Goal: Information Seeking & Learning: Learn about a topic

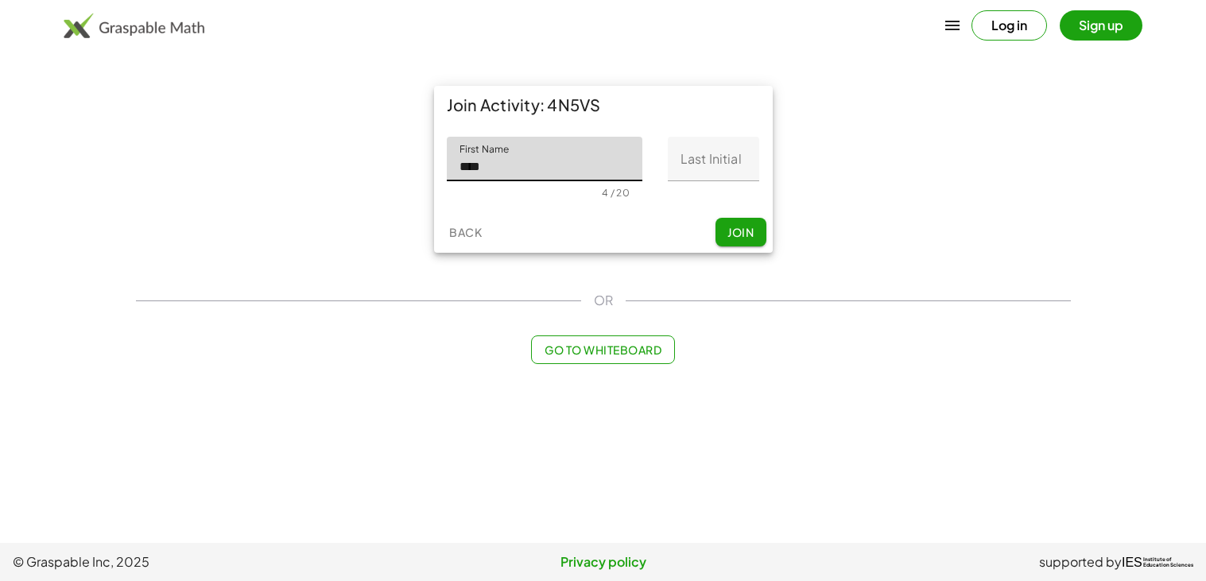
type input "****"
click at [733, 177] on input "Last Initial" at bounding box center [713, 159] width 91 height 45
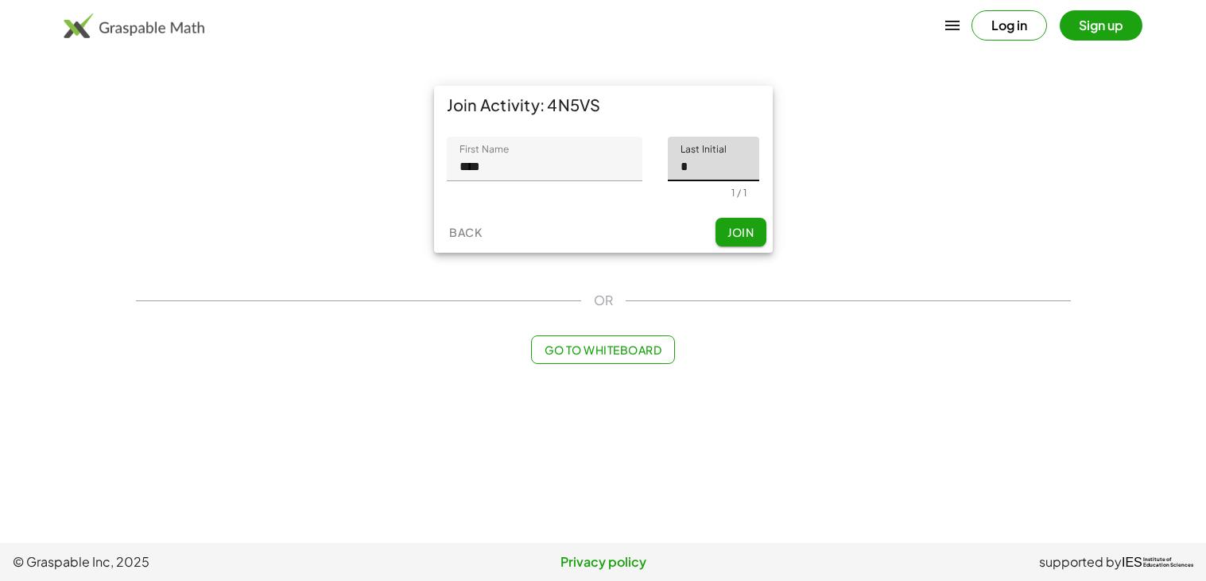
type input "*"
click at [744, 231] on span "Join" at bounding box center [741, 232] width 26 height 14
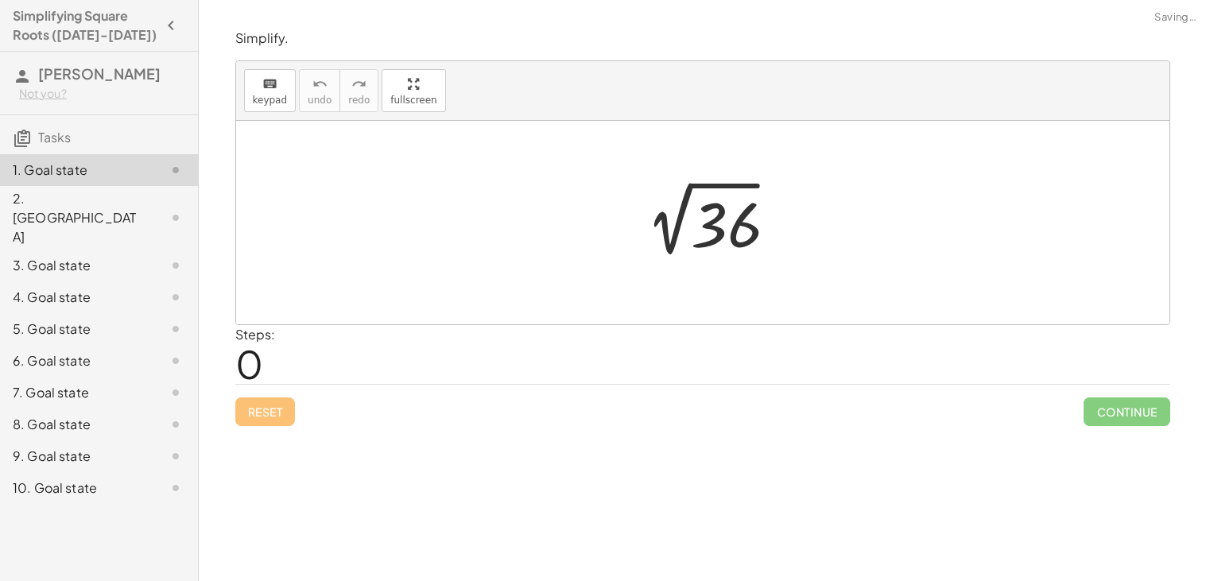
click at [542, 368] on div "Steps: 0" at bounding box center [702, 354] width 935 height 59
click at [257, 104] on span "keypad" at bounding box center [270, 100] width 35 height 11
click at [297, 360] on div "Steps: 0" at bounding box center [702, 354] width 935 height 59
click at [246, 363] on span "0" at bounding box center [249, 364] width 28 height 49
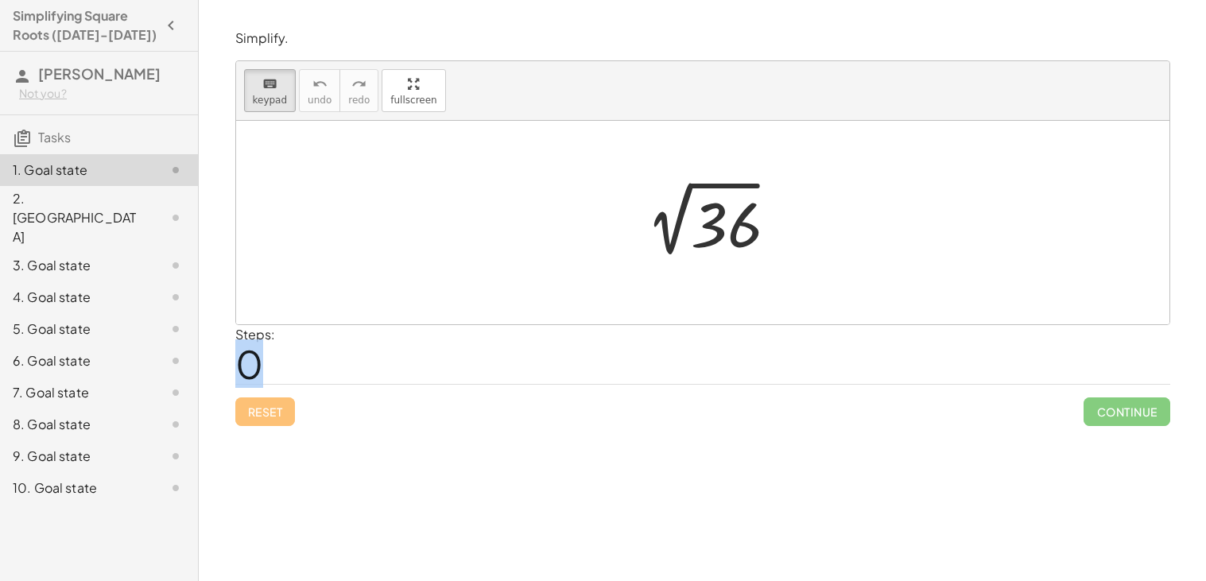
click at [246, 363] on span "0" at bounding box center [249, 364] width 28 height 49
click at [654, 200] on div at bounding box center [709, 223] width 165 height 80
click at [329, 355] on div "Steps: 0" at bounding box center [702, 354] width 935 height 59
click at [429, 391] on div "Reset Continue" at bounding box center [702, 405] width 935 height 42
click at [309, 341] on div "Steps: 0" at bounding box center [702, 354] width 935 height 59
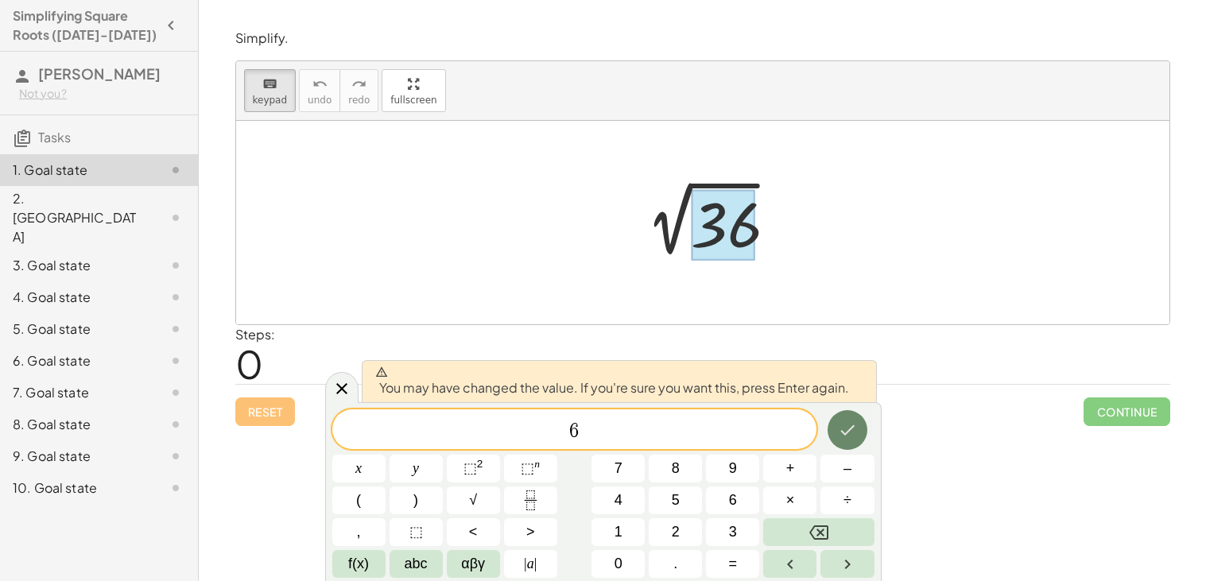
click at [843, 433] on icon "Done" at bounding box center [847, 430] width 14 height 10
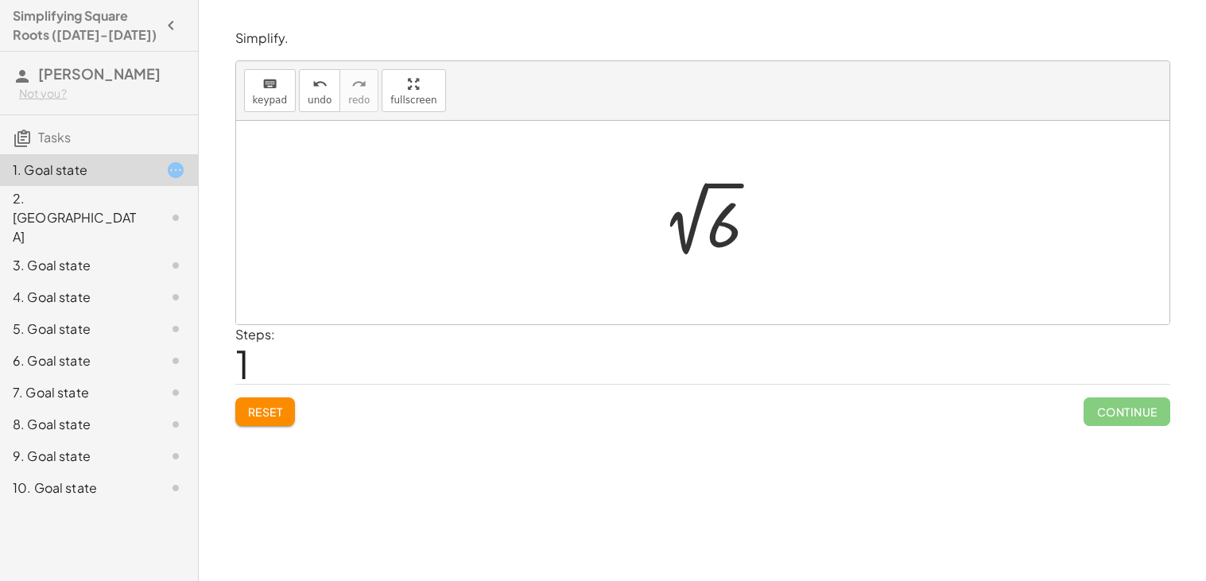
click at [736, 232] on div at bounding box center [708, 223] width 133 height 80
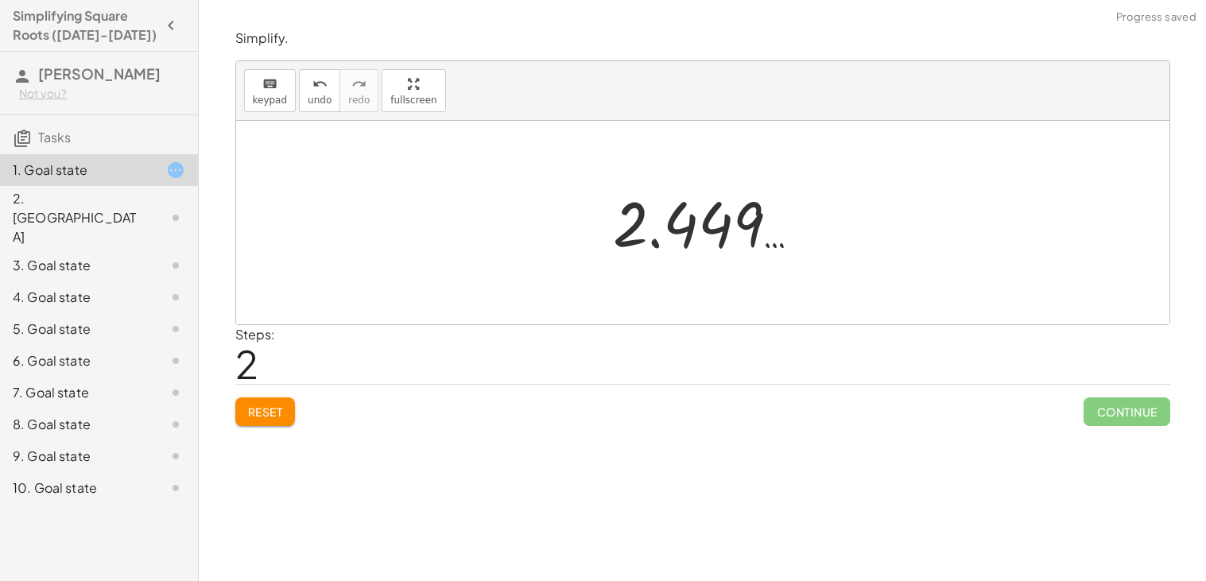
click at [724, 239] on div at bounding box center [709, 223] width 208 height 79
click at [649, 239] on div at bounding box center [709, 223] width 208 height 79
click at [83, 281] on div "2. [GEOGRAPHIC_DATA]" at bounding box center [99, 297] width 198 height 32
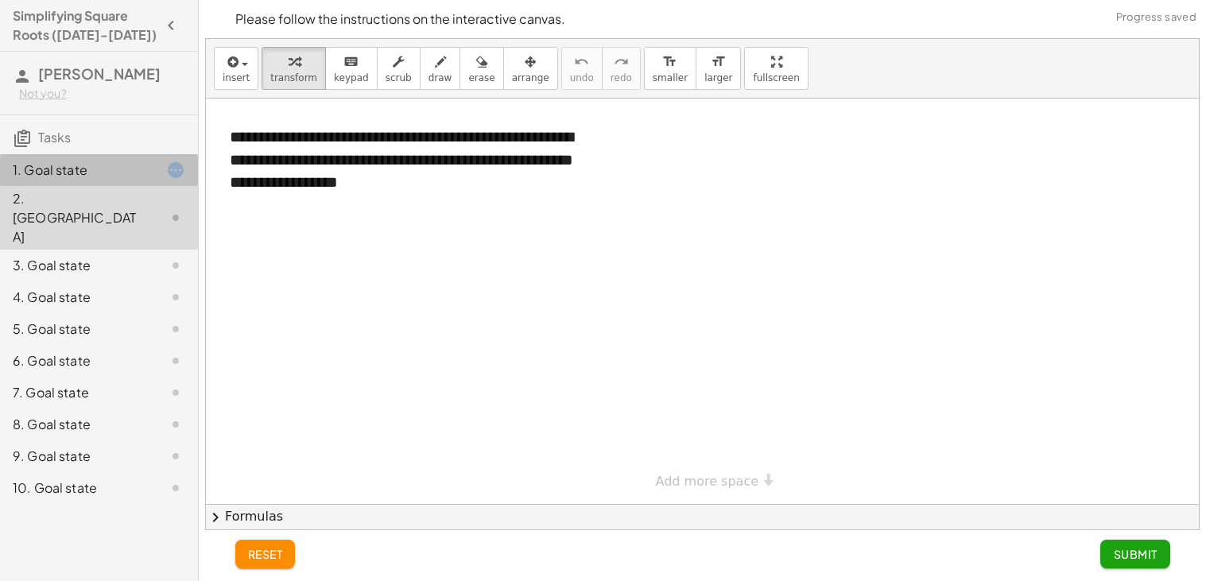
click at [104, 170] on div "1. Goal state" at bounding box center [77, 170] width 128 height 19
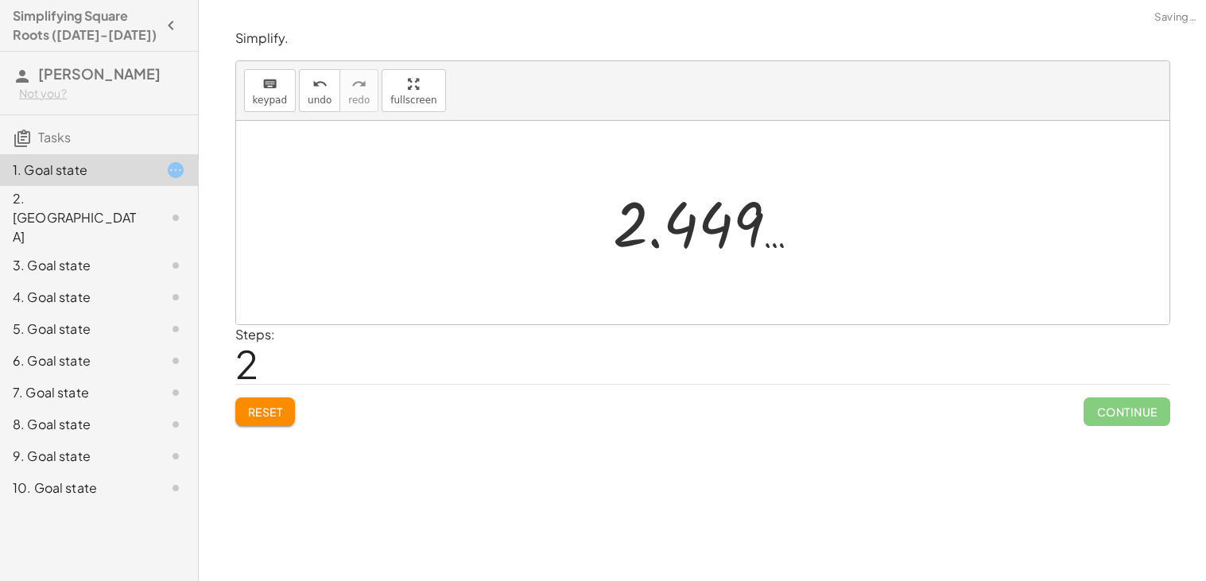
click at [260, 413] on span "Reset" at bounding box center [265, 412] width 35 height 14
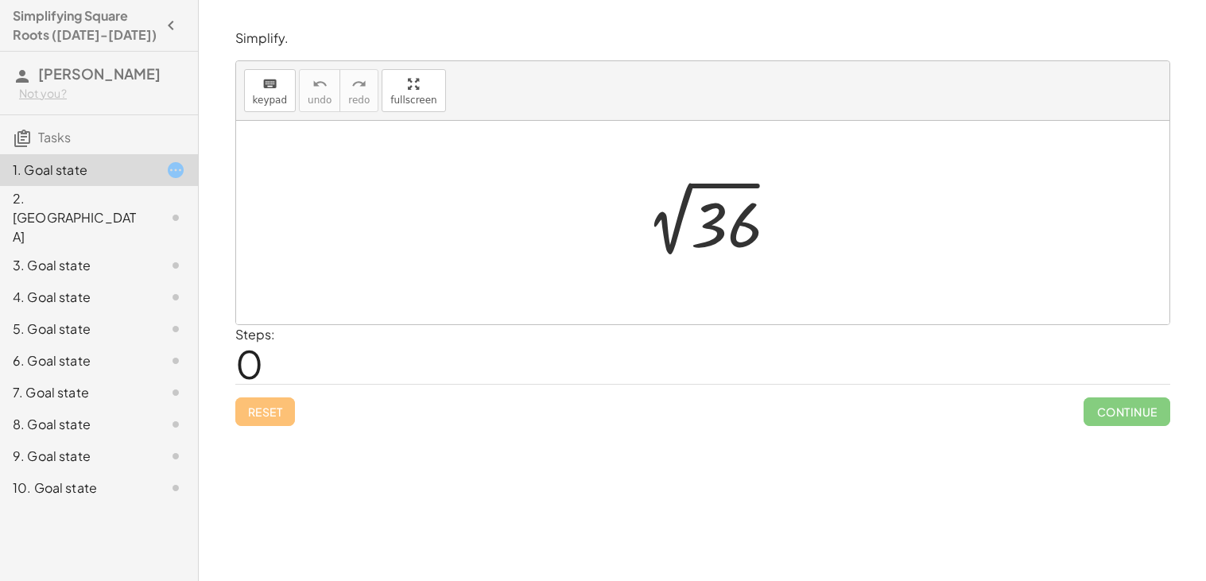
click at [658, 221] on div at bounding box center [709, 223] width 165 height 80
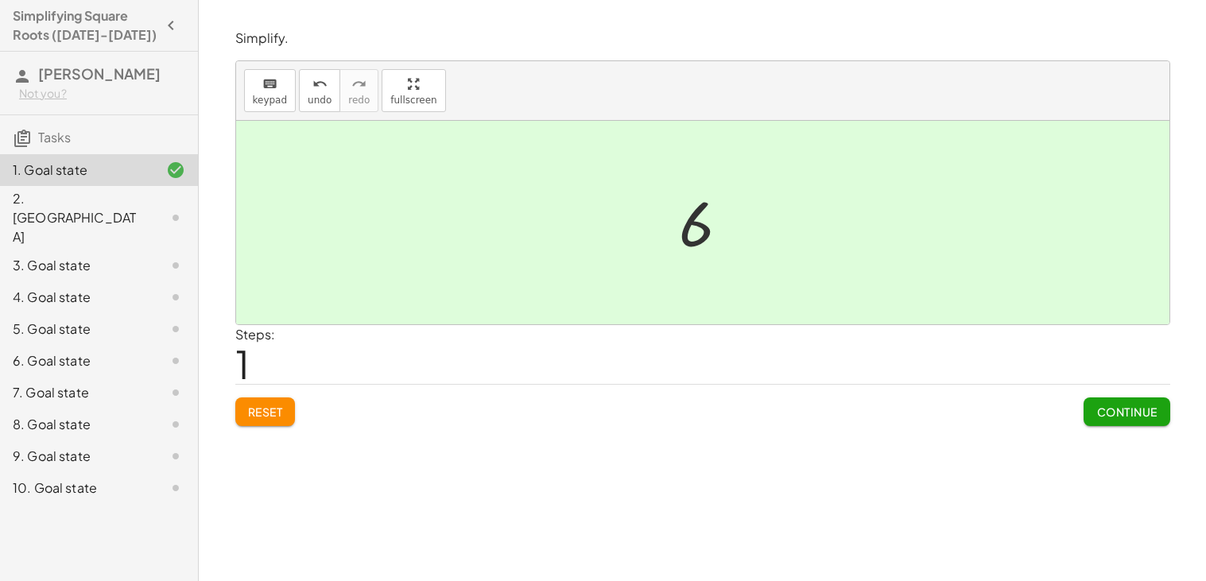
click at [153, 208] on div at bounding box center [163, 217] width 45 height 19
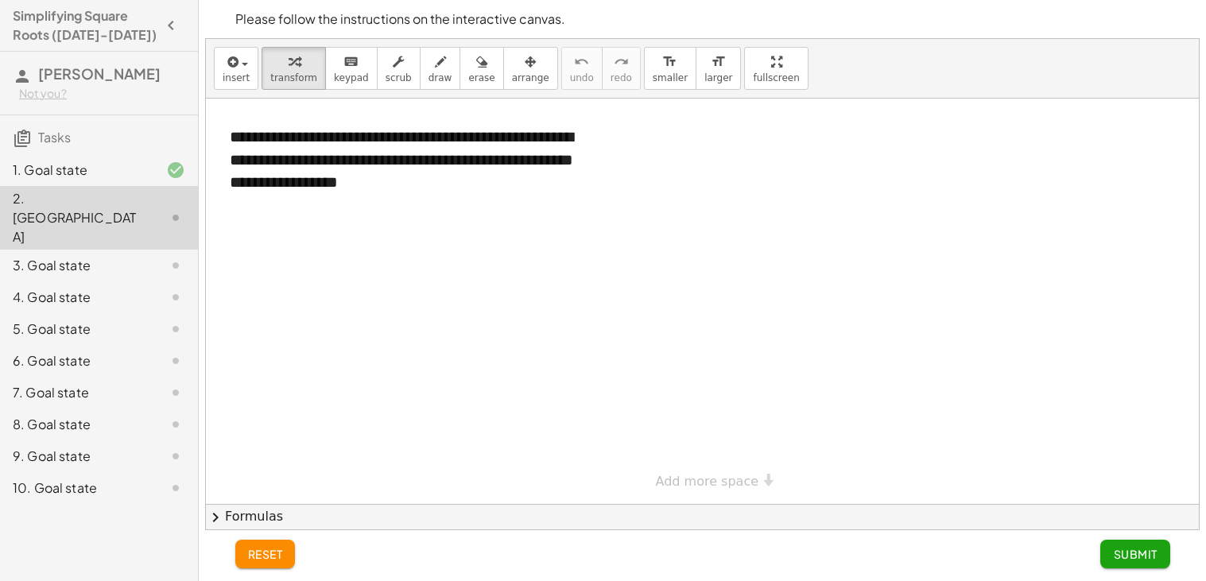
click at [503, 347] on div at bounding box center [702, 302] width 993 height 406
click at [497, 342] on div at bounding box center [702, 302] width 993 height 406
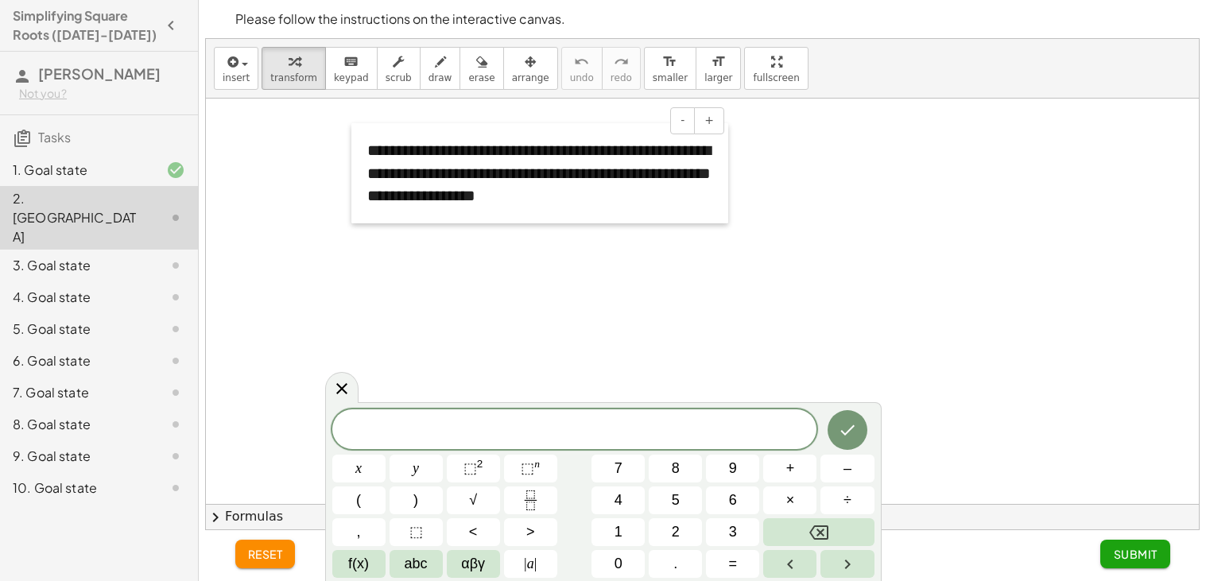
drag, startPoint x: 226, startPoint y: 134, endPoint x: 346, endPoint y: 136, distance: 120.1
click at [351, 136] on div at bounding box center [359, 173] width 16 height 100
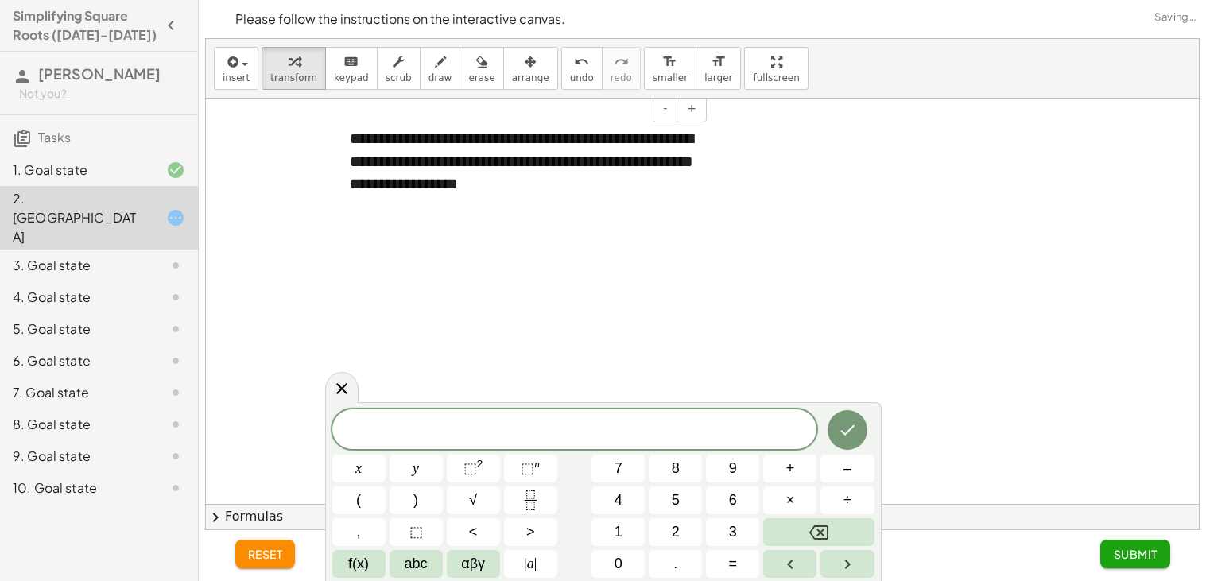
click at [346, 136] on div at bounding box center [342, 161] width 16 height 100
drag, startPoint x: 310, startPoint y: 132, endPoint x: 648, endPoint y: 116, distance: 338.3
click at [648, 116] on div "**********" at bounding box center [522, 161] width 377 height 100
copy div "**********"
click at [421, 427] on span at bounding box center [574, 430] width 485 height 24
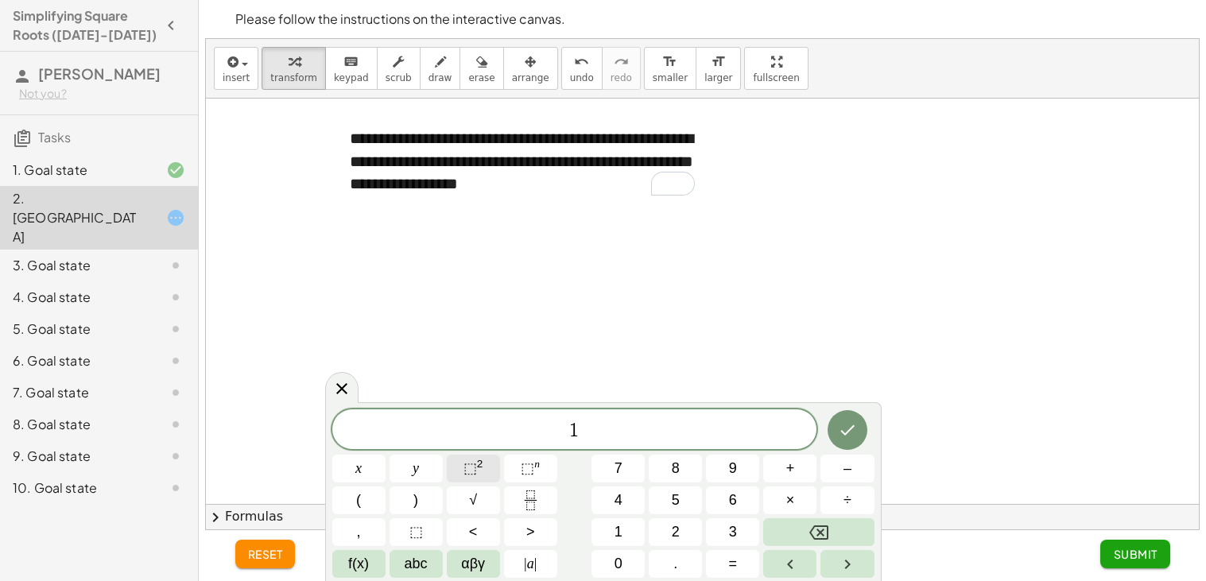
click at [487, 471] on button "⬚ 2" at bounding box center [473, 469] width 53 height 28
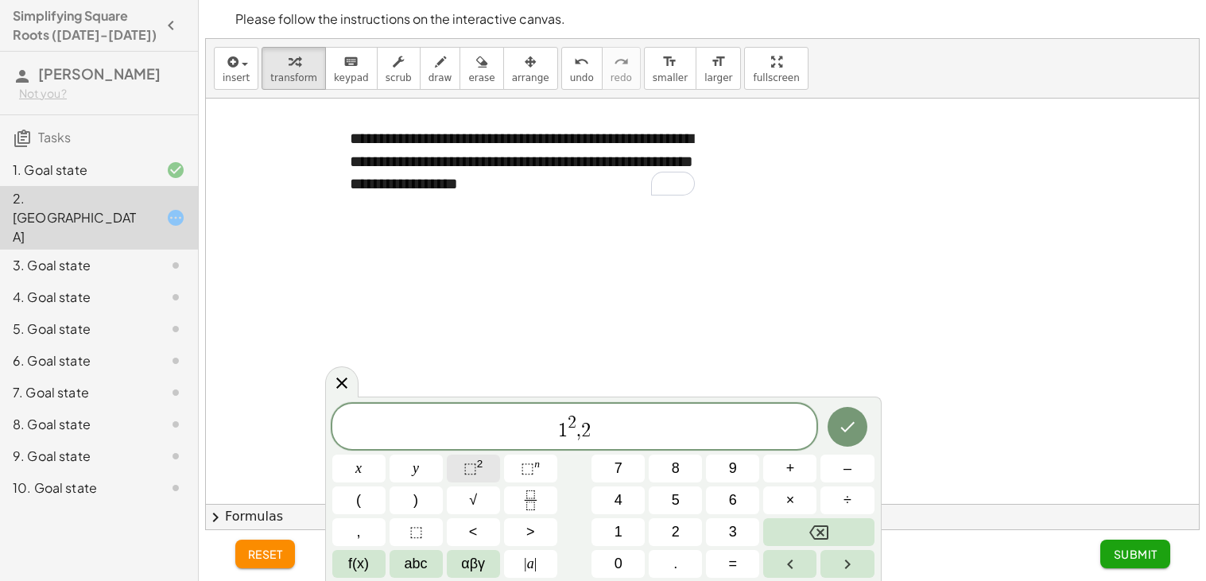
click at [483, 474] on button "⬚ 2" at bounding box center [473, 469] width 53 height 28
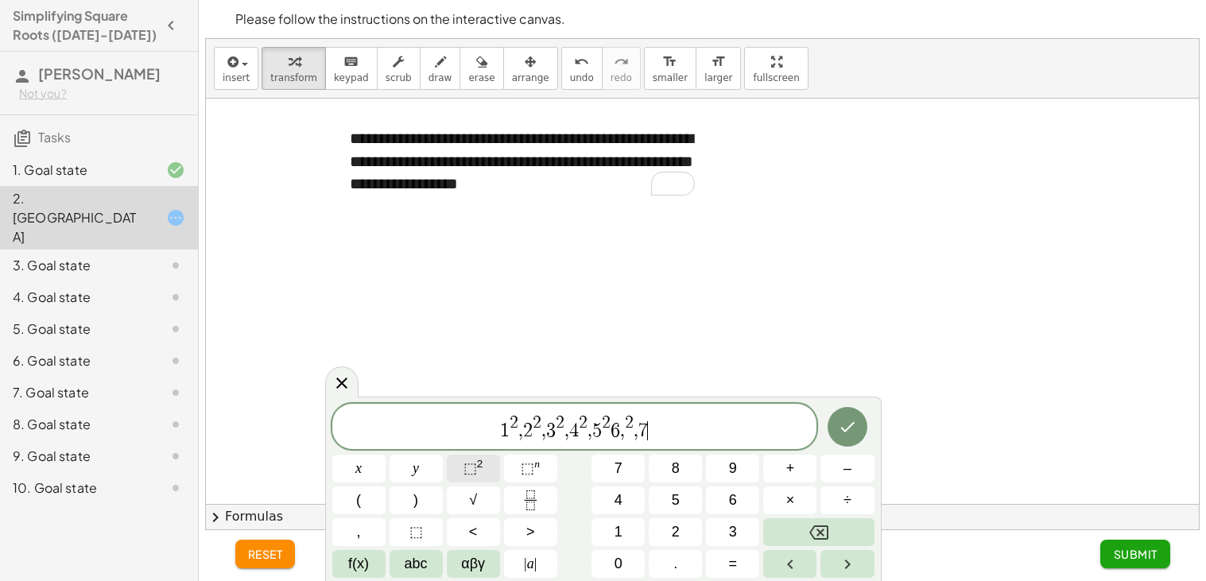
click at [483, 474] on button "⬚ 2" at bounding box center [473, 469] width 53 height 28
click at [852, 422] on icon "Done" at bounding box center [847, 426] width 19 height 19
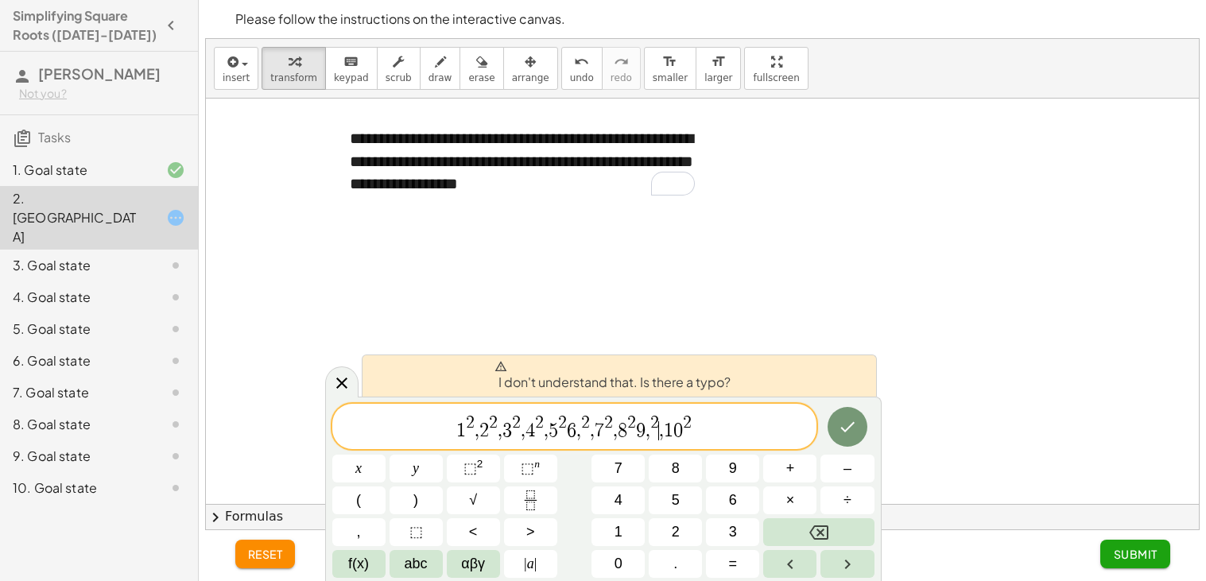
click at [662, 429] on span "," at bounding box center [661, 430] width 5 height 19
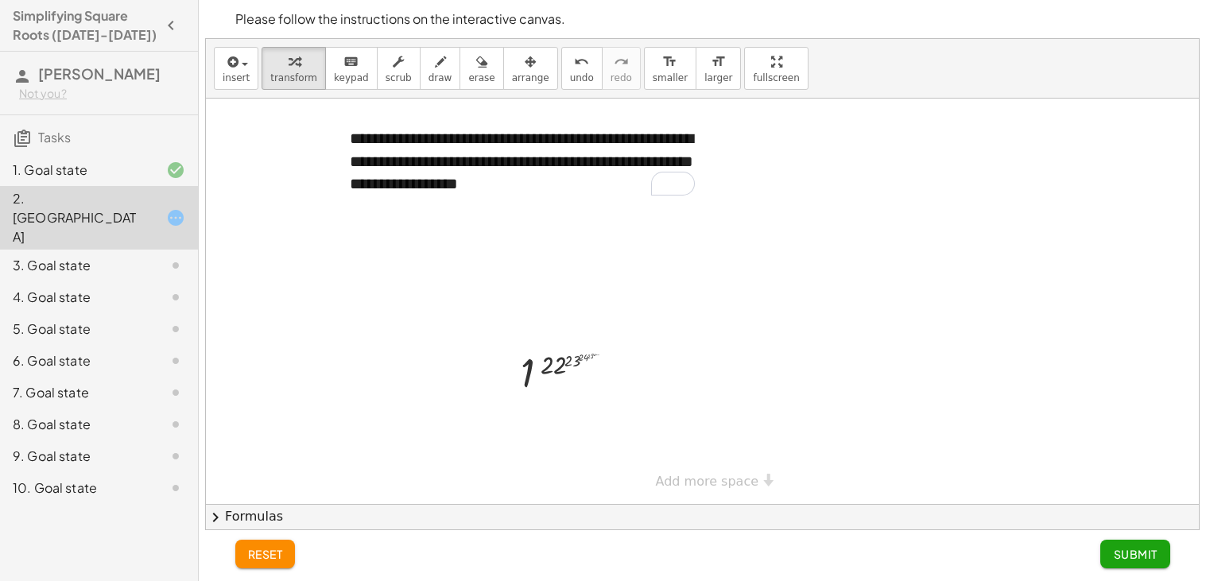
click at [557, 309] on div at bounding box center [702, 302] width 993 height 406
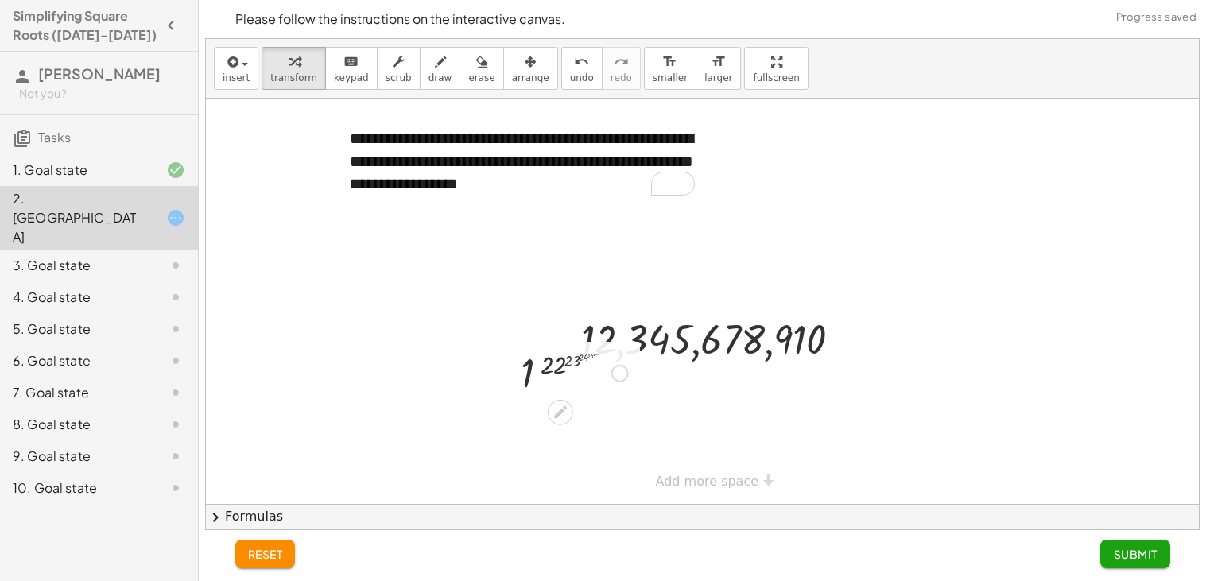
click at [581, 370] on div at bounding box center [574, 372] width 123 height 52
click at [562, 411] on icon at bounding box center [560, 412] width 13 height 13
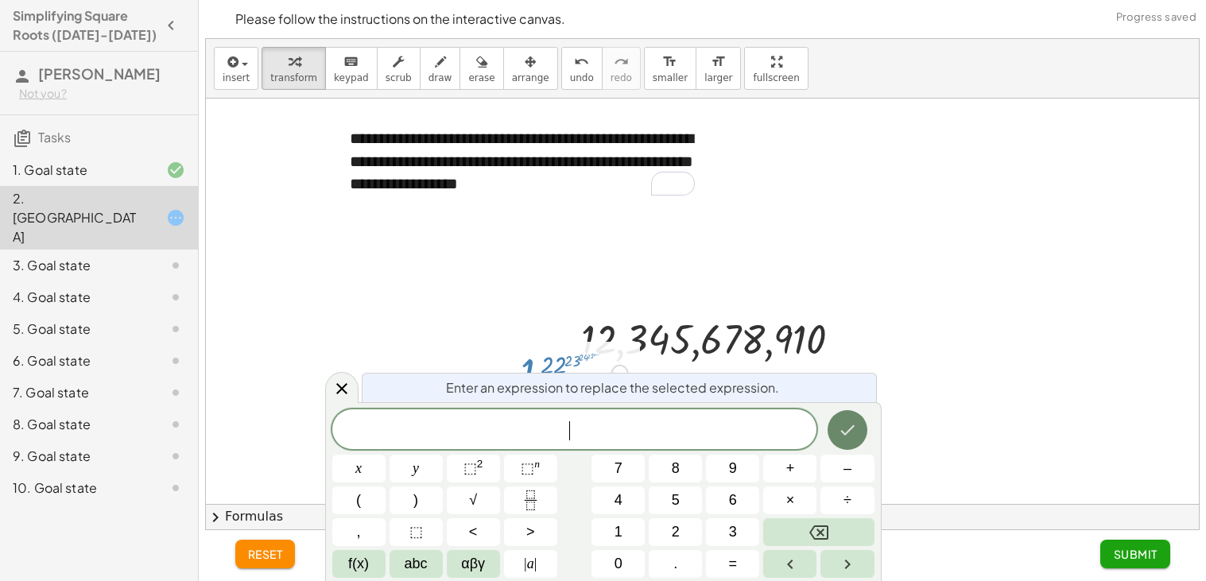
click at [848, 437] on icon "Done" at bounding box center [847, 430] width 19 height 19
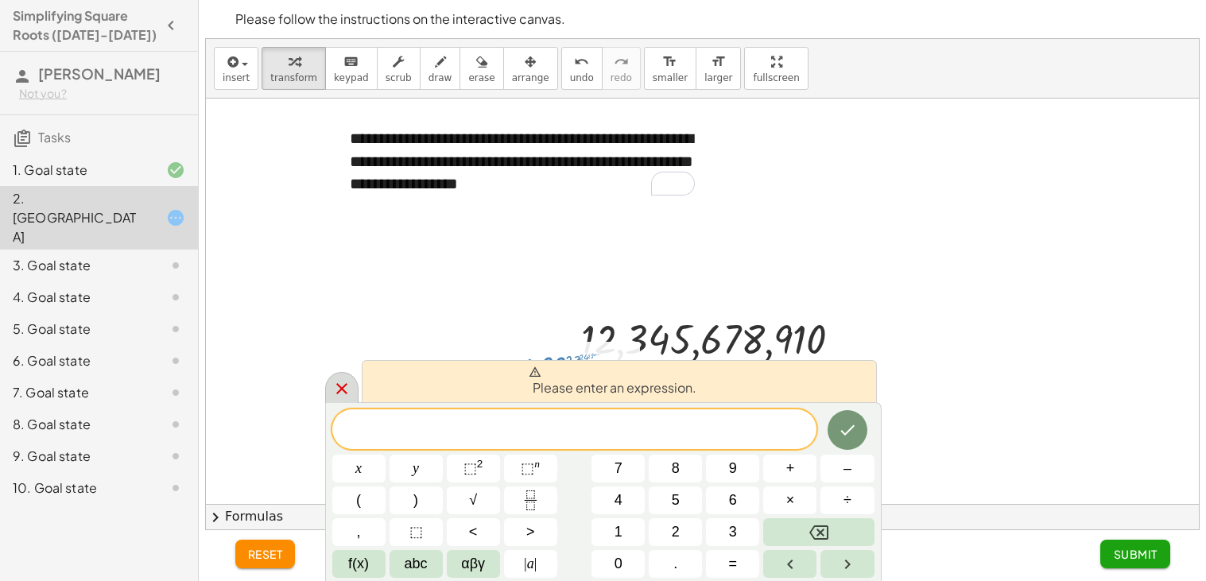
click at [340, 386] on icon at bounding box center [341, 388] width 11 height 11
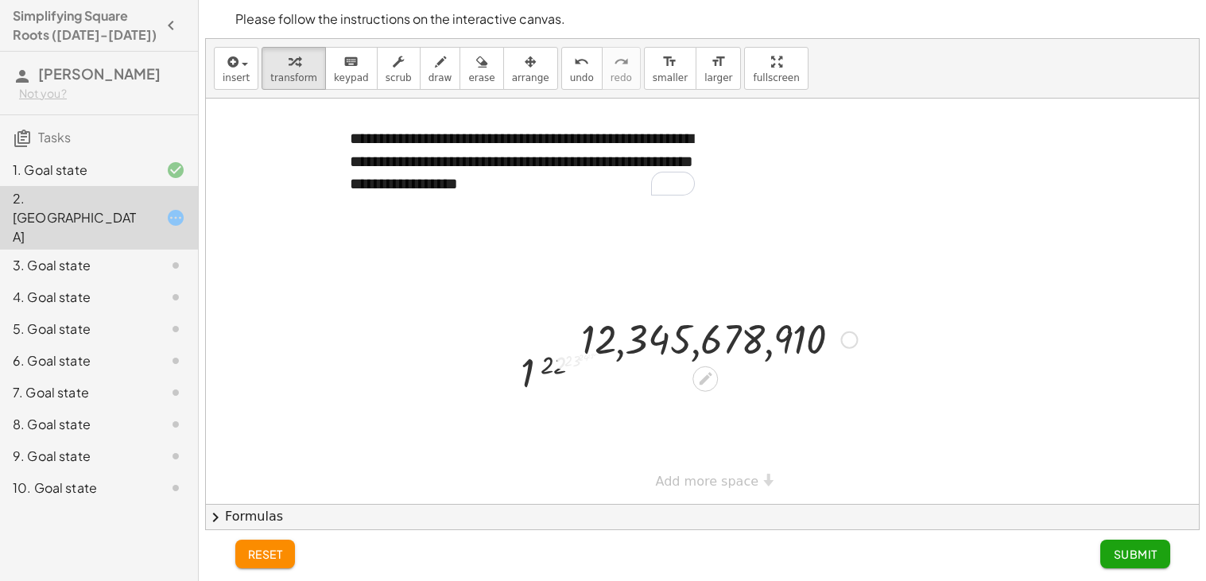
click at [650, 341] on div at bounding box center [719, 338] width 292 height 52
click at [706, 380] on icon at bounding box center [705, 379] width 13 height 13
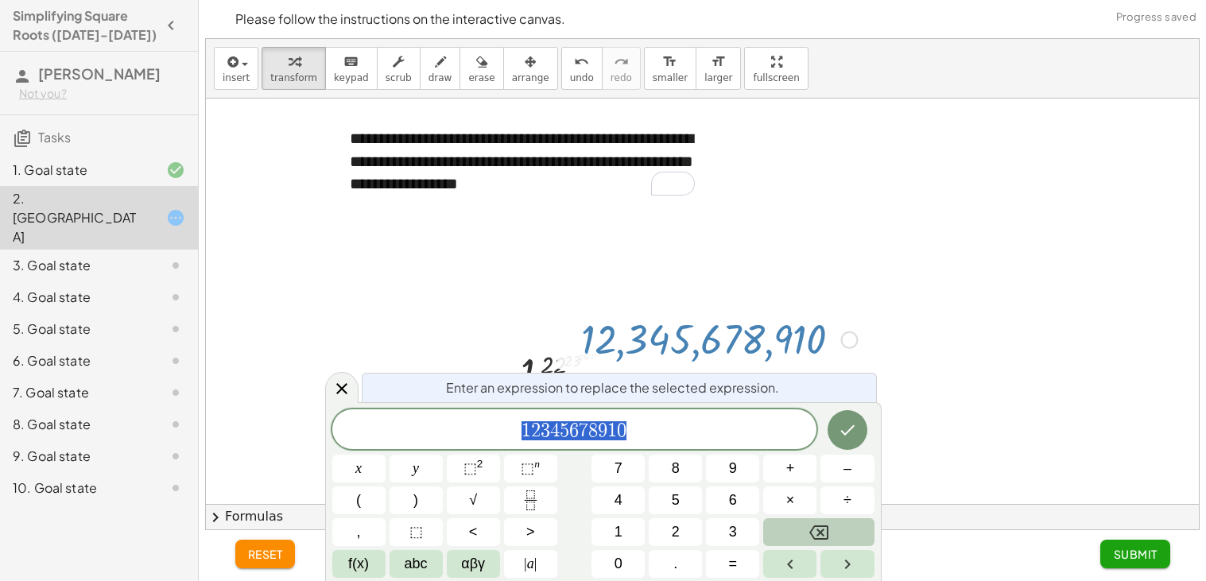
click at [814, 542] on icon "Backspace" at bounding box center [818, 532] width 19 height 19
click at [852, 436] on icon "Done" at bounding box center [847, 430] width 19 height 19
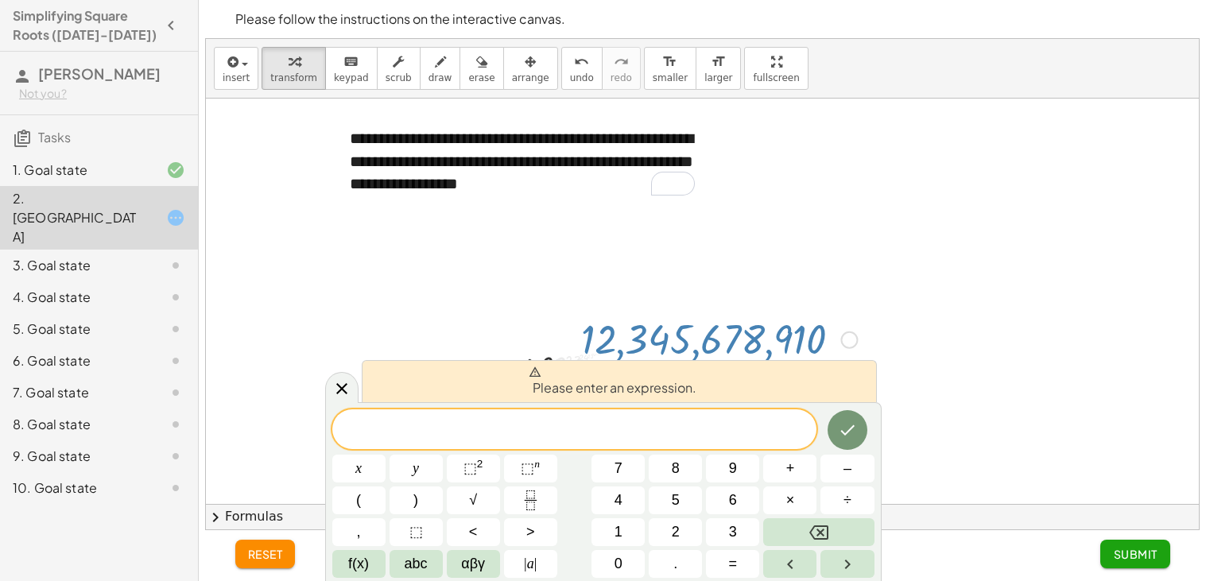
click at [259, 560] on span "reset" at bounding box center [265, 554] width 35 height 14
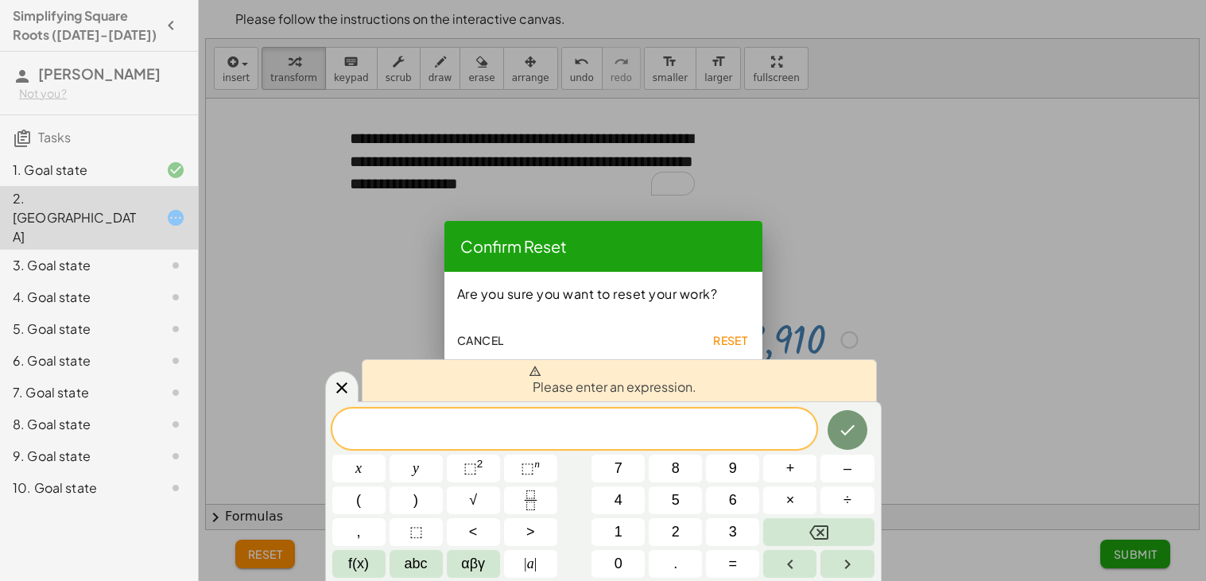
click at [478, 333] on span "Cancel" at bounding box center [480, 340] width 47 height 14
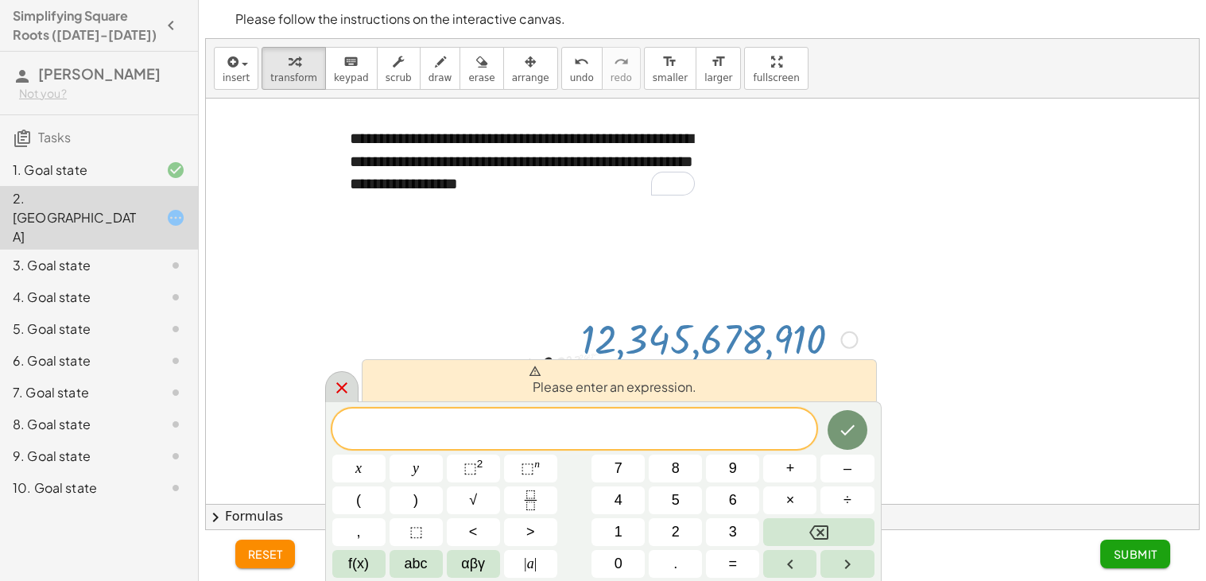
click at [341, 384] on icon at bounding box center [341, 387] width 19 height 19
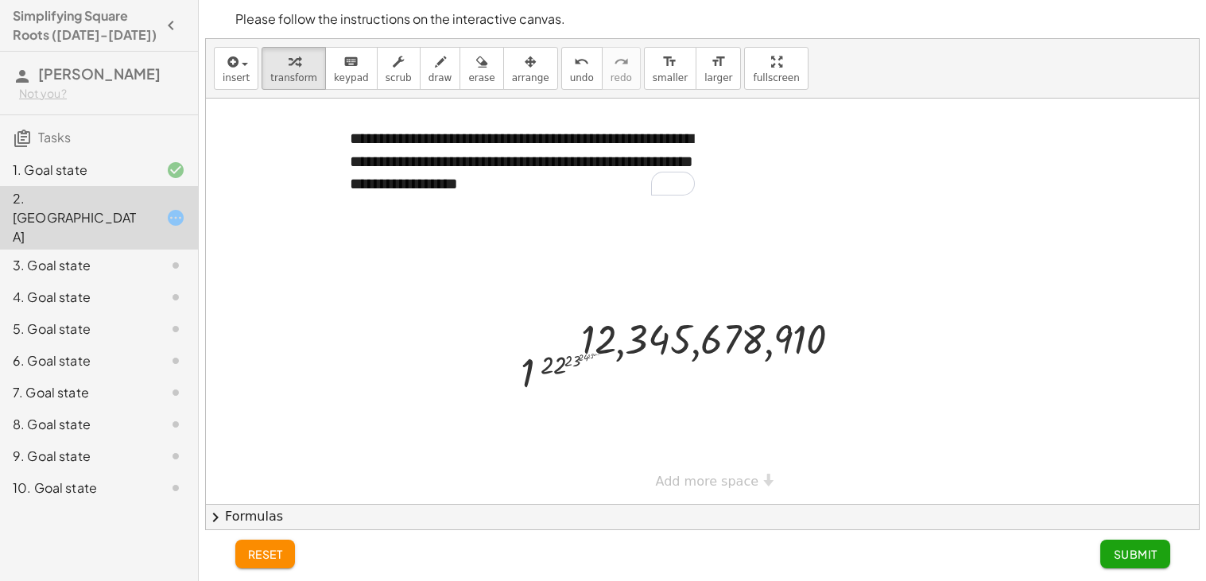
click at [479, 328] on div at bounding box center [702, 302] width 993 height 406
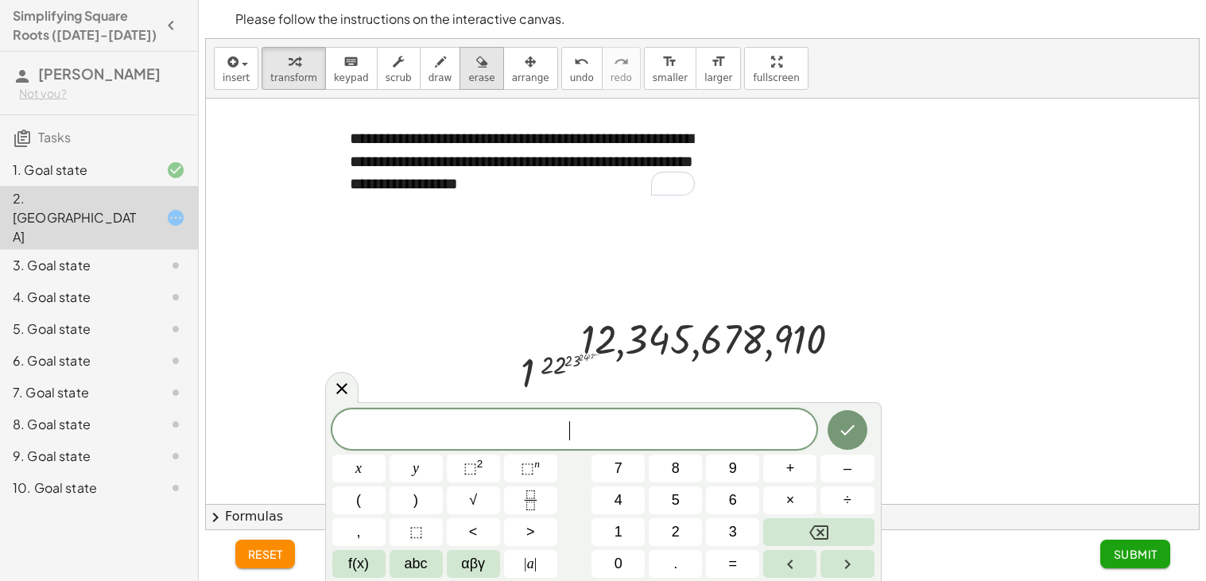
click at [476, 54] on icon "button" at bounding box center [481, 61] width 11 height 19
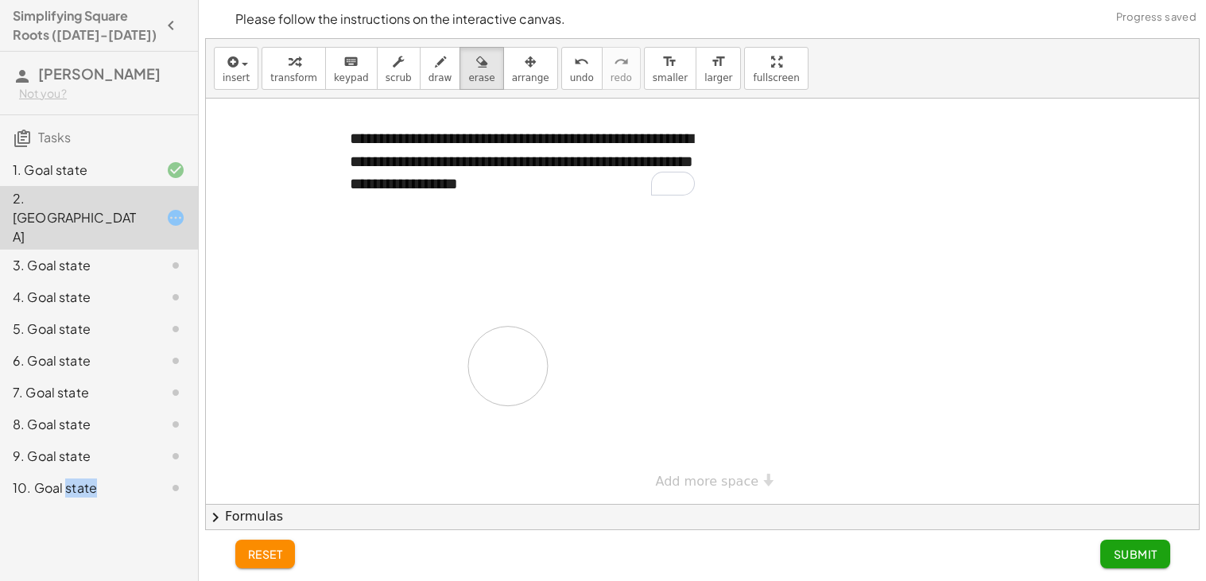
drag, startPoint x: 580, startPoint y: 293, endPoint x: 506, endPoint y: 367, distance: 105.1
click at [506, 367] on div at bounding box center [702, 302] width 993 height 406
drag, startPoint x: 519, startPoint y: 390, endPoint x: 615, endPoint y: 344, distance: 106.0
click at [615, 344] on div at bounding box center [702, 302] width 993 height 406
drag, startPoint x: 613, startPoint y: 346, endPoint x: 568, endPoint y: 301, distance: 64.1
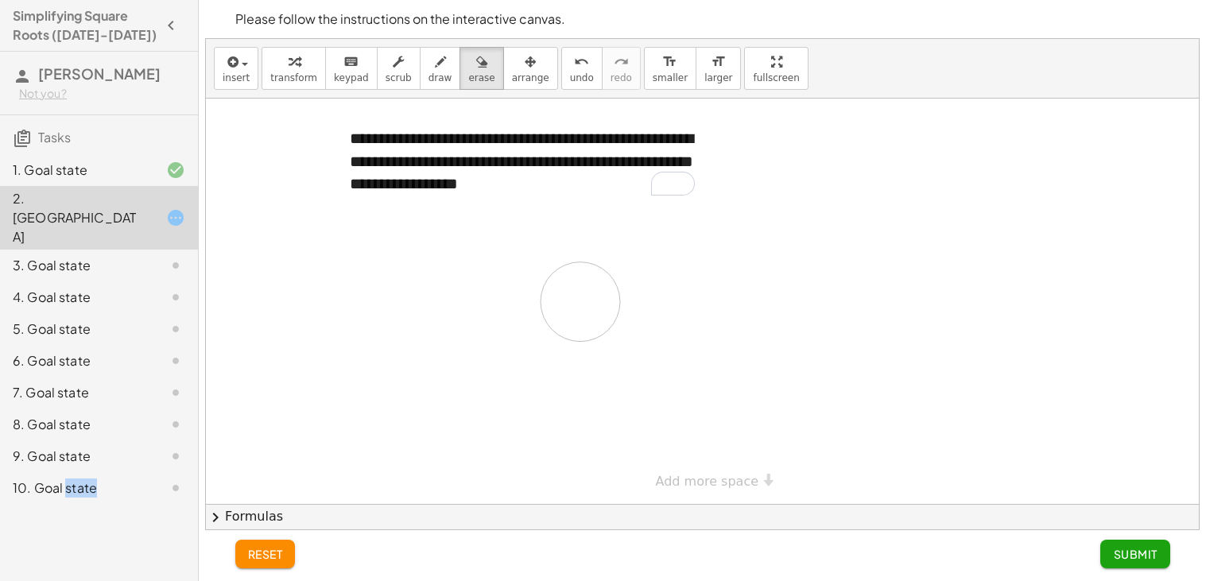
click at [568, 301] on div at bounding box center [702, 302] width 993 height 406
drag, startPoint x: 571, startPoint y: 355, endPoint x: 534, endPoint y: 316, distance: 54.6
click at [534, 316] on div at bounding box center [702, 302] width 993 height 406
drag, startPoint x: 534, startPoint y: 316, endPoint x: 525, endPoint y: 320, distance: 9.6
click at [525, 320] on div at bounding box center [702, 302] width 993 height 406
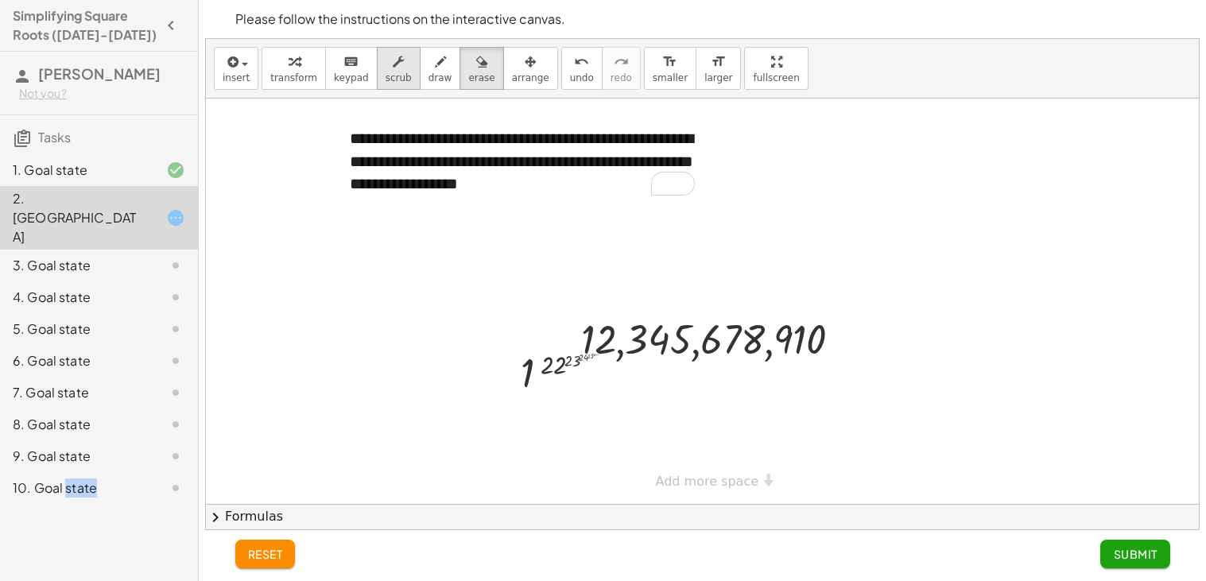
click at [394, 69] on div "button" at bounding box center [399, 61] width 26 height 19
drag, startPoint x: 537, startPoint y: 385, endPoint x: 633, endPoint y: 451, distance: 116.7
click at [633, 451] on div "**********" at bounding box center [702, 302] width 993 height 406
click at [472, 74] on span "erase" at bounding box center [481, 77] width 26 height 11
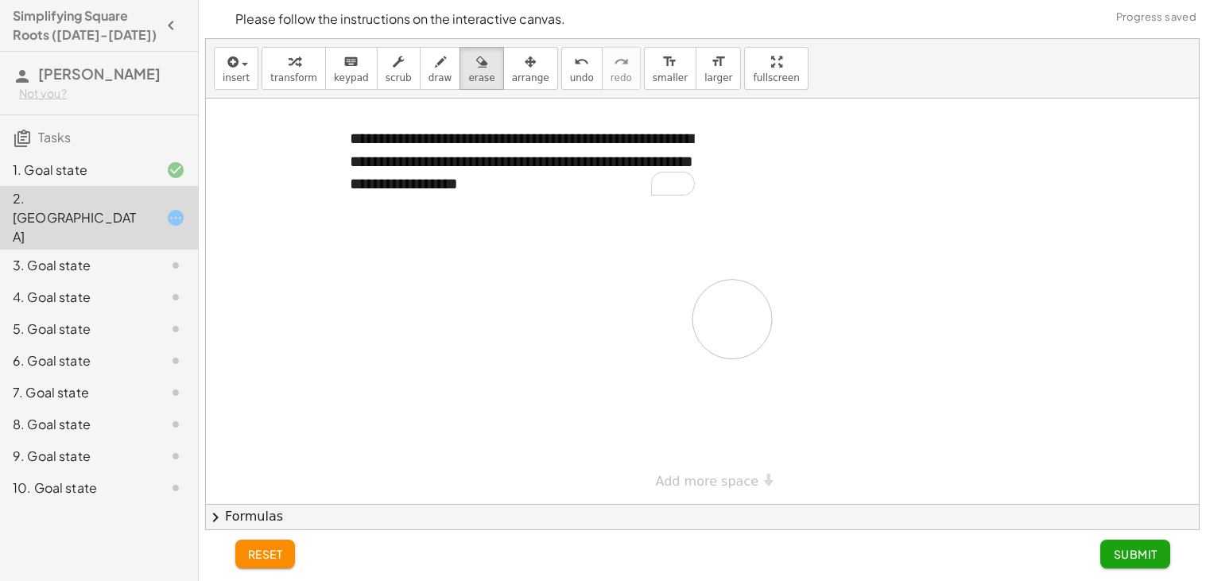
drag, startPoint x: 532, startPoint y: 378, endPoint x: 525, endPoint y: 266, distance: 112.3
click at [525, 266] on div at bounding box center [702, 302] width 993 height 406
drag, startPoint x: 526, startPoint y: 295, endPoint x: 817, endPoint y: 347, distance: 296.4
click at [817, 347] on div at bounding box center [702, 302] width 993 height 406
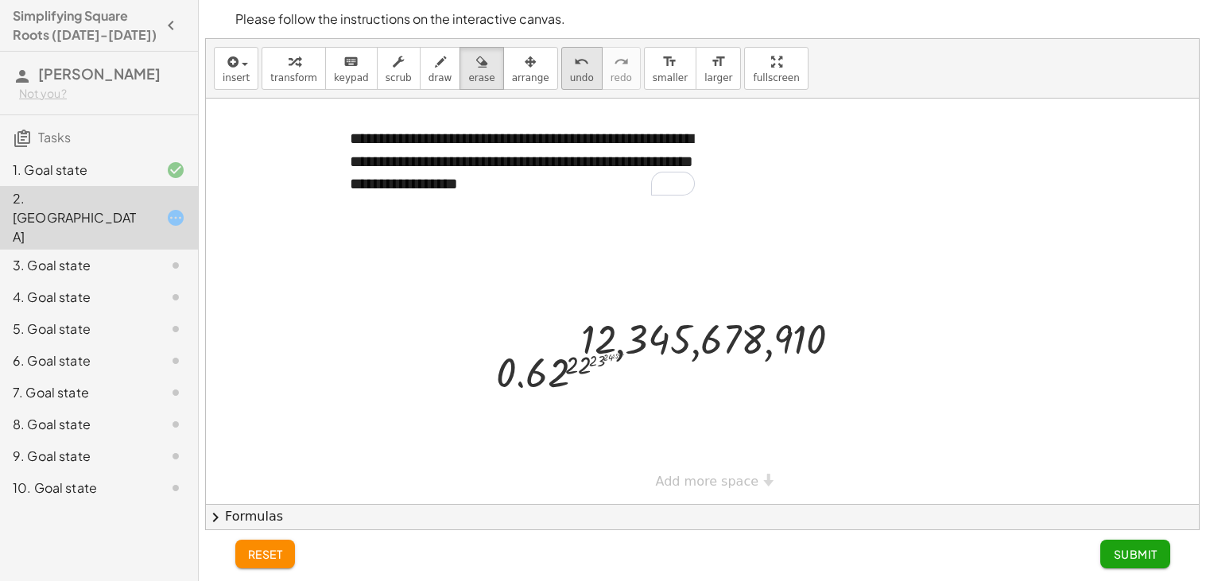
click at [566, 56] on button "undo undo" at bounding box center [581, 68] width 41 height 43
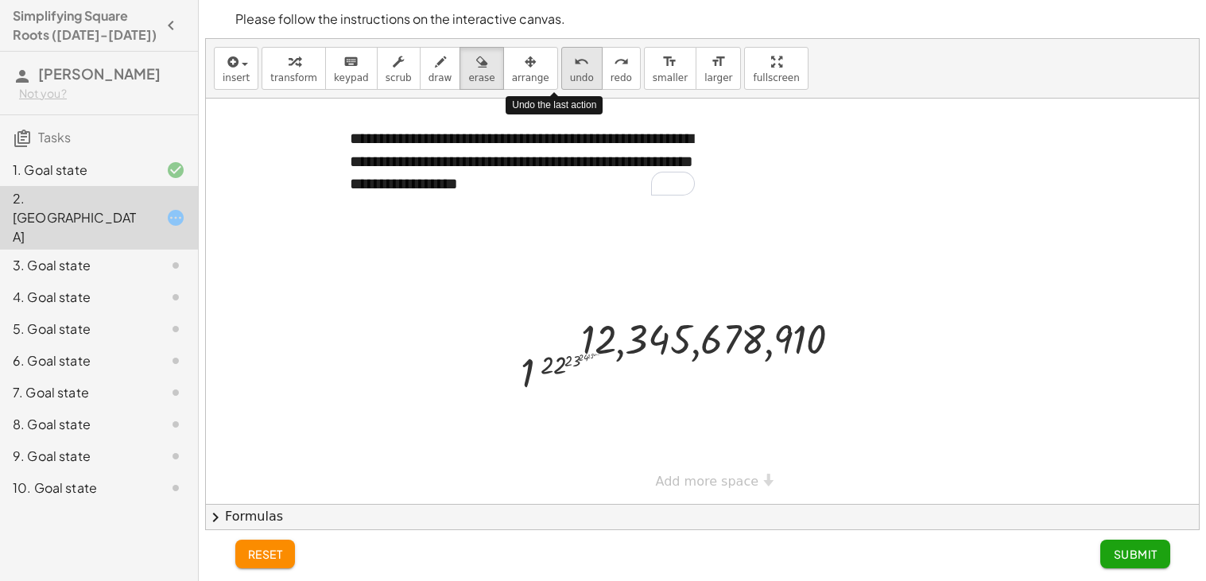
click at [566, 56] on button "undo undo" at bounding box center [581, 68] width 41 height 43
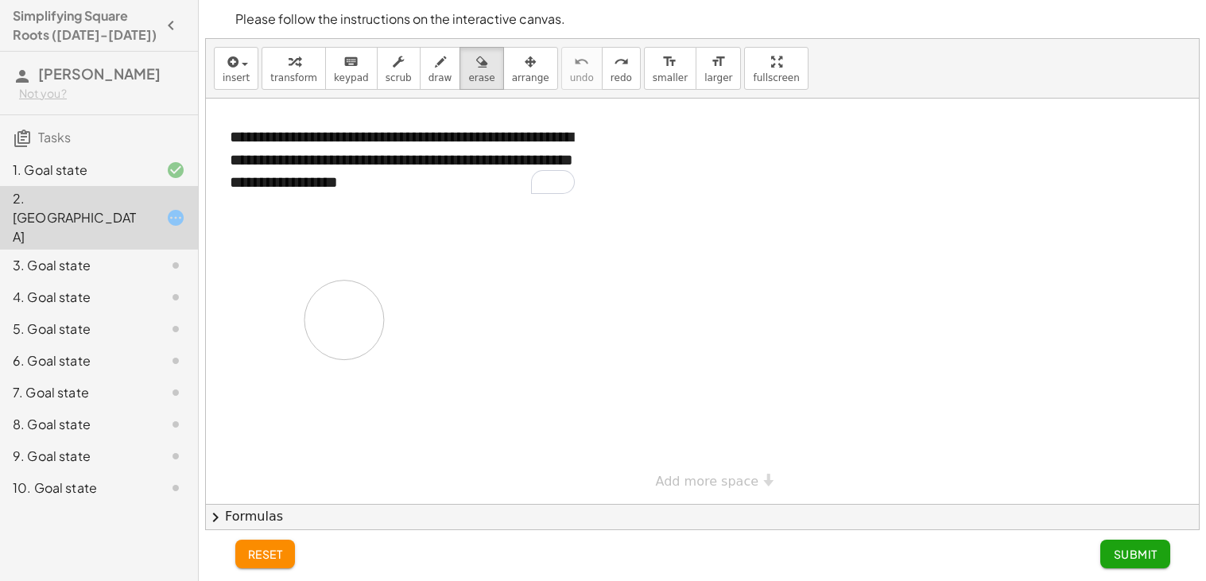
drag, startPoint x: 548, startPoint y: 360, endPoint x: 336, endPoint y: 321, distance: 215.9
click at [336, 321] on div at bounding box center [702, 302] width 993 height 406
drag, startPoint x: 400, startPoint y: 340, endPoint x: 648, endPoint y: 327, distance: 248.4
click at [648, 327] on div at bounding box center [702, 302] width 993 height 406
drag, startPoint x: 648, startPoint y: 327, endPoint x: 548, endPoint y: 374, distance: 110.6
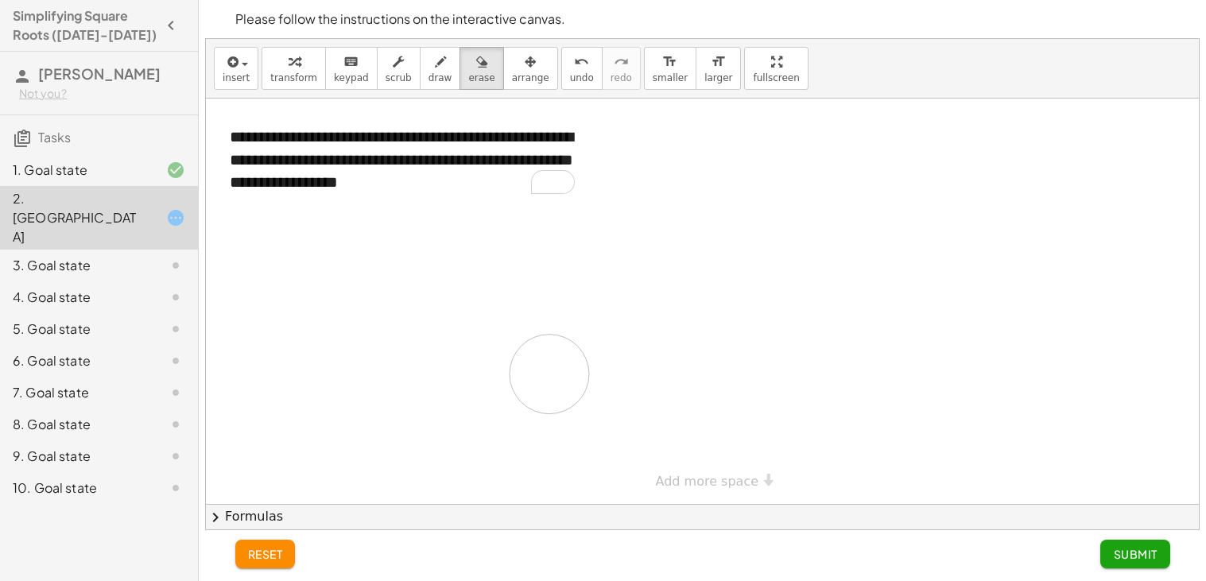
click at [548, 374] on div at bounding box center [702, 302] width 993 height 406
click at [561, 372] on div at bounding box center [702, 302] width 993 height 406
click at [562, 371] on div at bounding box center [702, 302] width 993 height 406
click at [562, 372] on div at bounding box center [702, 302] width 993 height 406
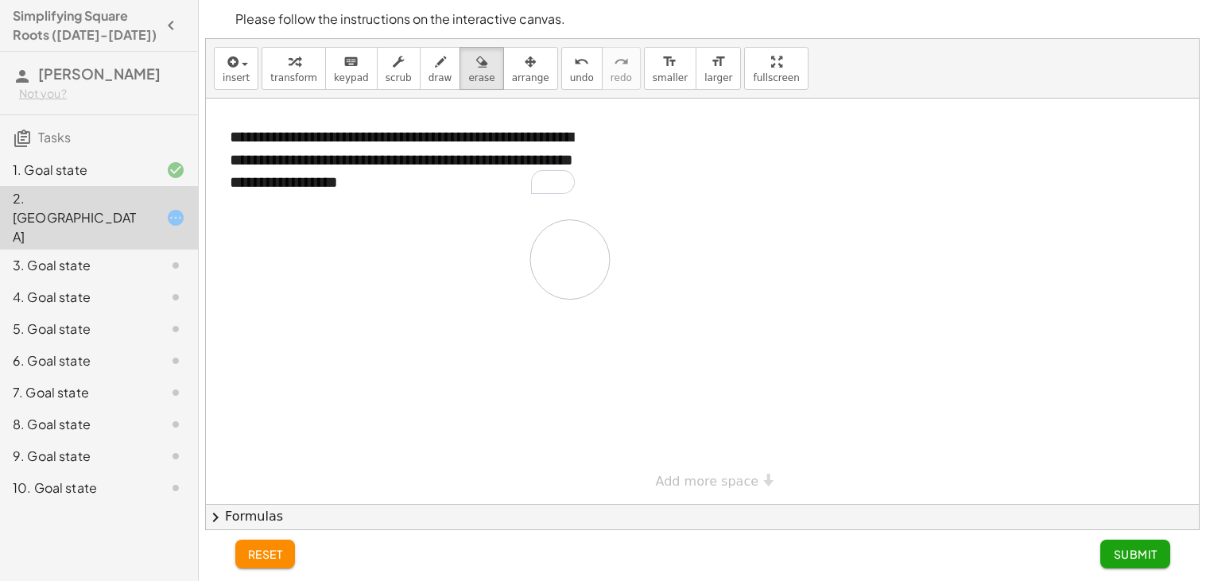
drag, startPoint x: 562, startPoint y: 372, endPoint x: 570, endPoint y: 260, distance: 112.4
click at [570, 260] on div at bounding box center [702, 302] width 993 height 406
drag, startPoint x: 573, startPoint y: 262, endPoint x: 584, endPoint y: 471, distance: 208.6
click at [584, 471] on div at bounding box center [702, 302] width 993 height 406
click at [49, 256] on div "3. Goal state" at bounding box center [77, 265] width 128 height 19
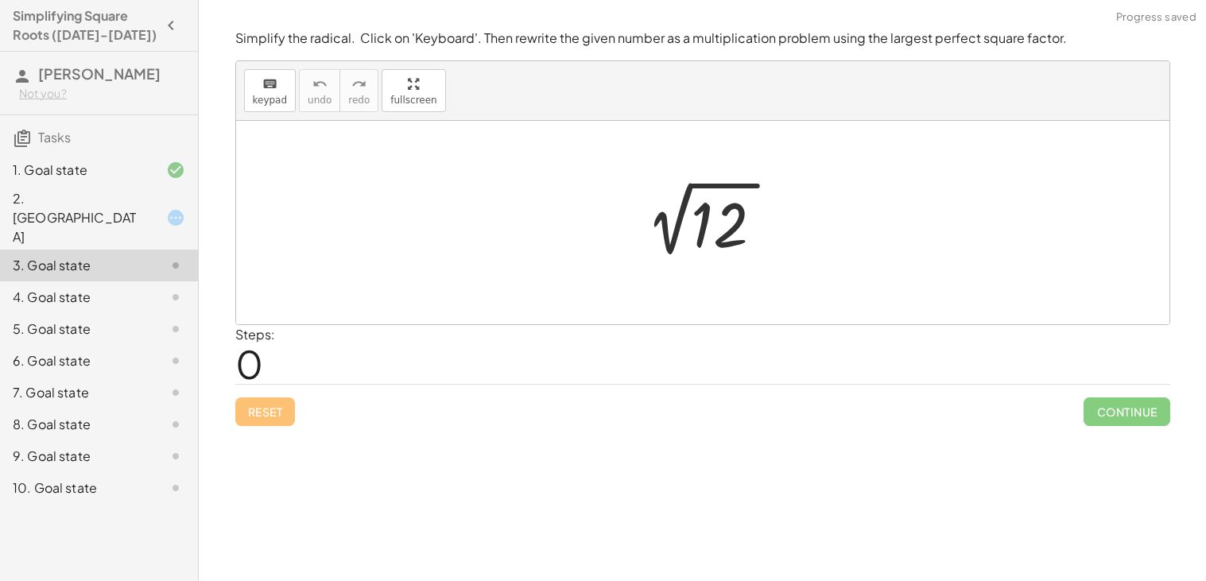
click at [713, 224] on div at bounding box center [709, 223] width 165 height 80
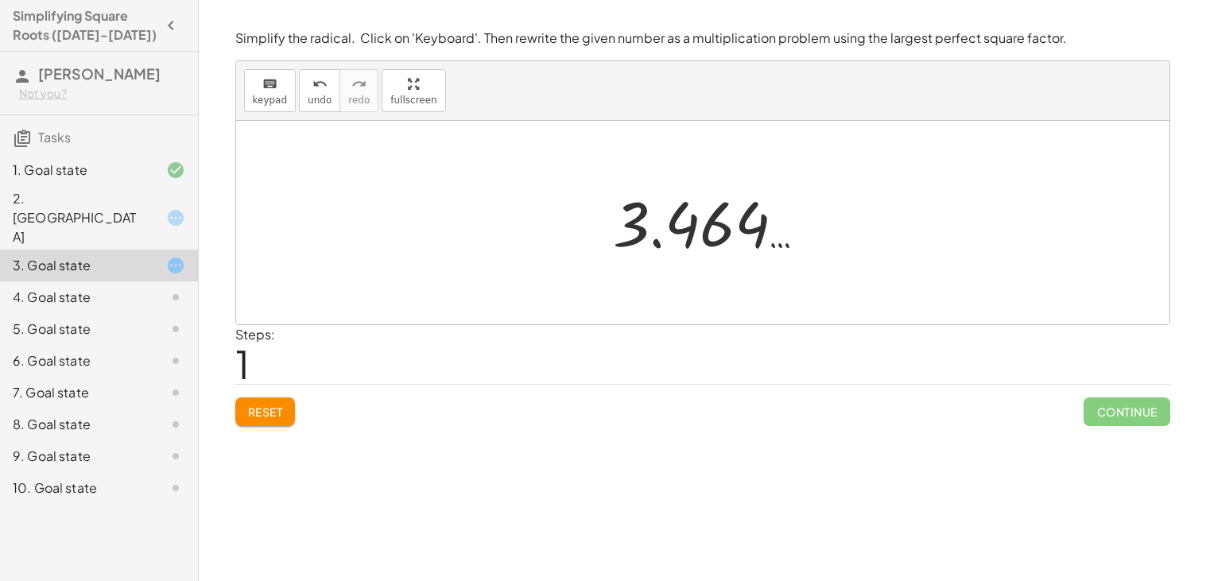
click at [702, 237] on div at bounding box center [709, 223] width 208 height 79
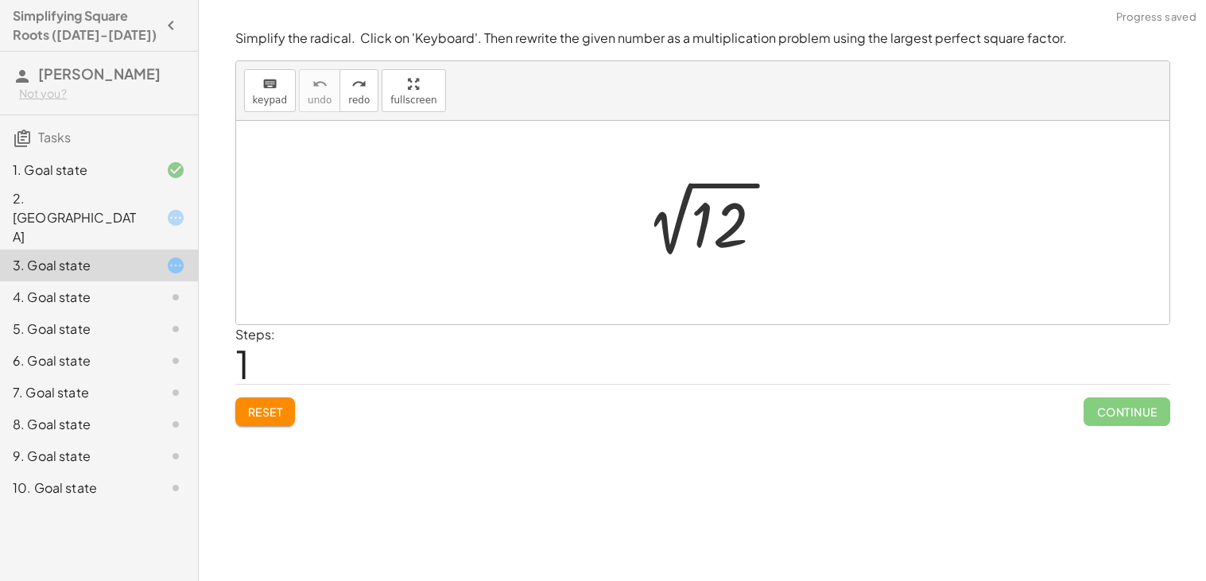
drag, startPoint x: 813, startPoint y: 219, endPoint x: 688, endPoint y: 217, distance: 125.6
click at [688, 217] on div "2 √ 12" at bounding box center [703, 223] width 934 height 204
click at [688, 217] on div at bounding box center [709, 223] width 165 height 80
click at [262, 69] on button "keyboard keypad" at bounding box center [270, 90] width 52 height 43
click at [720, 274] on div at bounding box center [703, 223] width 934 height 204
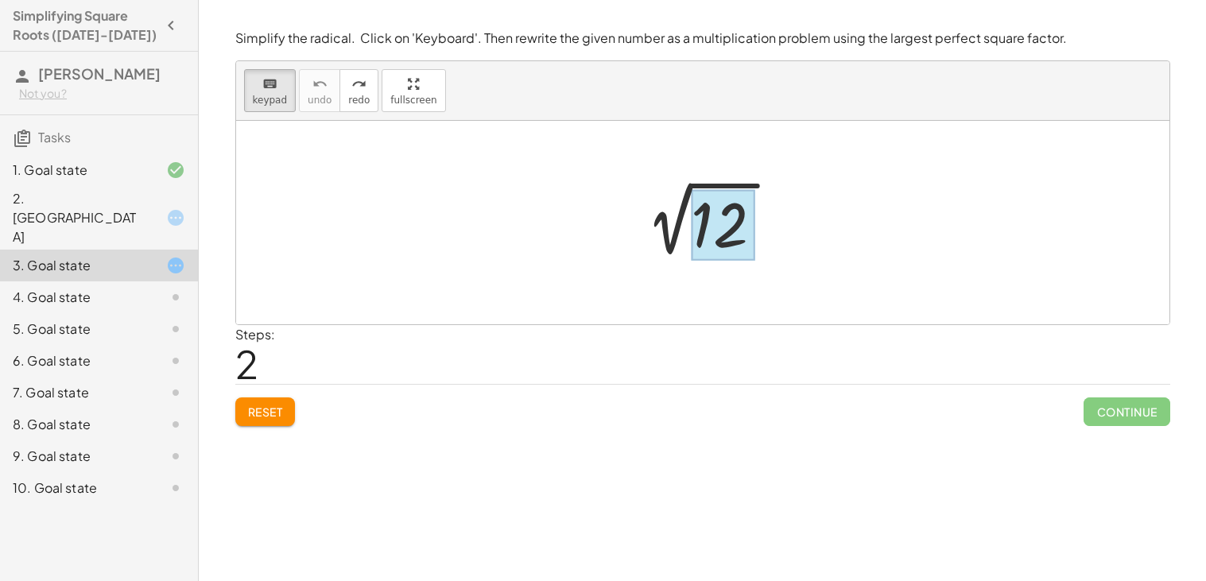
click at [716, 239] on div at bounding box center [724, 225] width 64 height 71
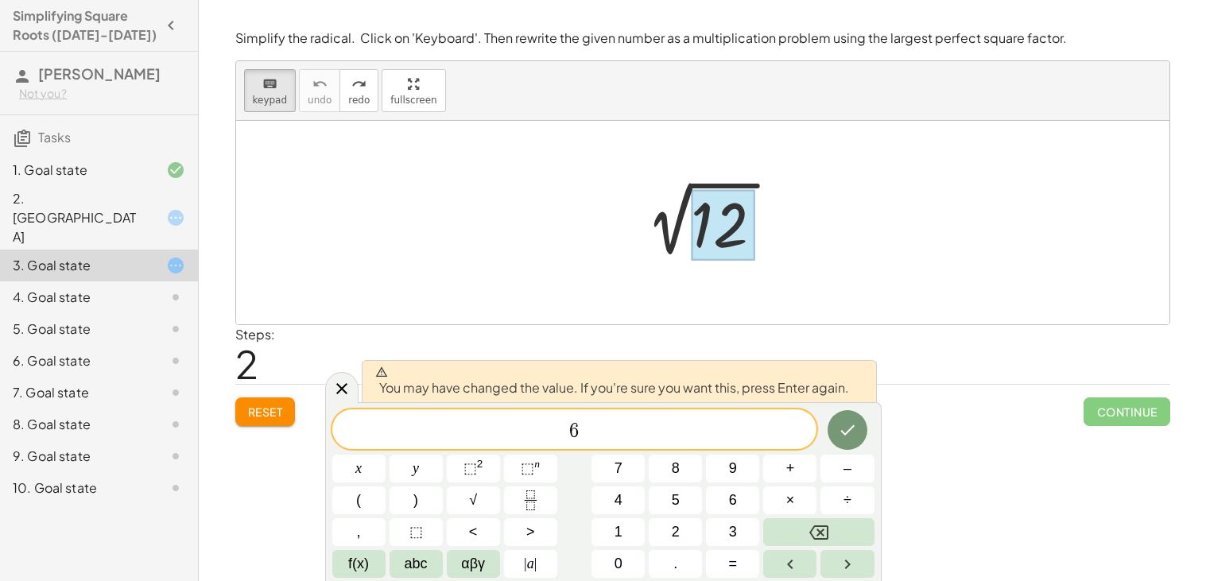
click at [386, 455] on div at bounding box center [358, 469] width 53 height 28
click at [856, 428] on button "Done" at bounding box center [848, 430] width 40 height 40
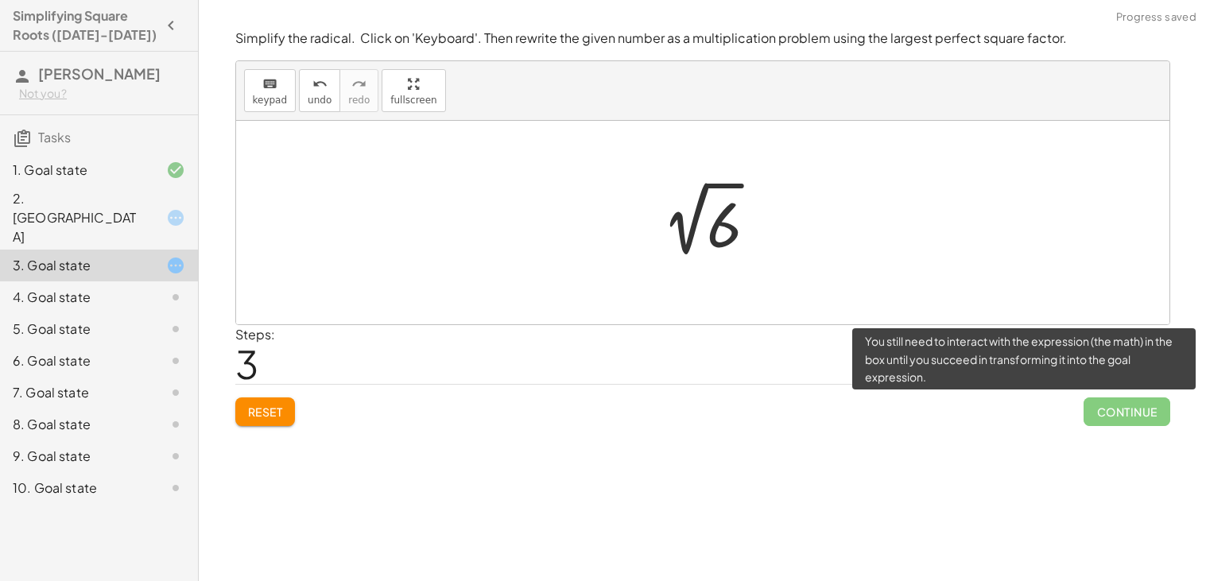
click at [1122, 419] on span "Continue" at bounding box center [1127, 412] width 86 height 29
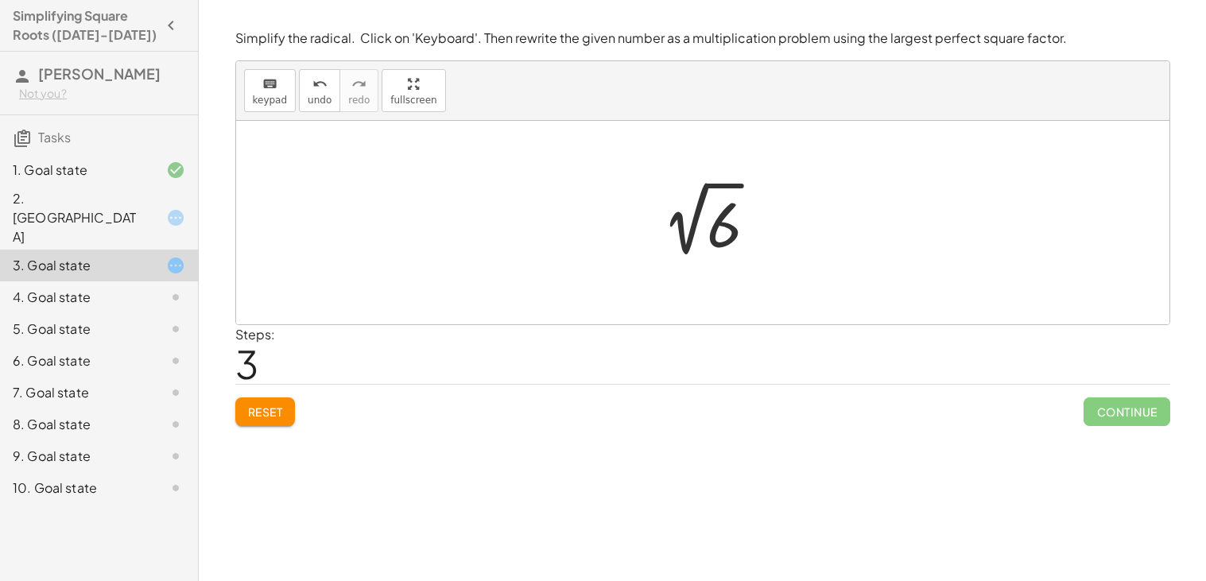
click at [719, 212] on div at bounding box center [708, 223] width 133 height 80
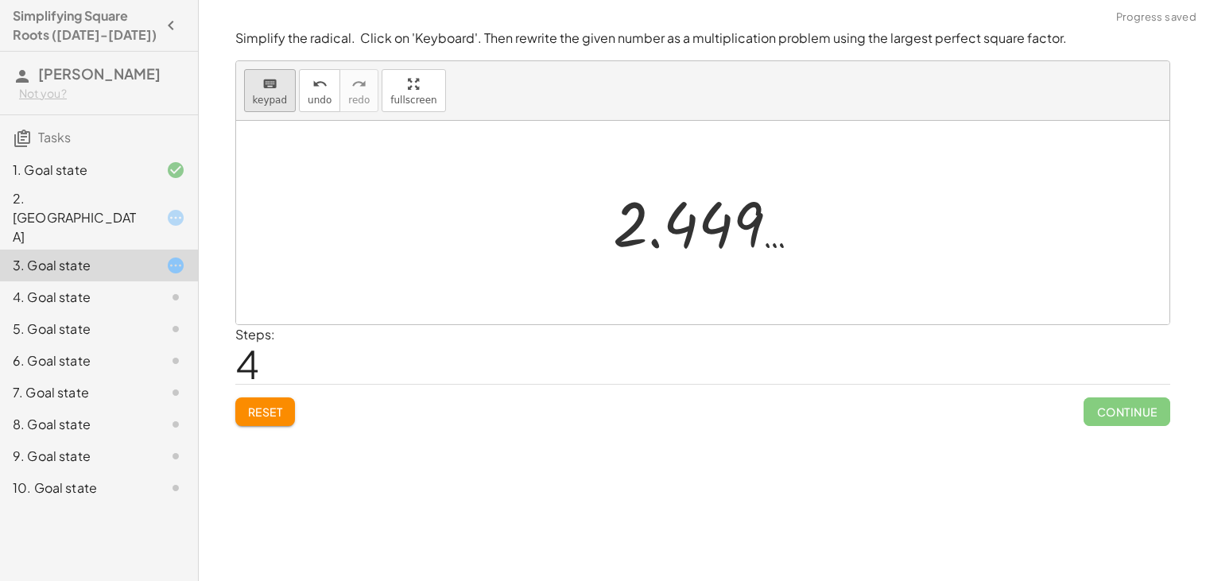
click at [258, 100] on span "keypad" at bounding box center [270, 100] width 35 height 11
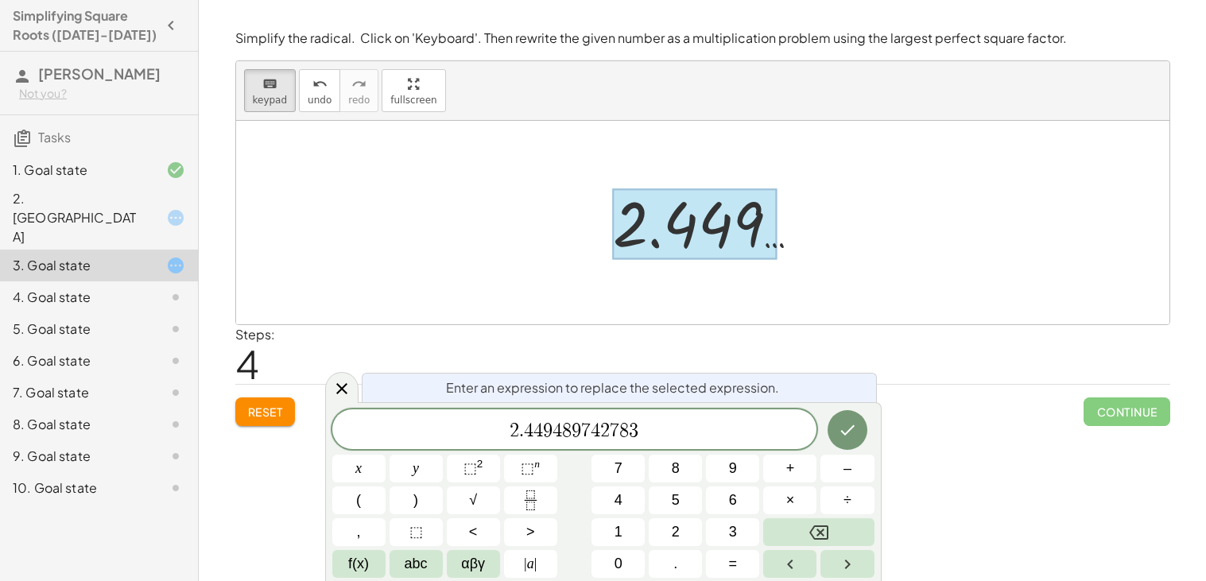
click at [714, 247] on div at bounding box center [695, 224] width 165 height 71
click at [464, 501] on button "√" at bounding box center [473, 501] width 53 height 28
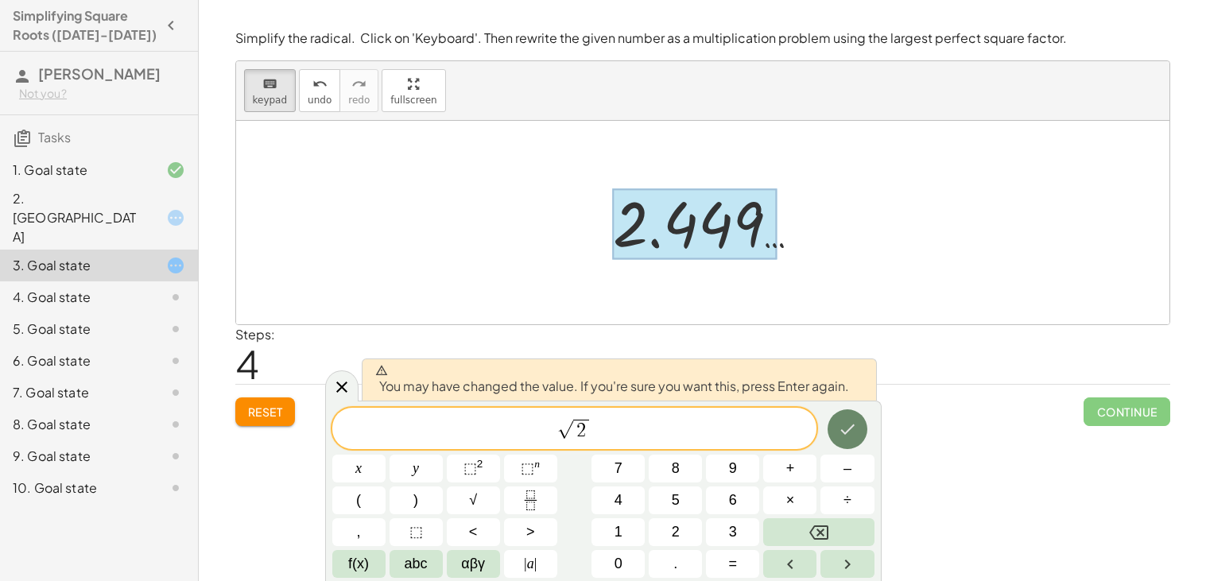
click at [833, 431] on button "Done" at bounding box center [848, 430] width 40 height 40
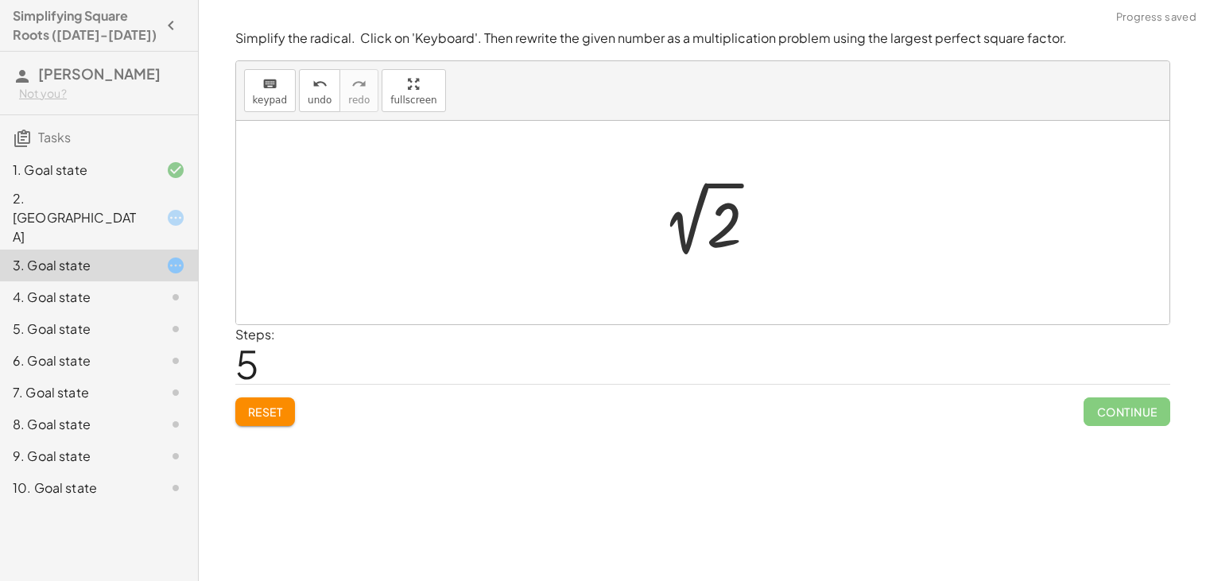
click at [693, 227] on div at bounding box center [708, 223] width 133 height 80
click at [312, 83] on icon "undo" at bounding box center [319, 84] width 15 height 19
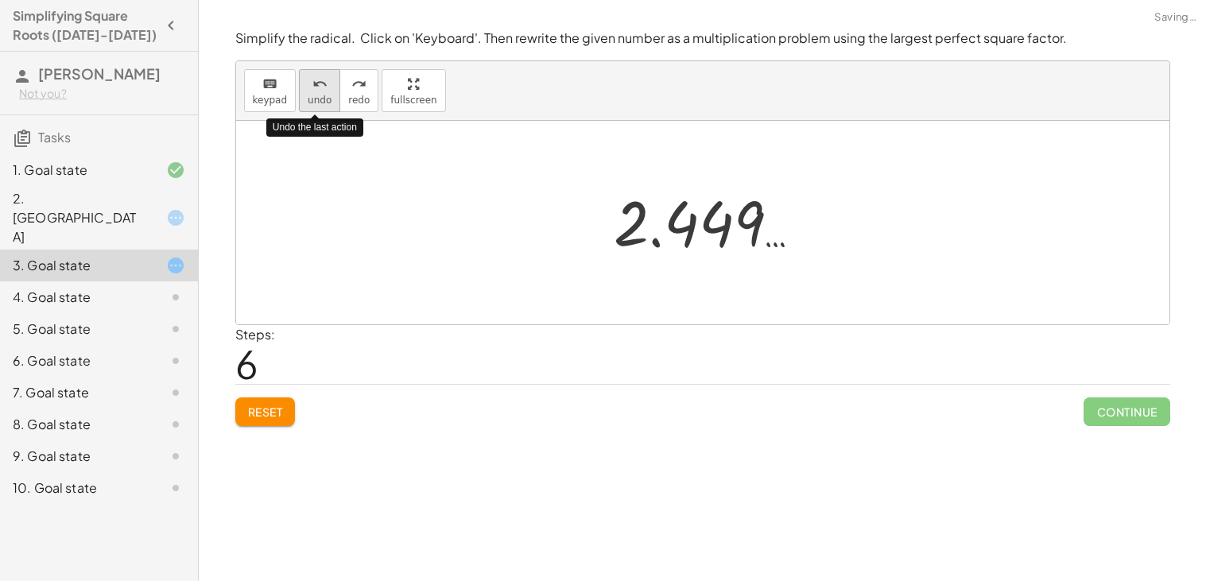
click at [312, 83] on icon "undo" at bounding box center [319, 84] width 15 height 19
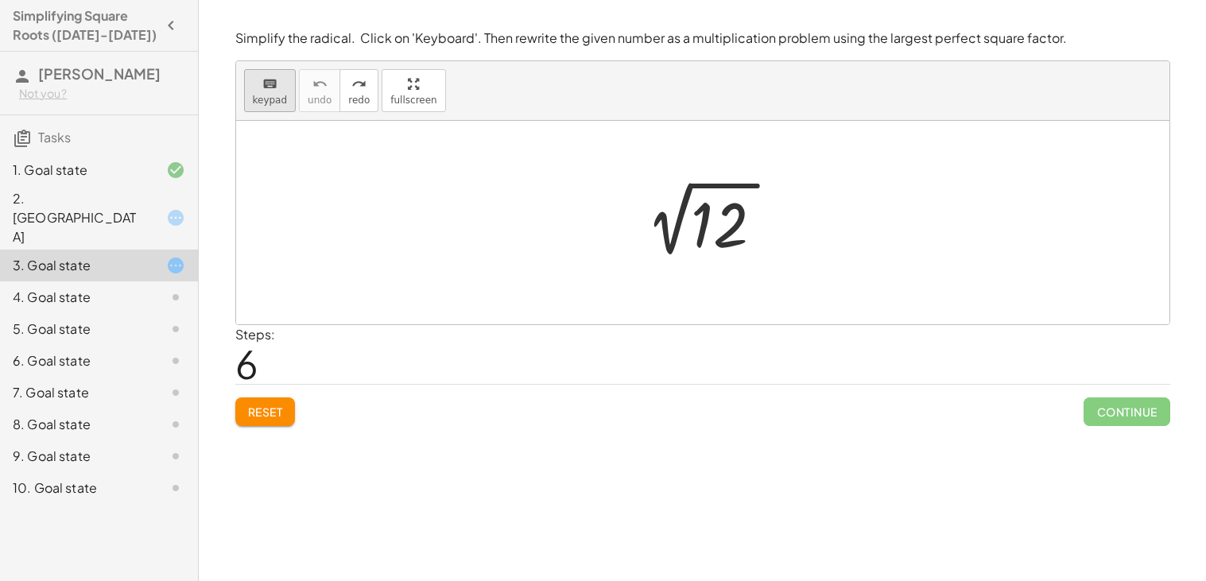
click at [278, 93] on button "keyboard keypad" at bounding box center [270, 90] width 52 height 43
click at [695, 213] on div at bounding box center [724, 225] width 64 height 71
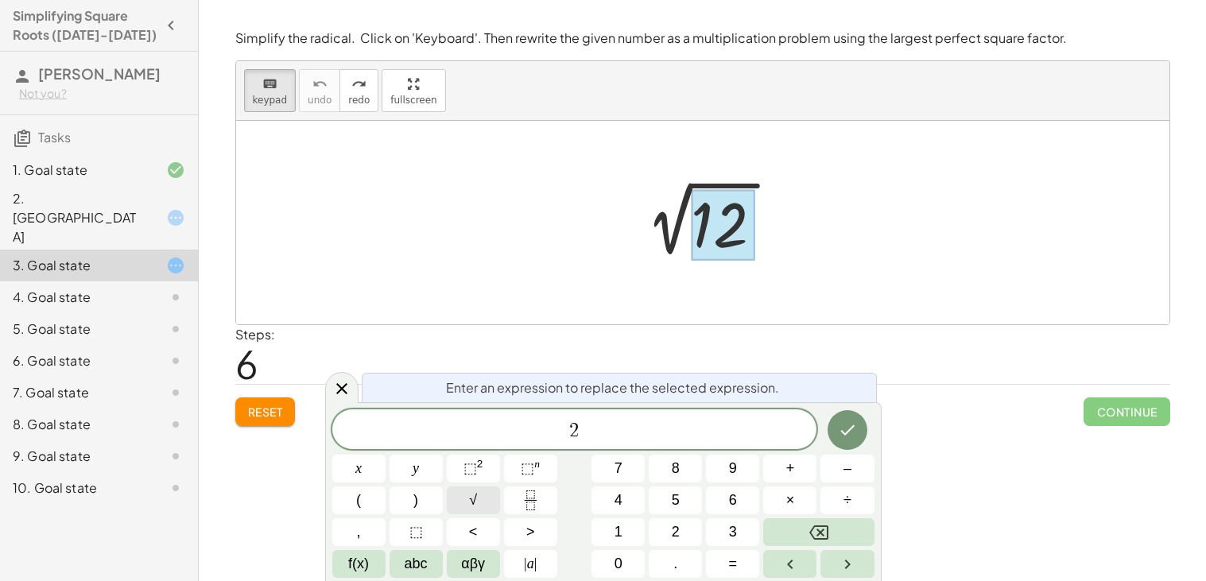
click at [460, 500] on button "√" at bounding box center [473, 501] width 53 height 28
click at [858, 429] on button "Done" at bounding box center [848, 430] width 40 height 40
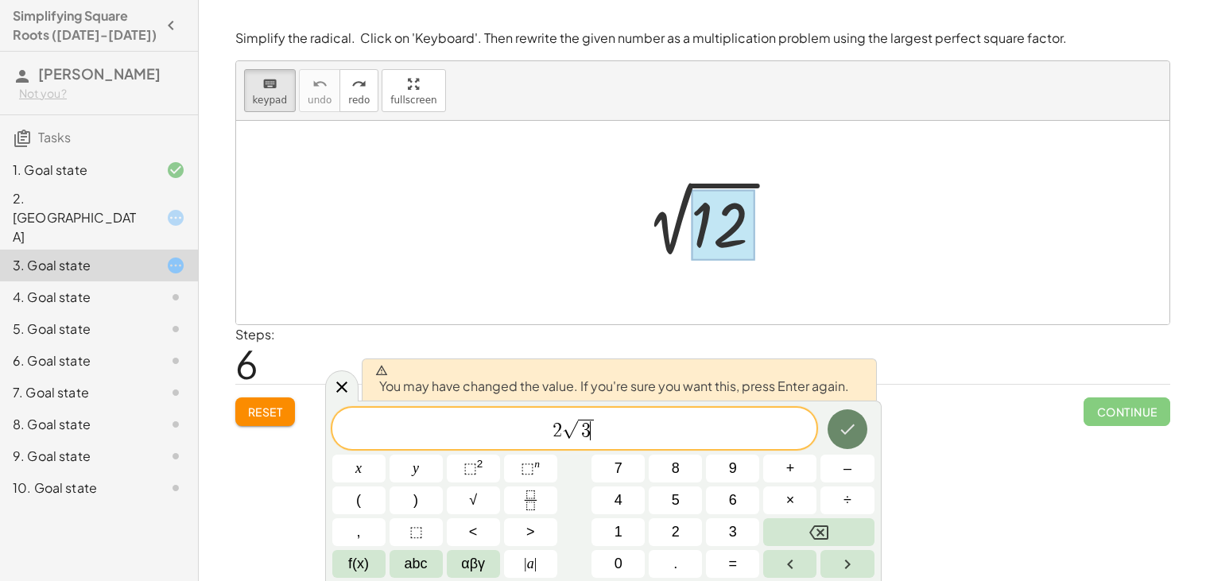
click at [848, 435] on icon "Done" at bounding box center [847, 429] width 19 height 19
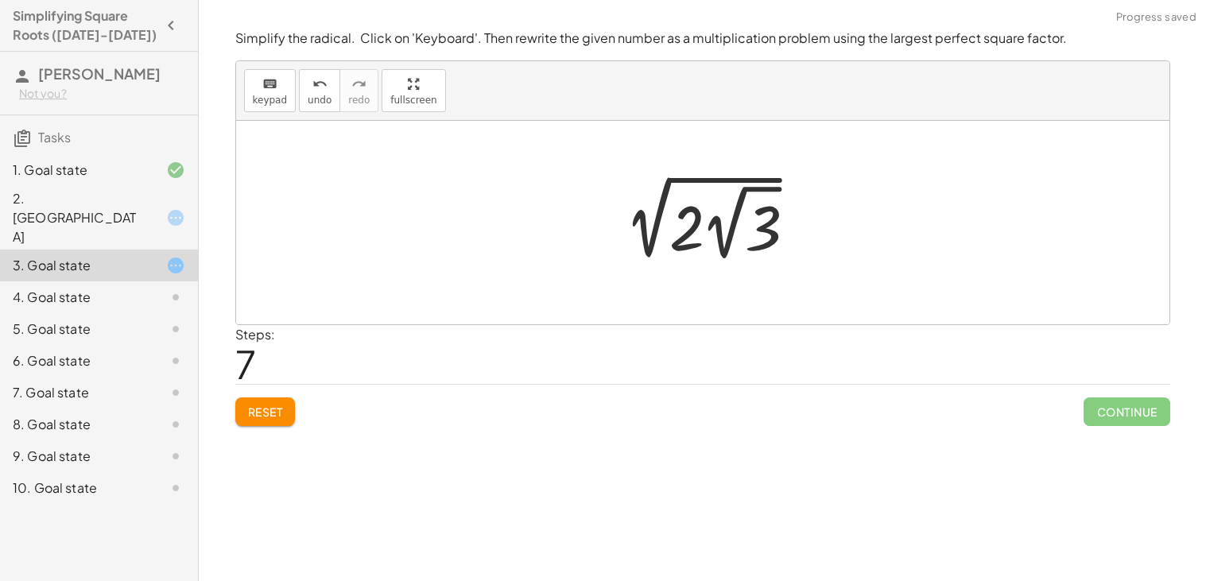
click at [747, 237] on div at bounding box center [709, 222] width 208 height 87
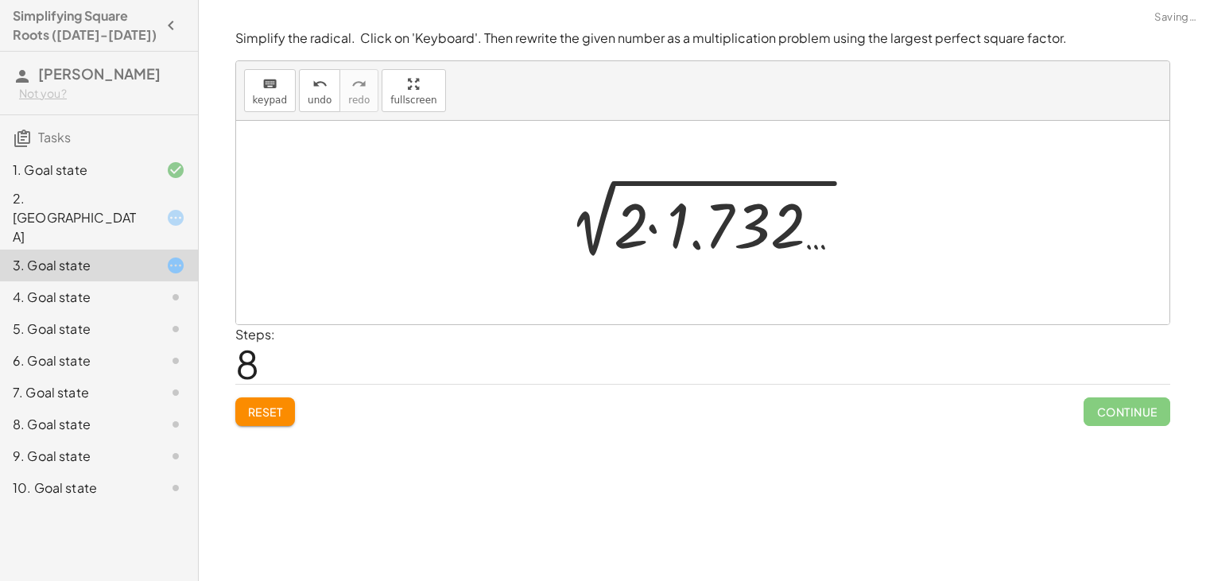
click at [630, 227] on div at bounding box center [708, 223] width 318 height 82
click at [301, 91] on button "undo undo" at bounding box center [319, 90] width 41 height 43
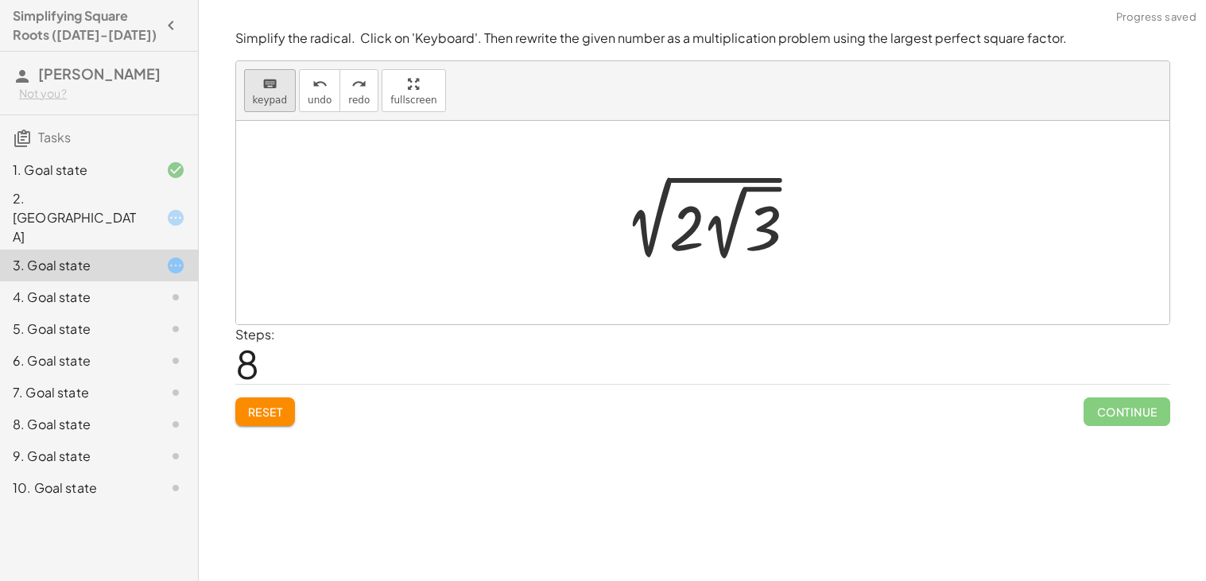
click at [269, 87] on icon "keyboard" at bounding box center [269, 84] width 15 height 19
click at [695, 224] on div at bounding box center [686, 227] width 32 height 74
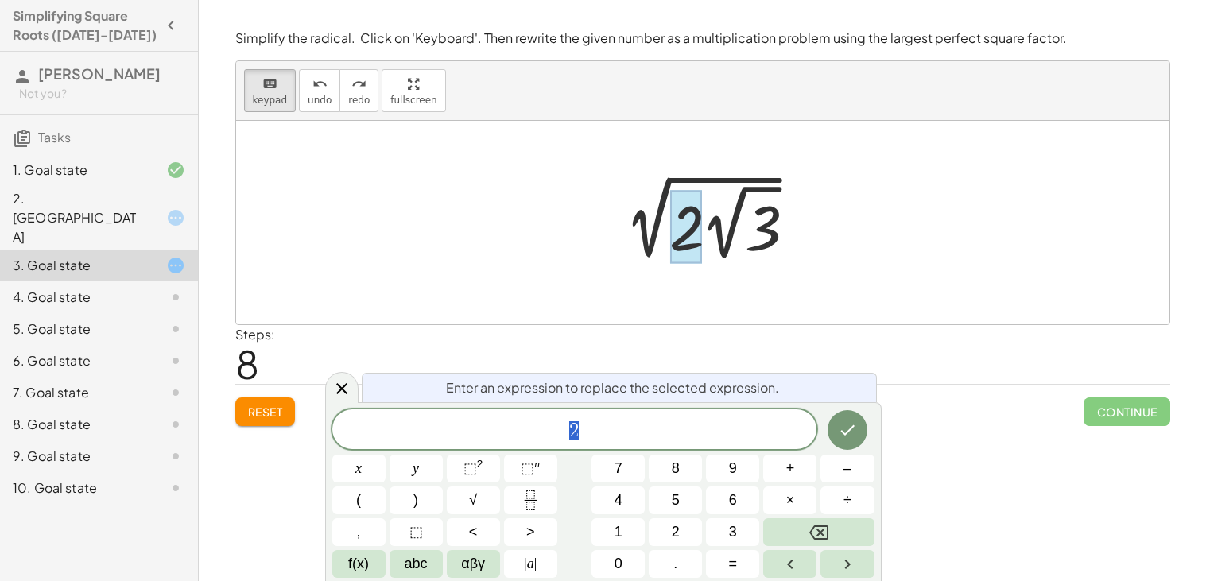
click at [780, 230] on div at bounding box center [709, 222] width 208 height 87
click at [778, 236] on div at bounding box center [709, 222] width 208 height 87
click at [768, 239] on div at bounding box center [709, 222] width 208 height 87
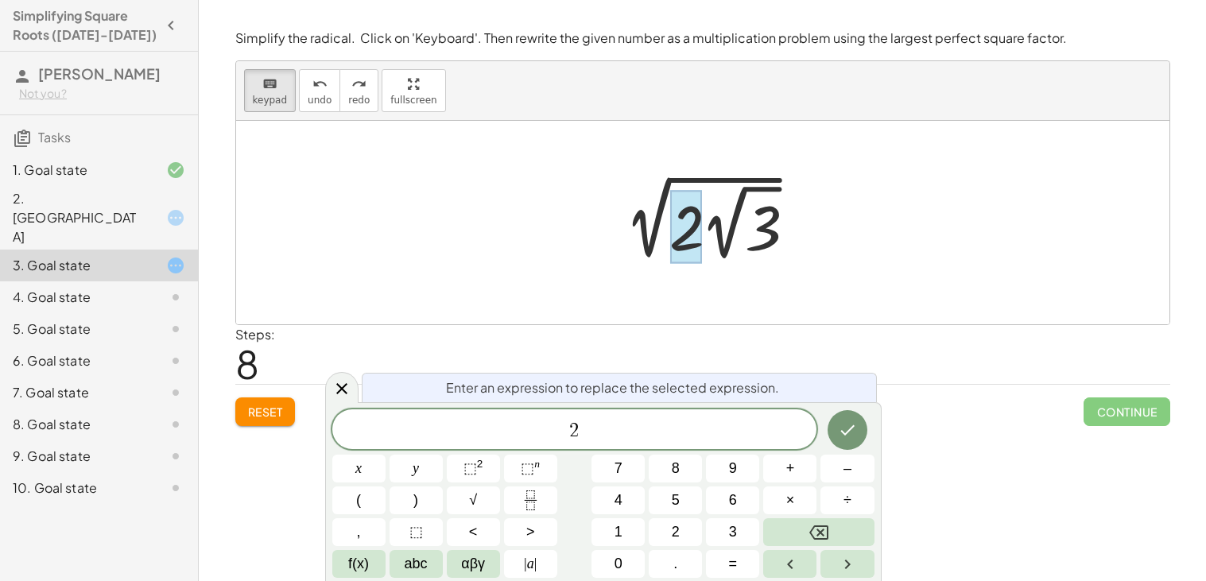
click at [625, 418] on div "2" at bounding box center [574, 430] width 485 height 40
click at [404, 366] on div "Steps: 8" at bounding box center [702, 354] width 935 height 59
click at [346, 385] on icon at bounding box center [341, 387] width 11 height 11
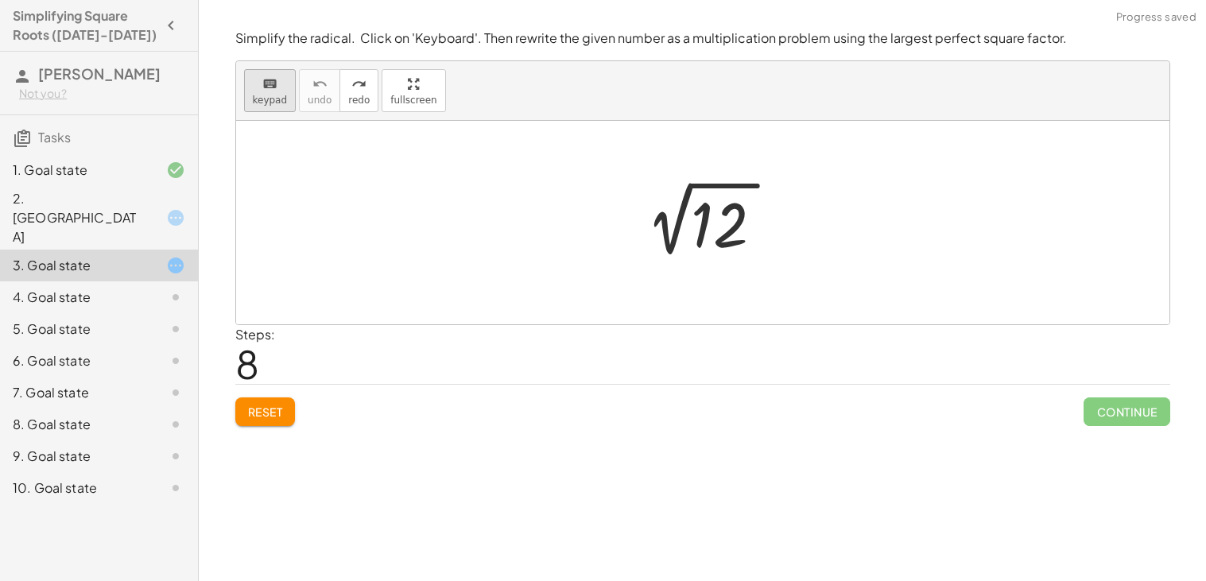
click at [267, 79] on icon "keyboard" at bounding box center [269, 84] width 15 height 19
click at [683, 223] on div at bounding box center [709, 223] width 165 height 80
click at [726, 221] on div at bounding box center [724, 225] width 64 height 71
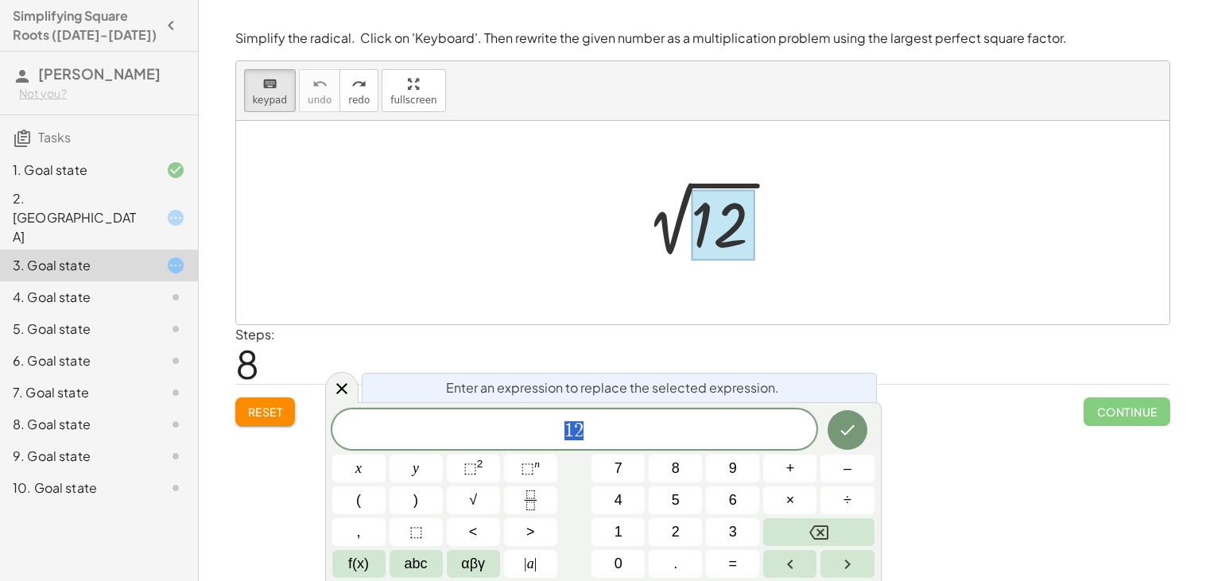
click at [756, 254] on div at bounding box center [709, 223] width 165 height 80
click at [859, 418] on button "Done" at bounding box center [848, 430] width 40 height 40
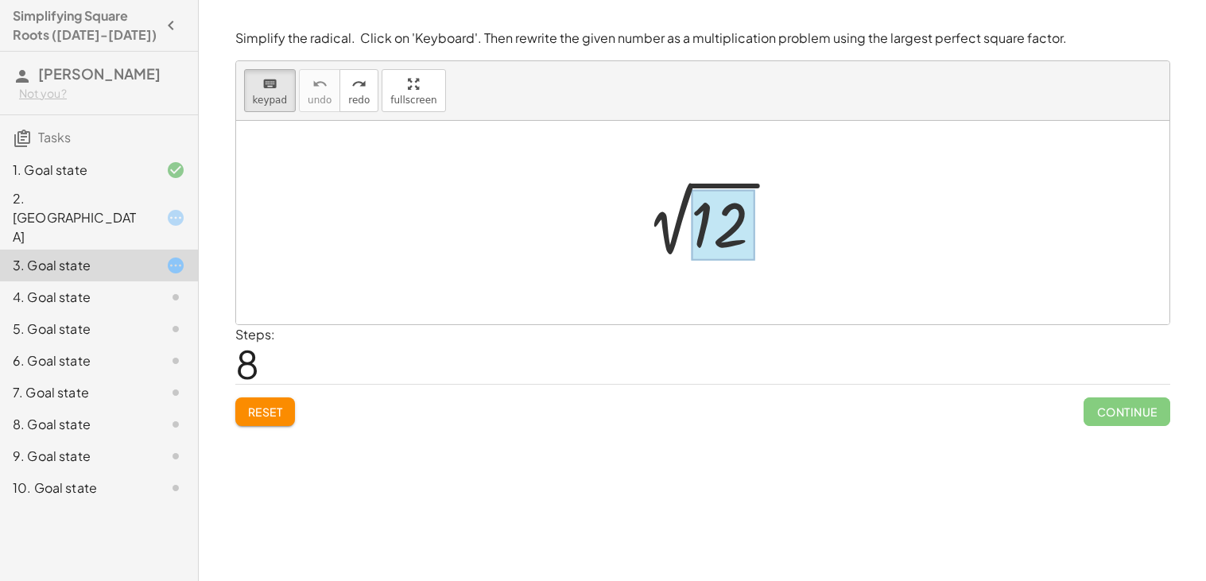
click at [730, 242] on div at bounding box center [724, 225] width 64 height 71
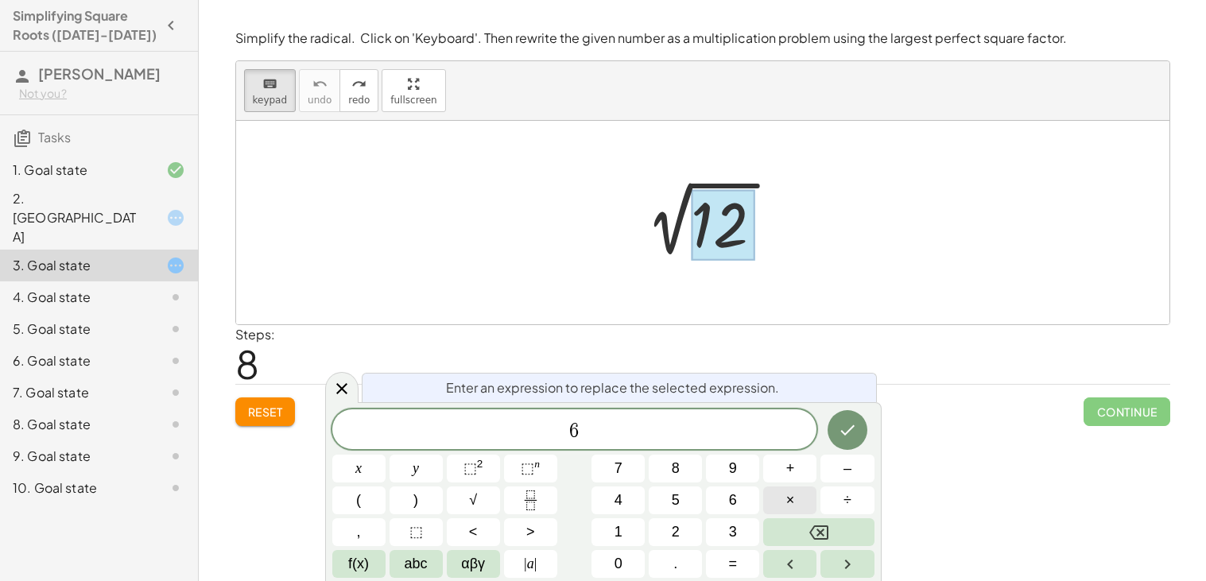
click at [795, 503] on button "×" at bounding box center [789, 501] width 53 height 28
click at [845, 428] on icon "Done" at bounding box center [847, 430] width 19 height 19
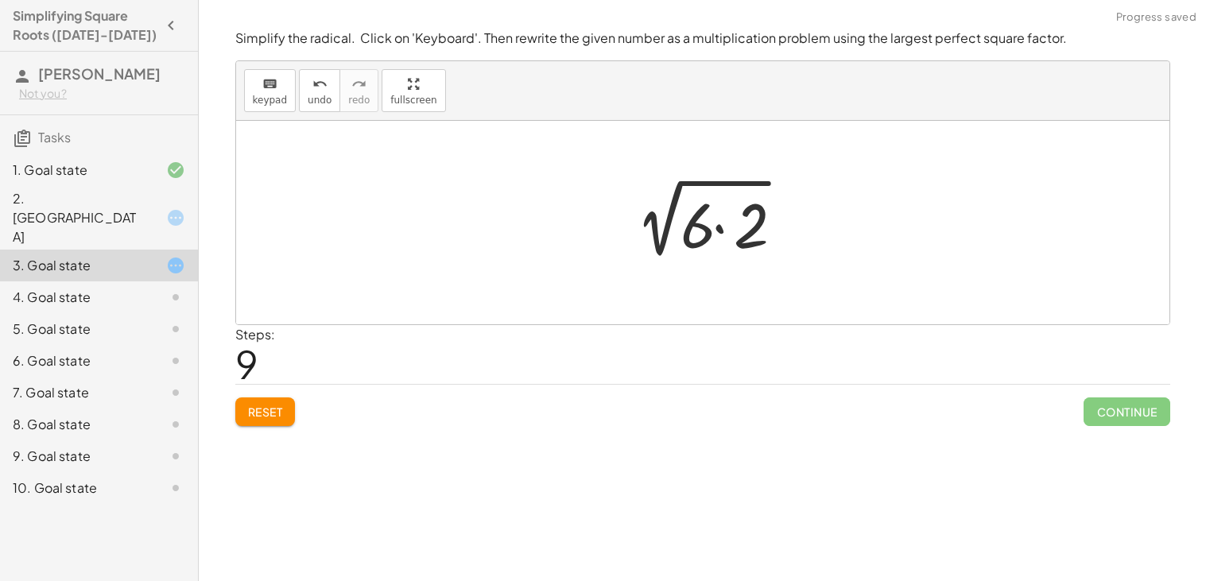
click at [1107, 413] on span "Continue" at bounding box center [1127, 412] width 86 height 29
click at [720, 234] on div at bounding box center [709, 223] width 186 height 82
click at [720, 234] on div at bounding box center [709, 223] width 165 height 80
click at [305, 64] on div "keyboard keypad undo [PERSON_NAME] redo fullscreen" at bounding box center [703, 91] width 934 height 60
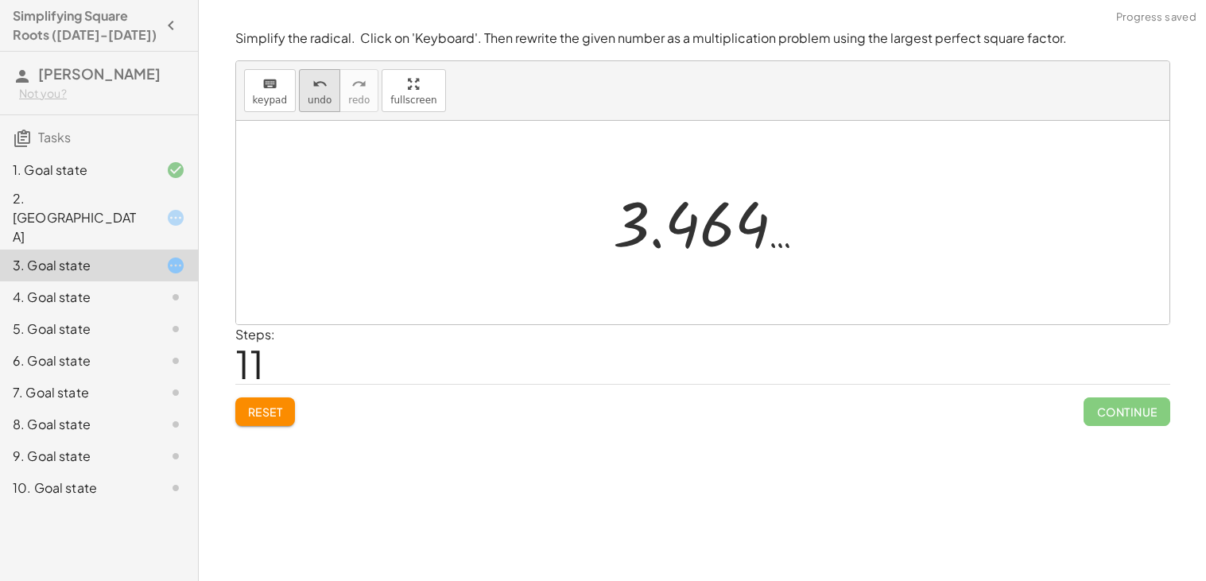
click at [304, 72] on button "undo undo" at bounding box center [319, 90] width 41 height 43
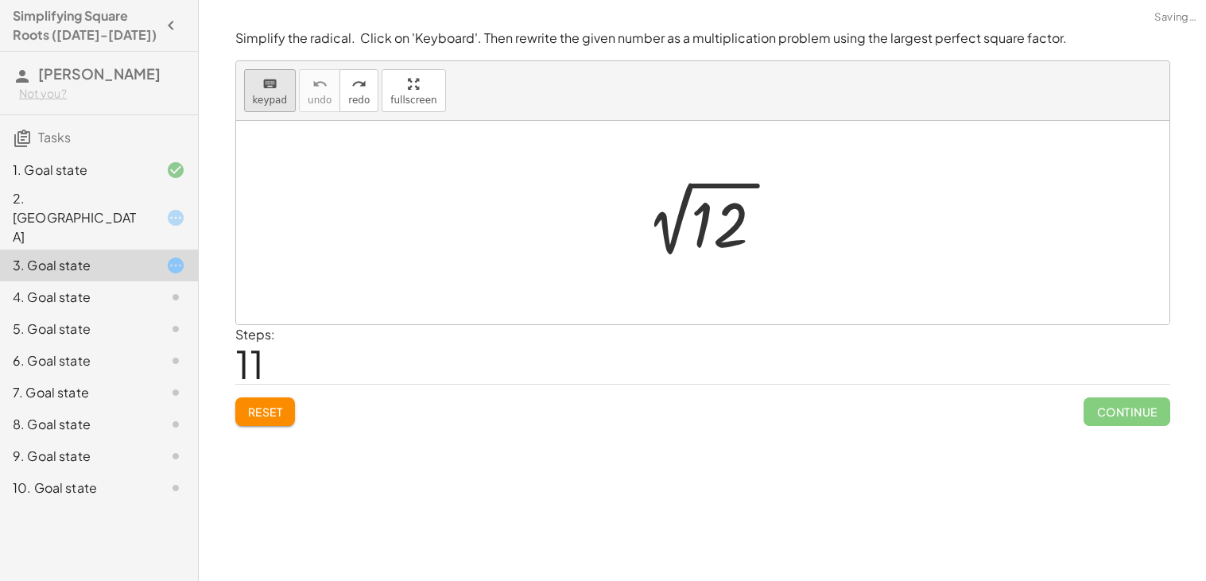
click at [276, 76] on div "keyboard" at bounding box center [270, 83] width 35 height 19
click at [717, 230] on div at bounding box center [724, 225] width 64 height 71
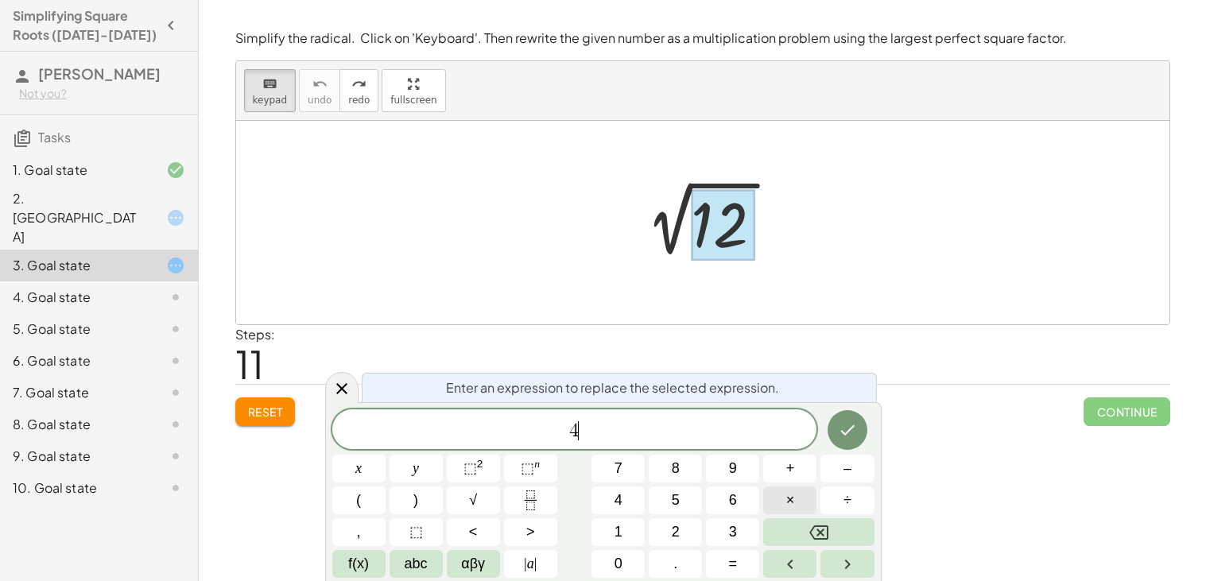
click at [795, 507] on button "×" at bounding box center [789, 501] width 53 height 28
click at [842, 446] on button "Done" at bounding box center [848, 430] width 40 height 40
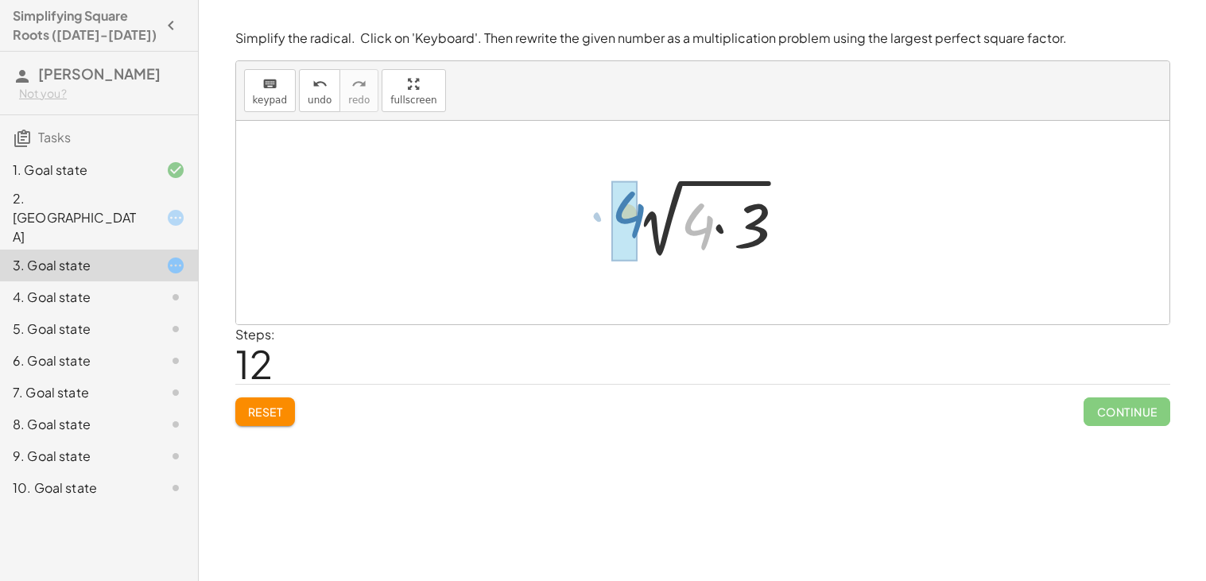
drag, startPoint x: 693, startPoint y: 215, endPoint x: 623, endPoint y: 204, distance: 70.2
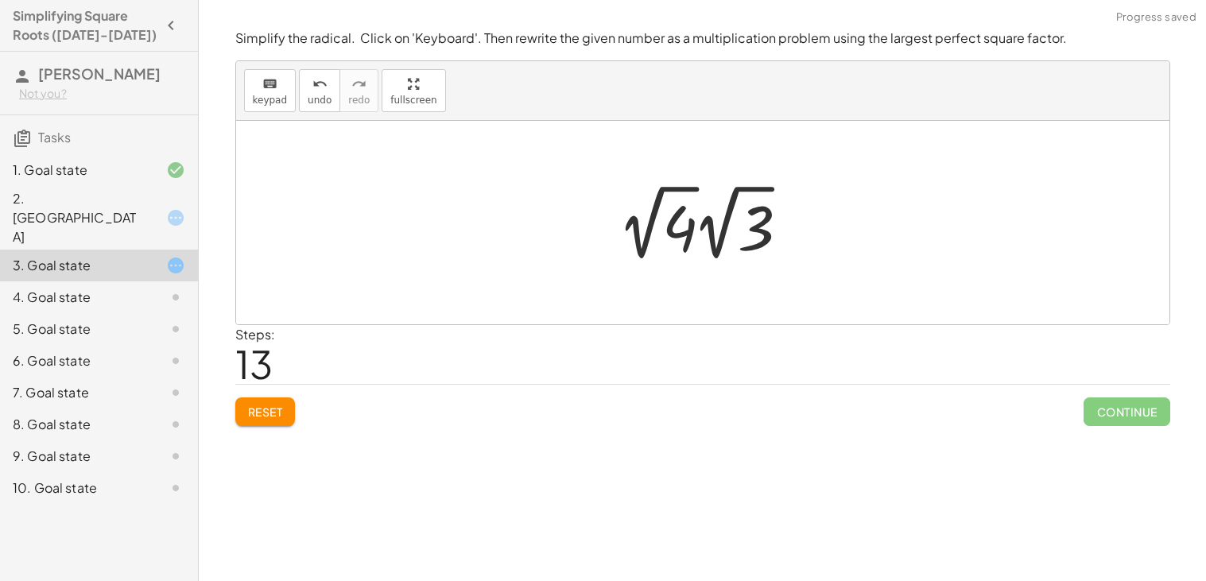
click at [683, 207] on div at bounding box center [708, 222] width 194 height 87
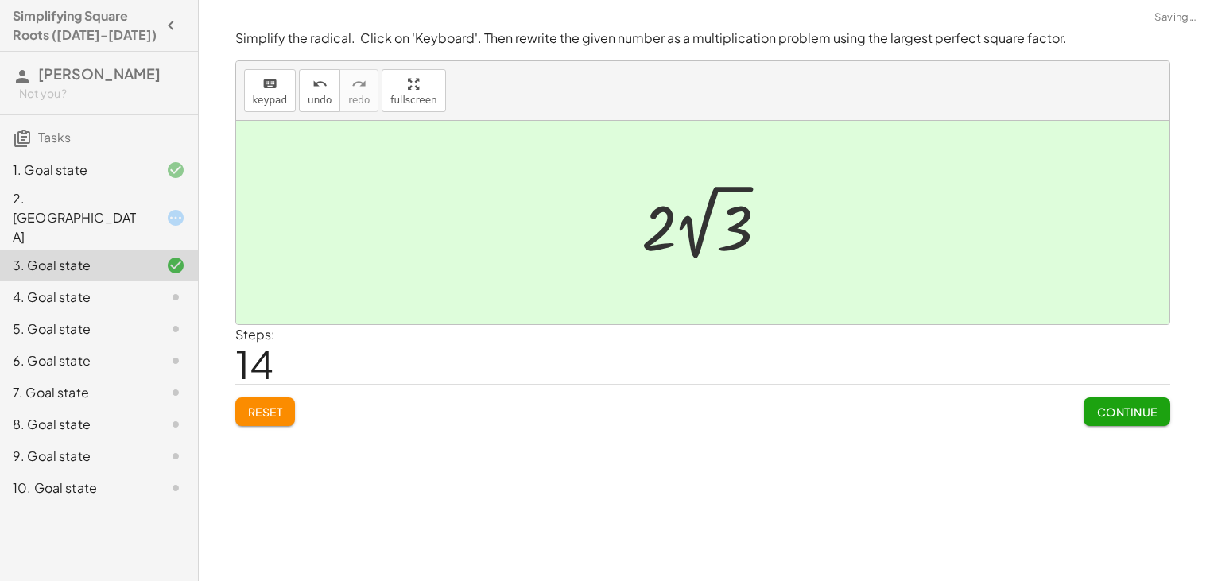
click at [737, 227] on div at bounding box center [709, 222] width 151 height 87
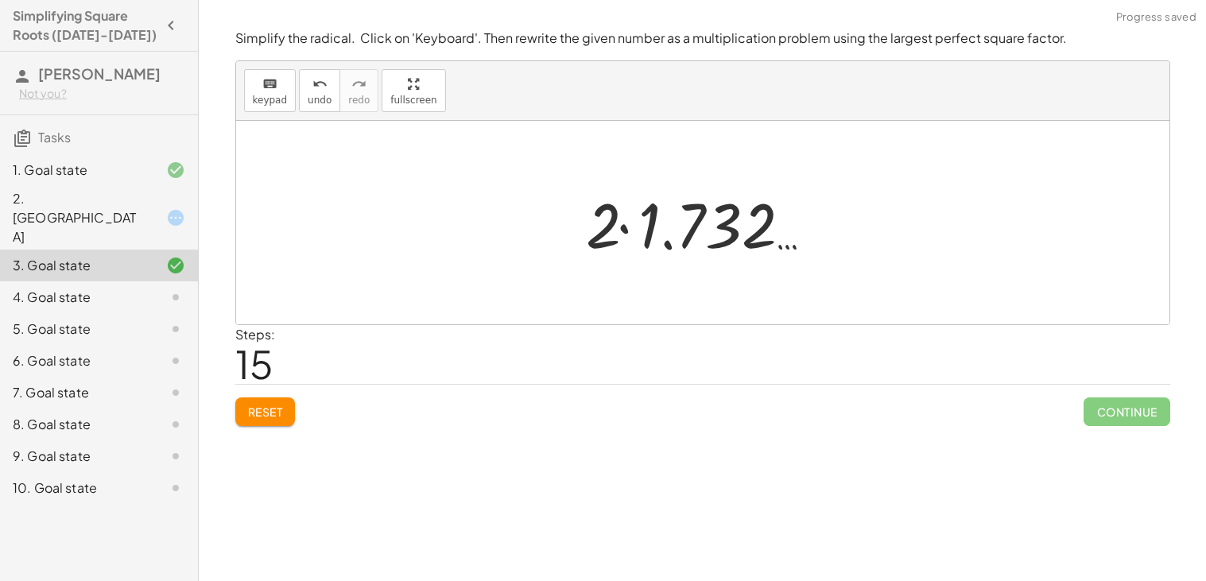
click at [598, 222] on div at bounding box center [708, 223] width 261 height 82
click at [619, 225] on div at bounding box center [708, 223] width 261 height 82
click at [274, 405] on span "Reset" at bounding box center [265, 412] width 35 height 14
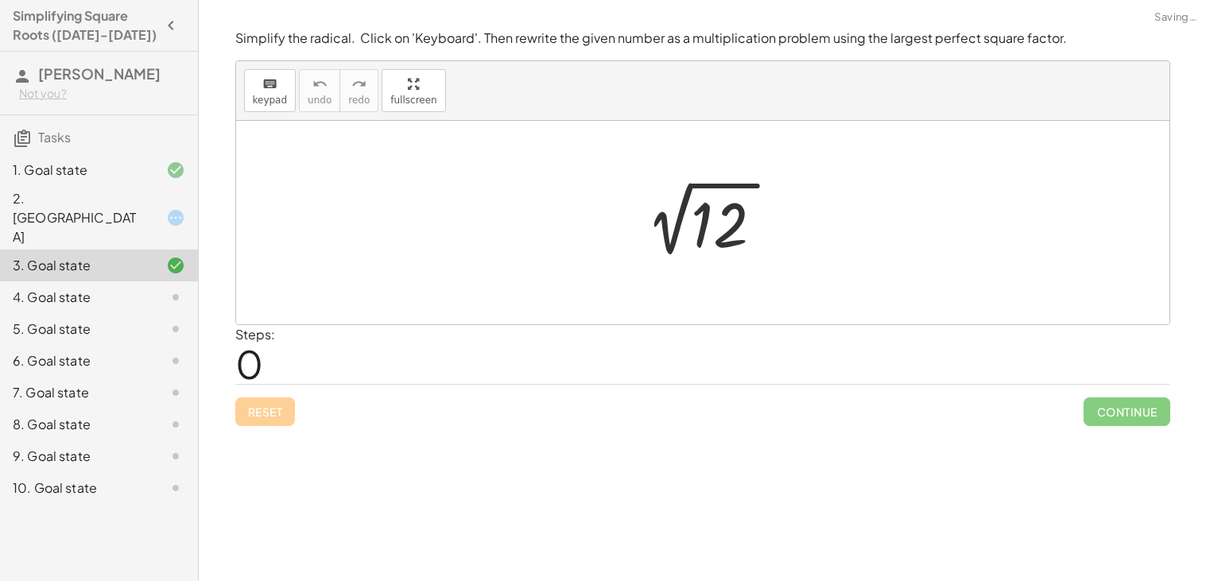
click at [274, 405] on div "Reset Continue" at bounding box center [702, 405] width 935 height 42
click at [170, 208] on icon at bounding box center [175, 217] width 19 height 19
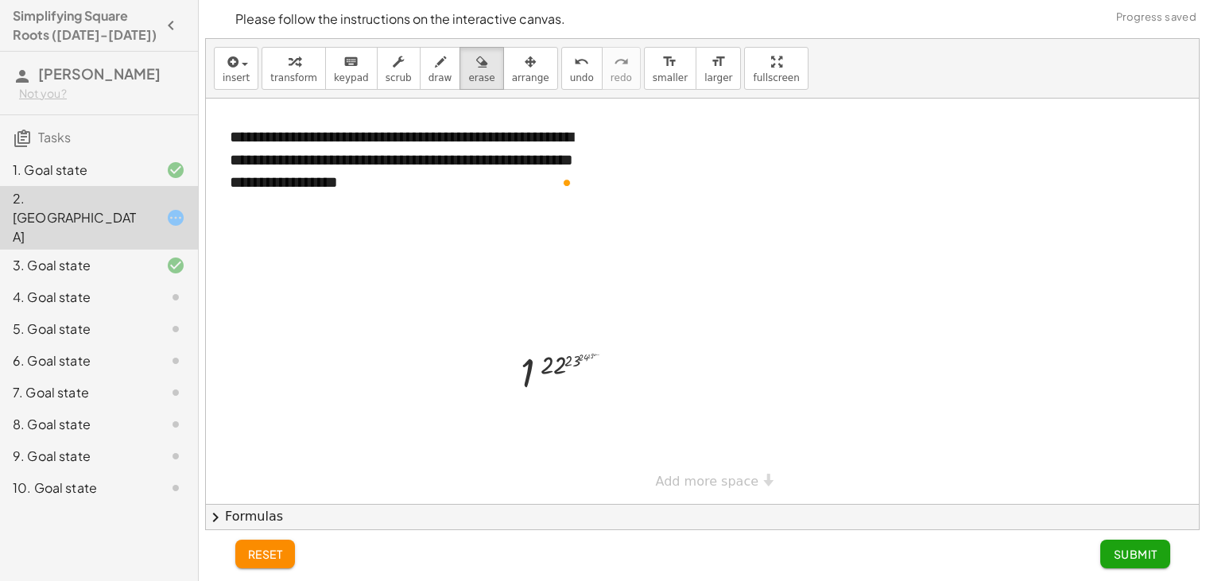
click at [163, 256] on div at bounding box center [163, 265] width 45 height 19
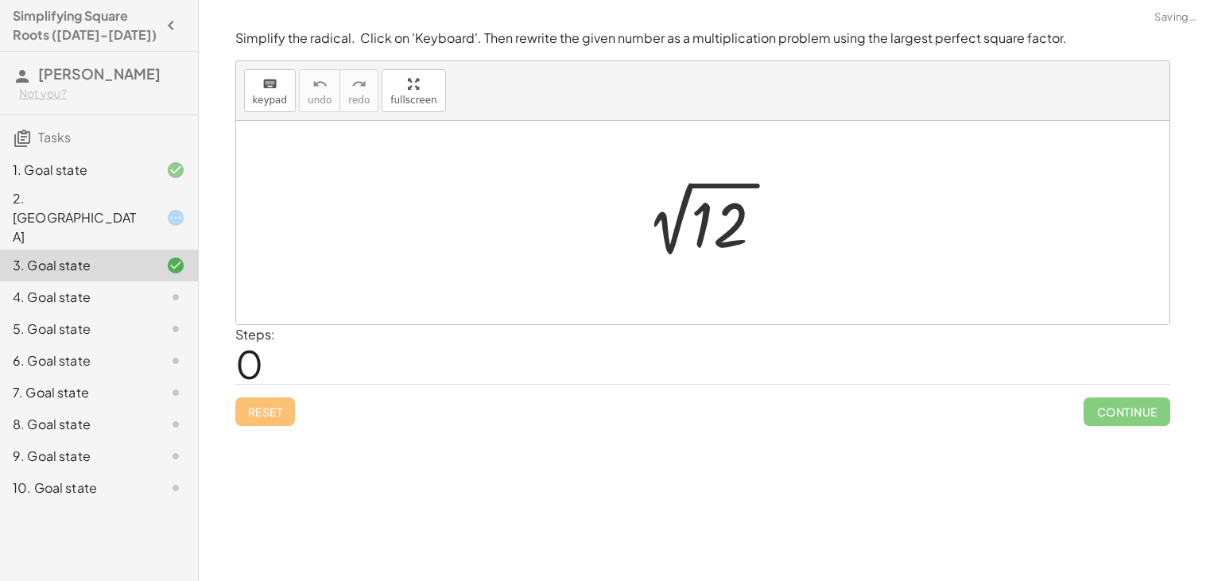
click at [138, 345] on div "4. Goal state" at bounding box center [99, 361] width 198 height 32
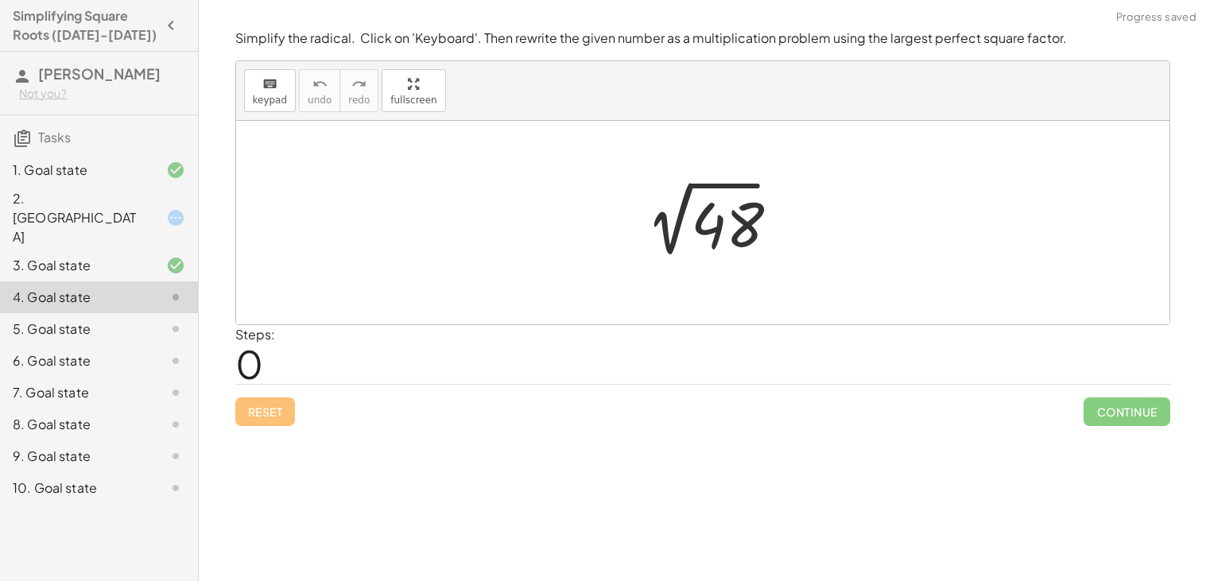
click at [723, 229] on div at bounding box center [709, 223] width 165 height 80
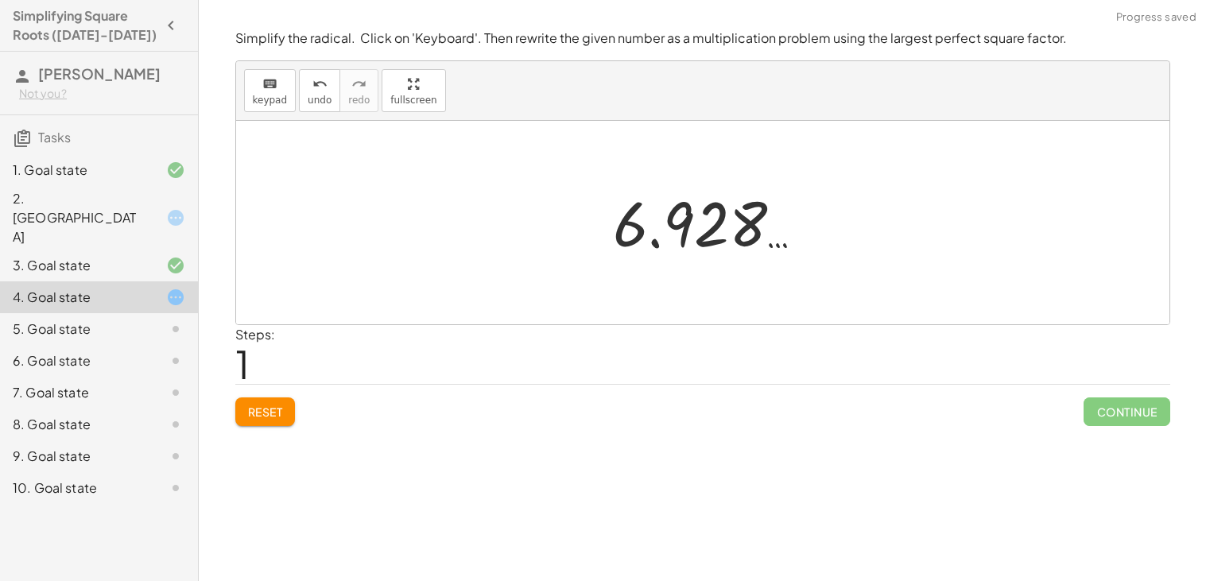
click at [273, 407] on span "Reset" at bounding box center [265, 412] width 35 height 14
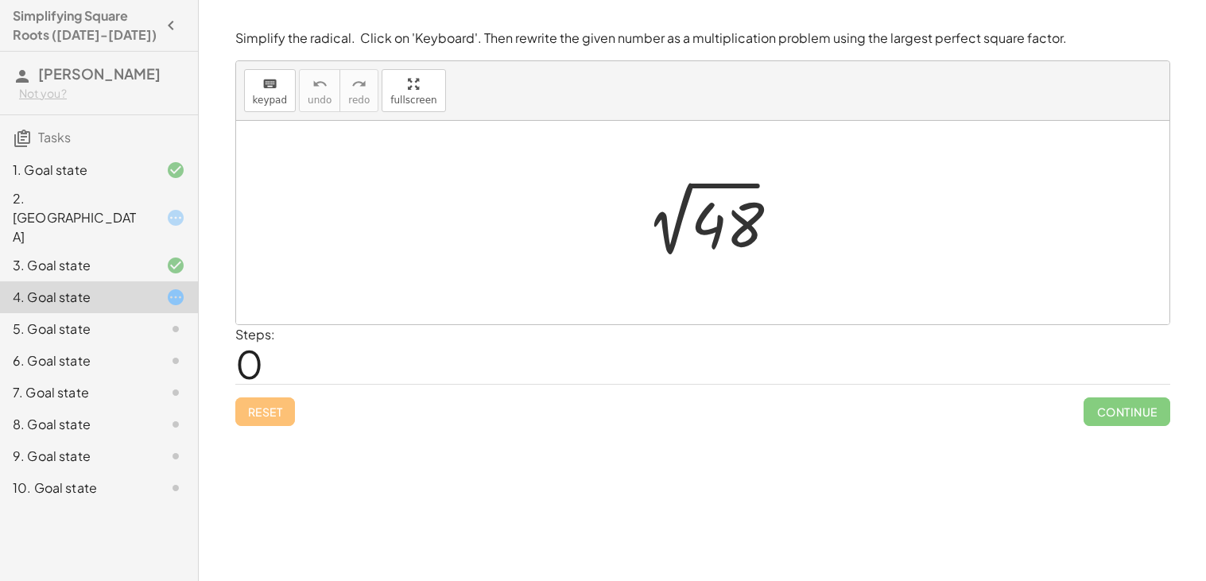
click at [277, 122] on div at bounding box center [703, 223] width 934 height 204
click at [274, 114] on div "keyboard keypad undo [PERSON_NAME] redo fullscreen" at bounding box center [703, 91] width 934 height 60
click at [270, 100] on span "keypad" at bounding box center [270, 100] width 35 height 11
click at [262, 83] on icon "keyboard" at bounding box center [269, 84] width 15 height 19
click at [697, 223] on div at bounding box center [709, 223] width 165 height 80
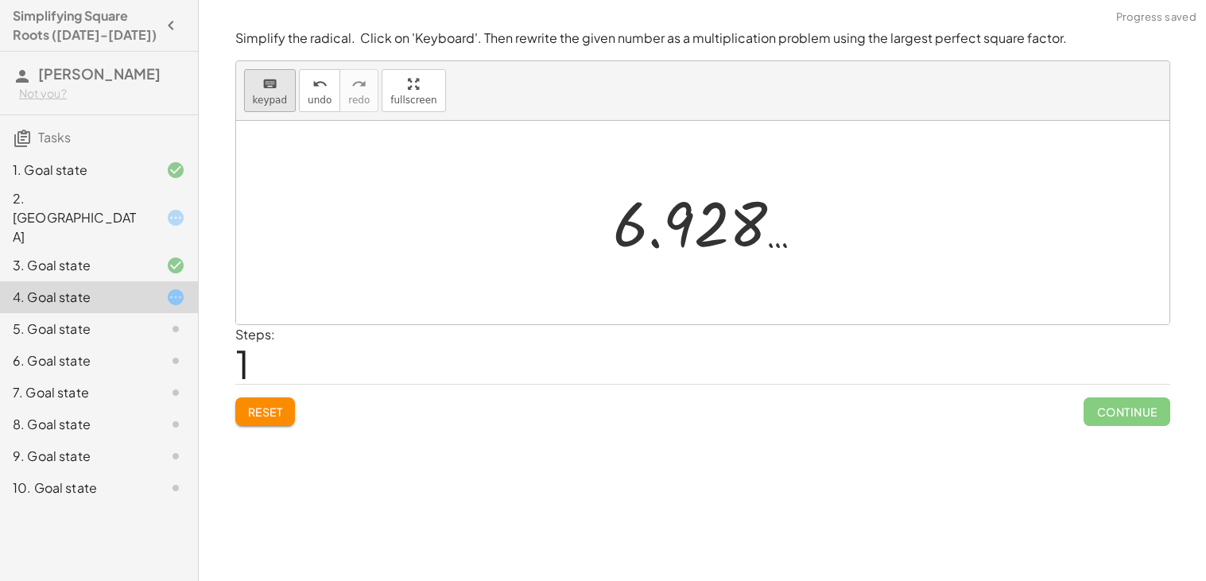
click at [265, 91] on icon "keyboard" at bounding box center [269, 84] width 15 height 19
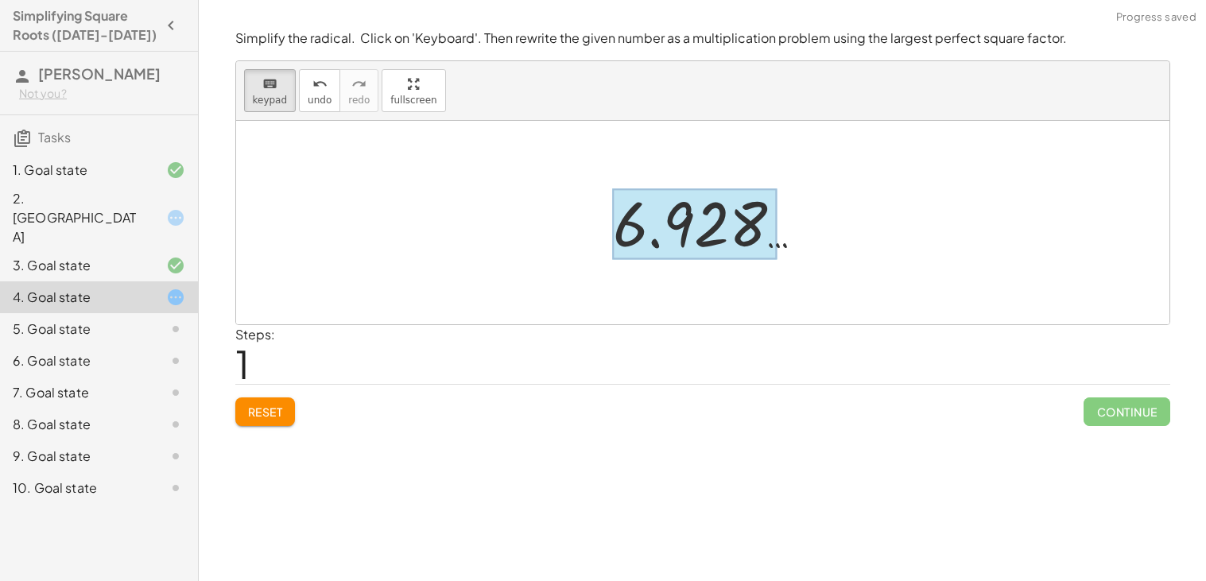
click at [707, 198] on div at bounding box center [695, 224] width 165 height 71
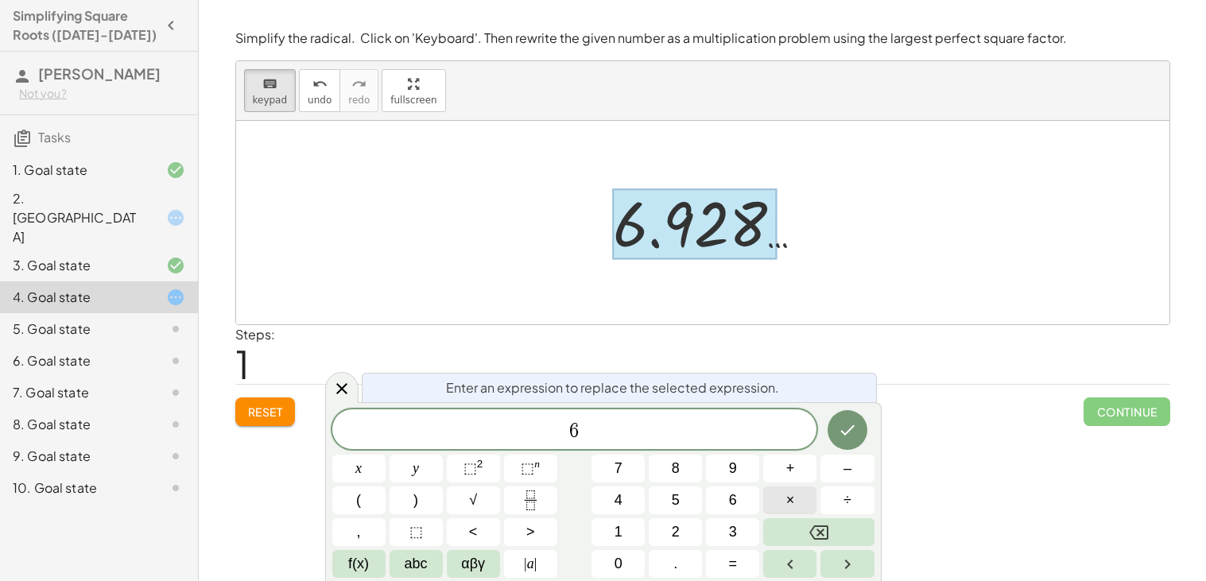
click at [781, 509] on button "×" at bounding box center [789, 501] width 53 height 28
click at [856, 431] on icon "Done" at bounding box center [847, 430] width 19 height 19
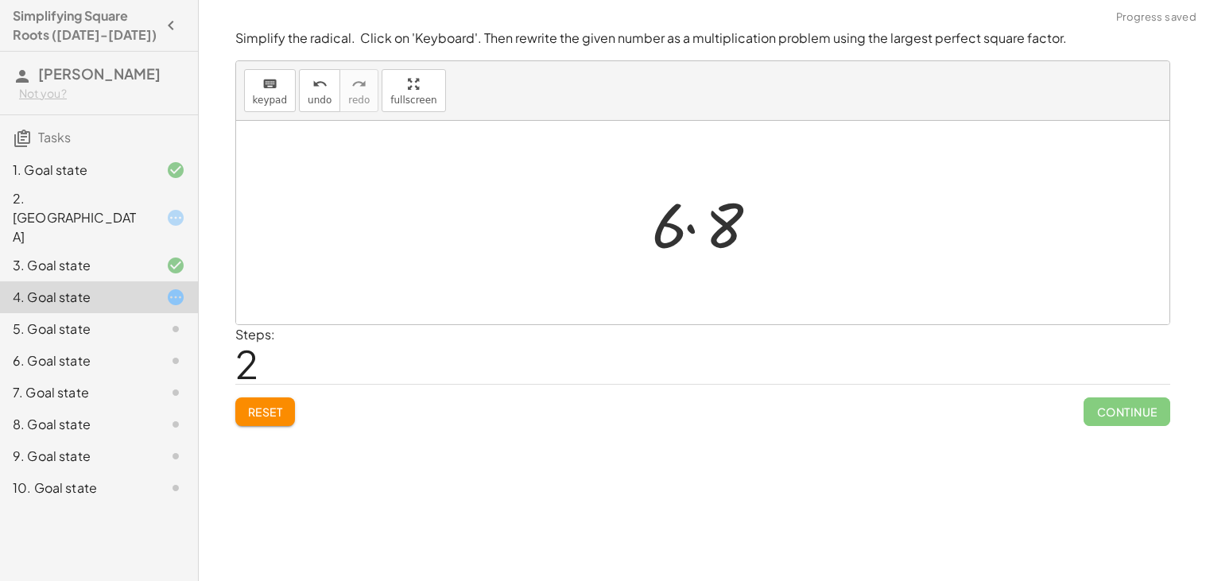
click at [712, 254] on div at bounding box center [709, 223] width 129 height 82
click at [707, 241] on div at bounding box center [708, 223] width 107 height 79
click at [693, 219] on div at bounding box center [708, 223] width 107 height 79
click at [330, 92] on button "undo undo" at bounding box center [319, 90] width 41 height 43
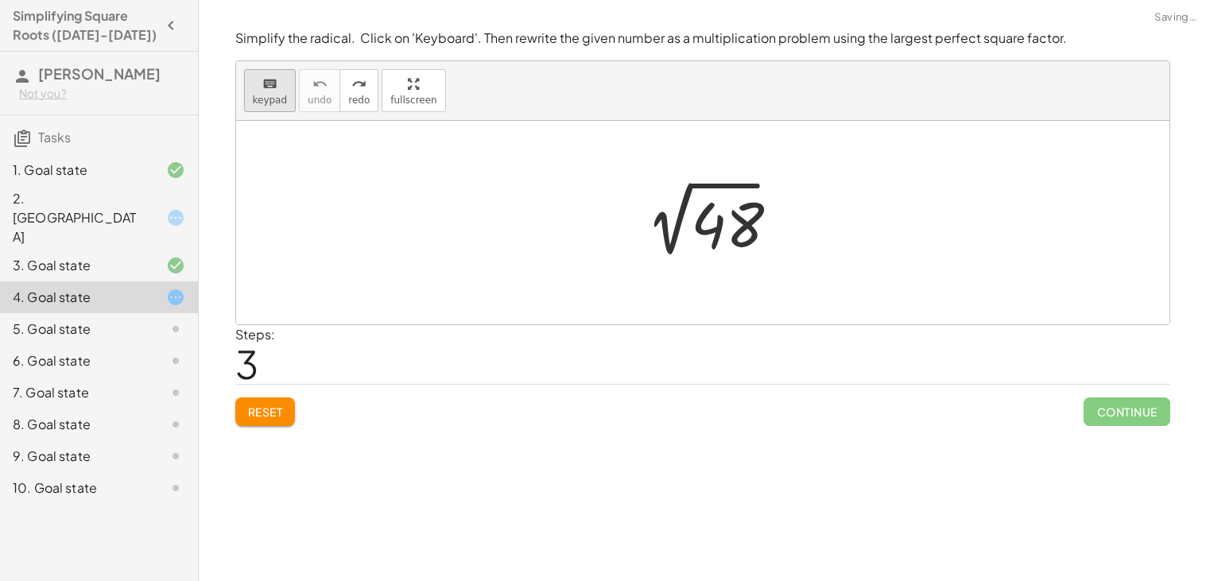
click at [264, 78] on icon "keyboard" at bounding box center [269, 84] width 15 height 19
click at [732, 233] on div at bounding box center [724, 225] width 64 height 71
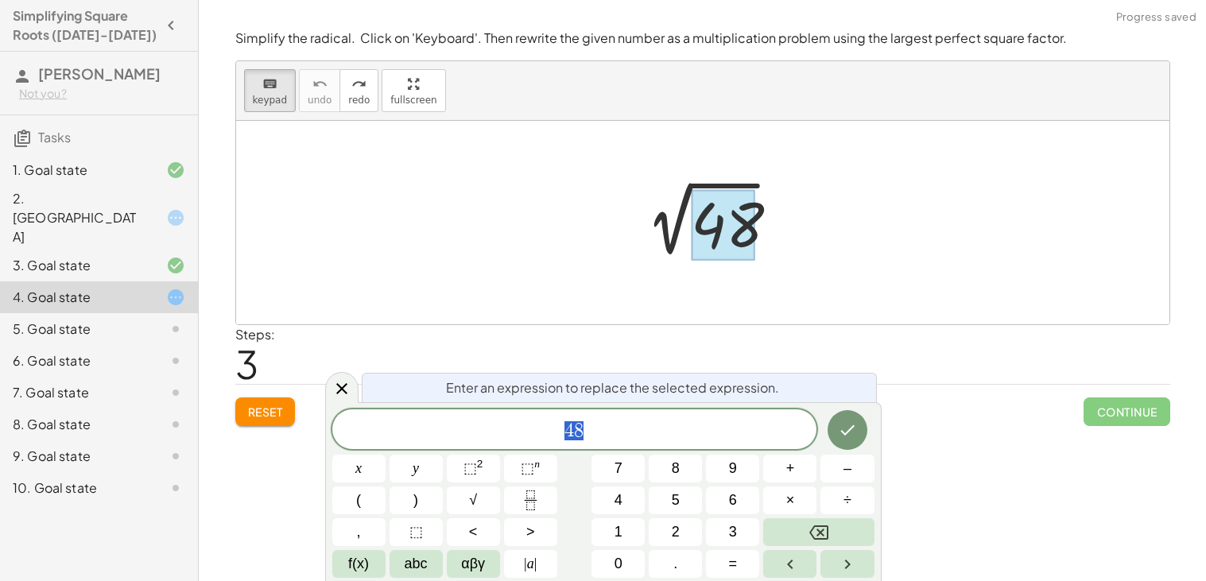
click at [635, 429] on span "4 8" at bounding box center [574, 431] width 485 height 22
click at [790, 501] on span "×" at bounding box center [790, 500] width 9 height 21
click at [844, 425] on icon "Done" at bounding box center [847, 430] width 19 height 19
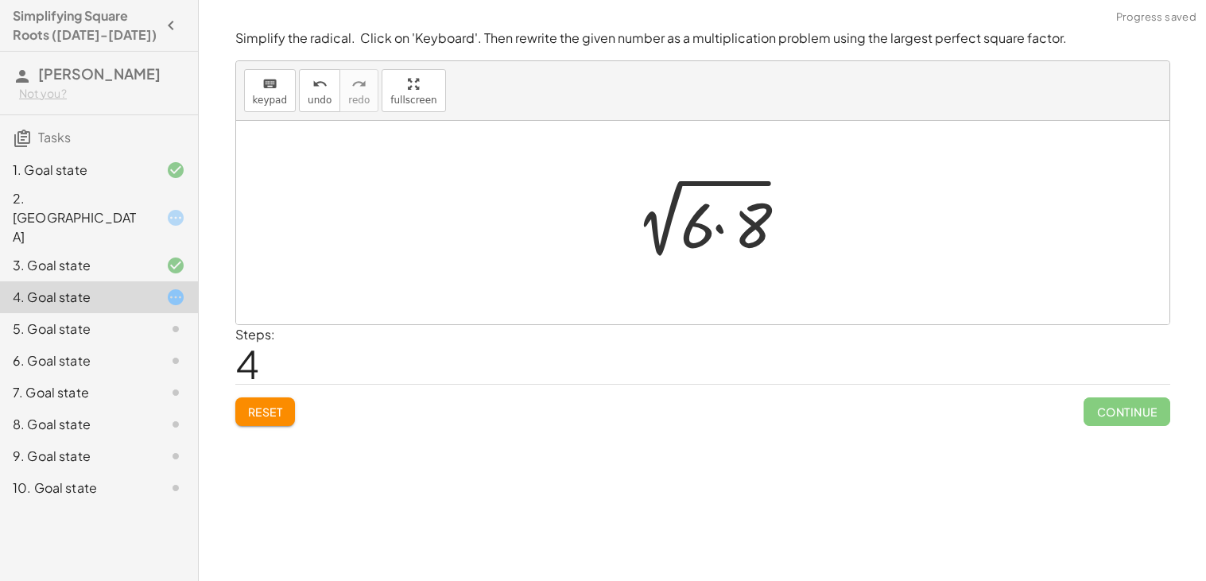
click at [719, 237] on div at bounding box center [709, 223] width 186 height 82
click at [719, 237] on div at bounding box center [709, 222] width 165 height 80
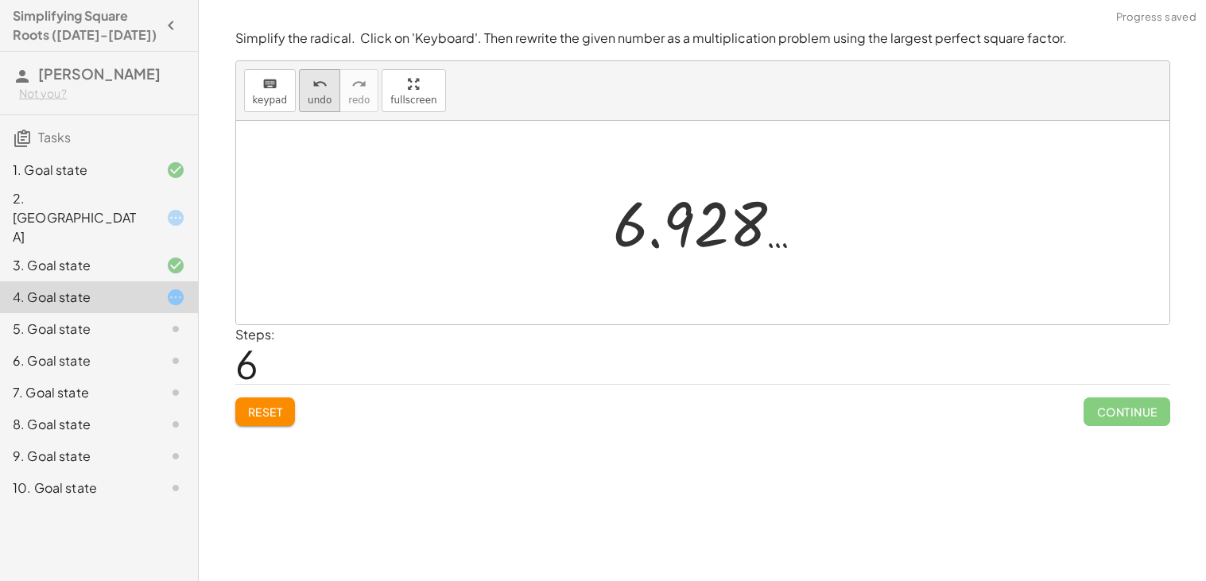
click at [301, 89] on button "undo undo" at bounding box center [319, 90] width 41 height 43
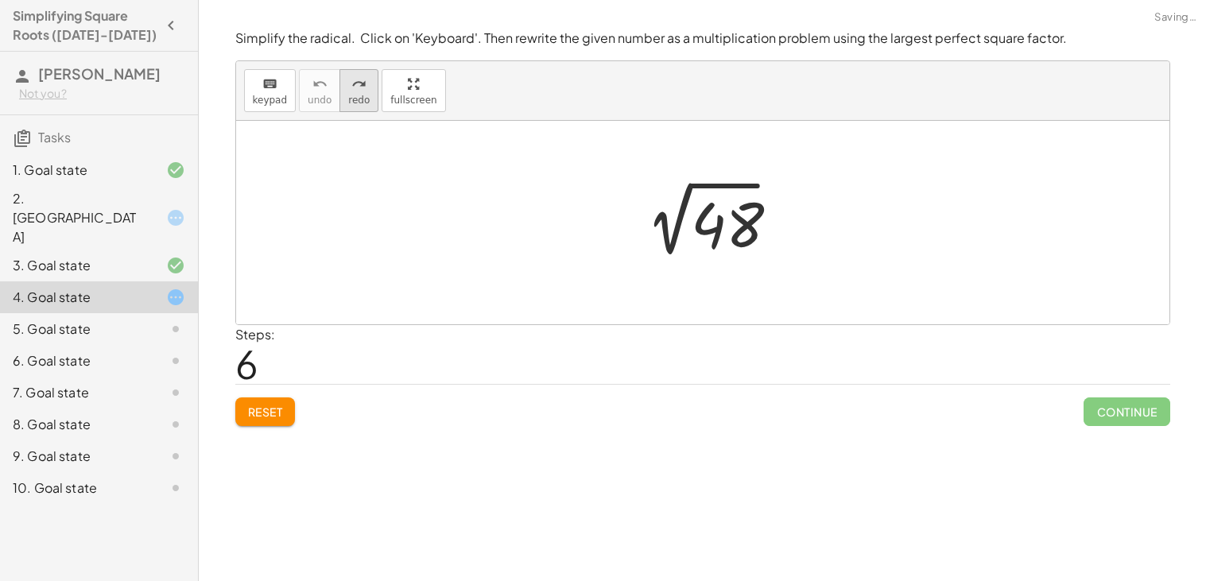
click at [351, 87] on icon "redo" at bounding box center [358, 84] width 15 height 19
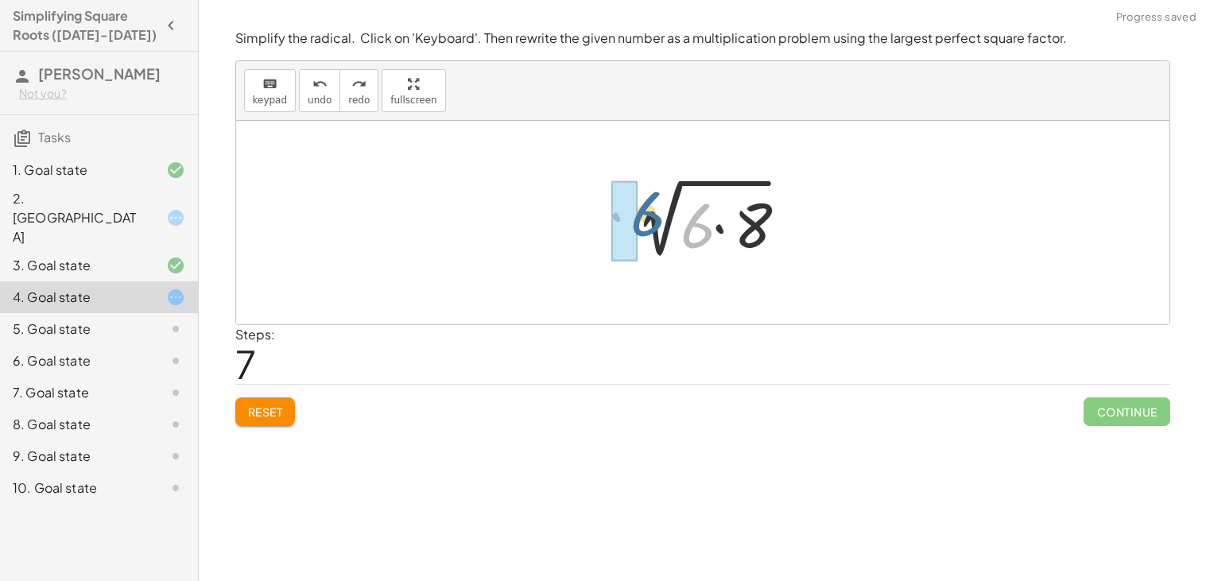
drag, startPoint x: 687, startPoint y: 237, endPoint x: 625, endPoint y: 229, distance: 62.5
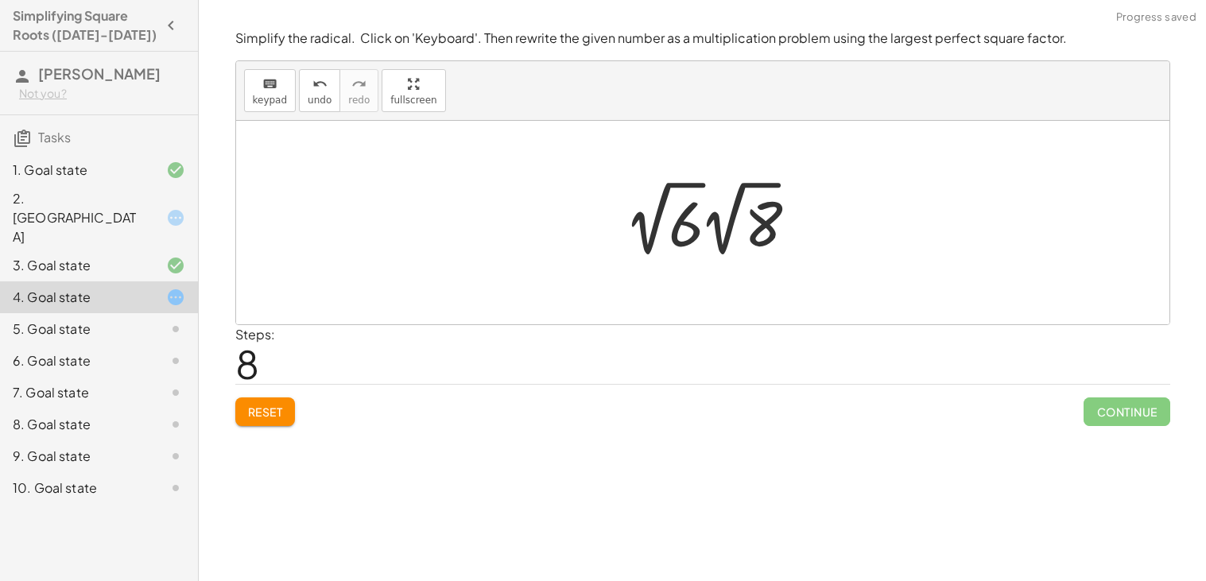
click at [711, 231] on div at bounding box center [715, 218] width 194 height 87
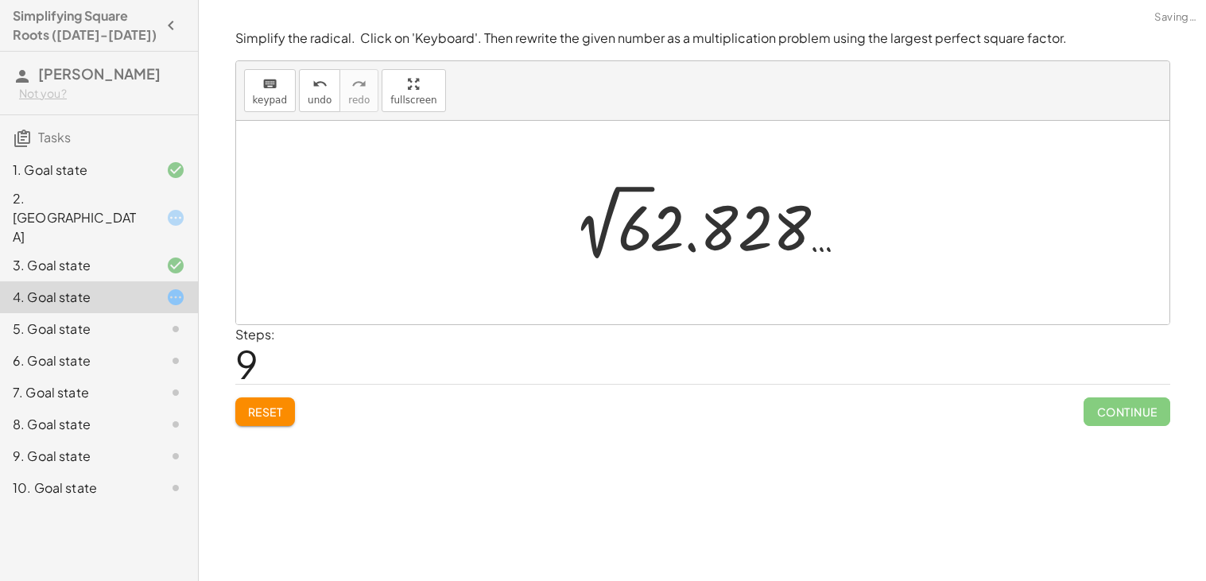
click at [635, 226] on div at bounding box center [708, 222] width 283 height 87
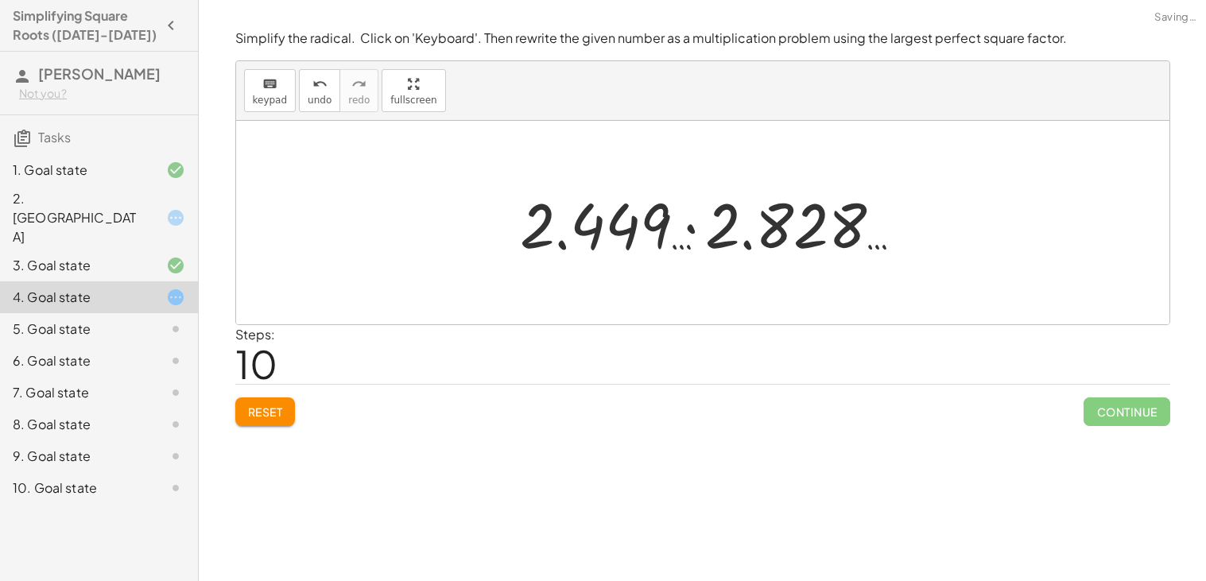
click at [693, 249] on div at bounding box center [709, 223] width 394 height 82
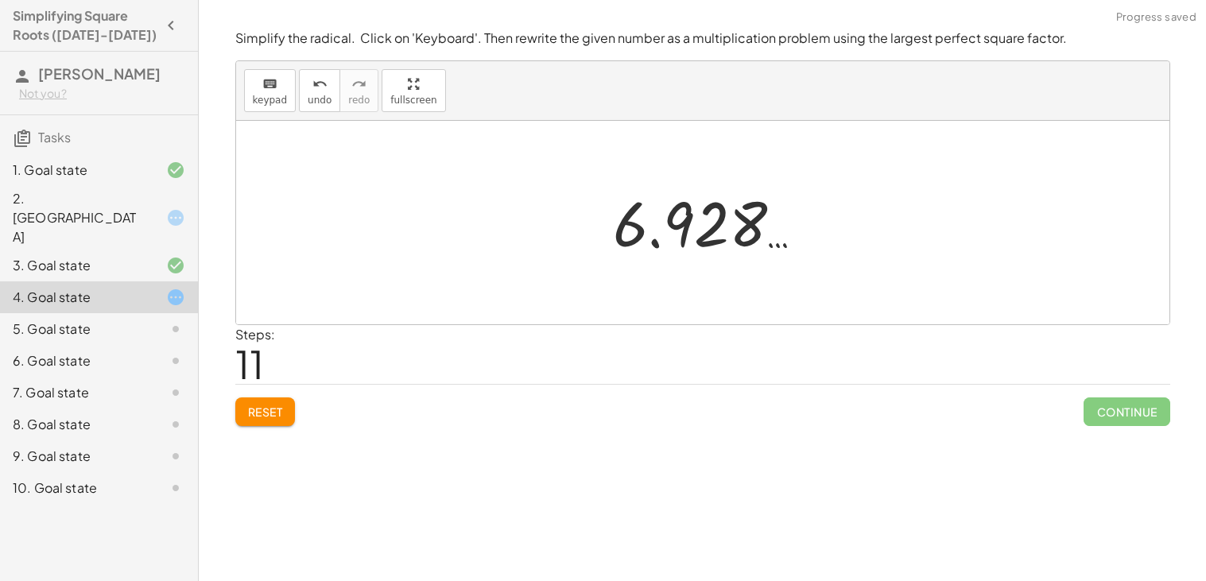
click at [662, 226] on div at bounding box center [709, 223] width 208 height 79
click at [315, 84] on icon "undo" at bounding box center [319, 84] width 15 height 19
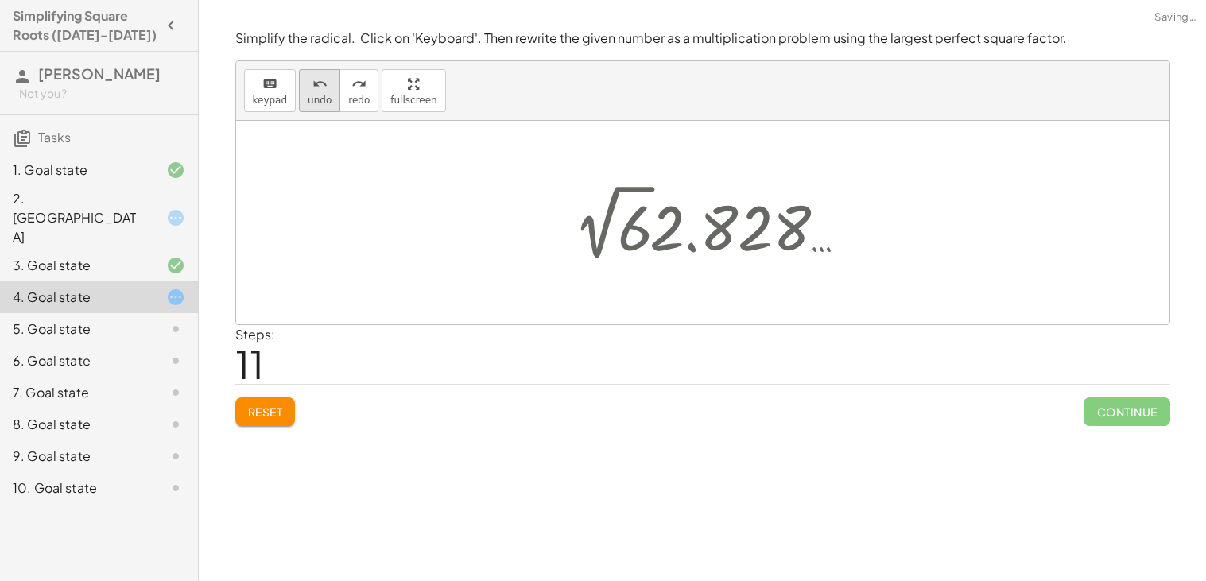
click at [315, 84] on icon "undo" at bounding box center [319, 84] width 15 height 19
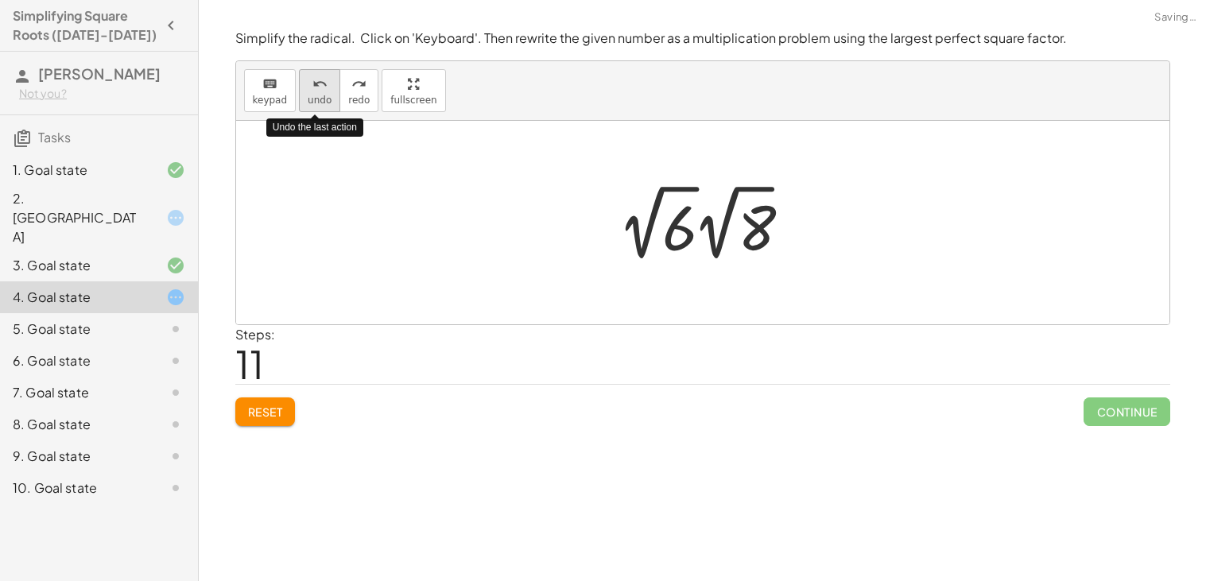
click at [315, 84] on icon "undo" at bounding box center [319, 84] width 15 height 19
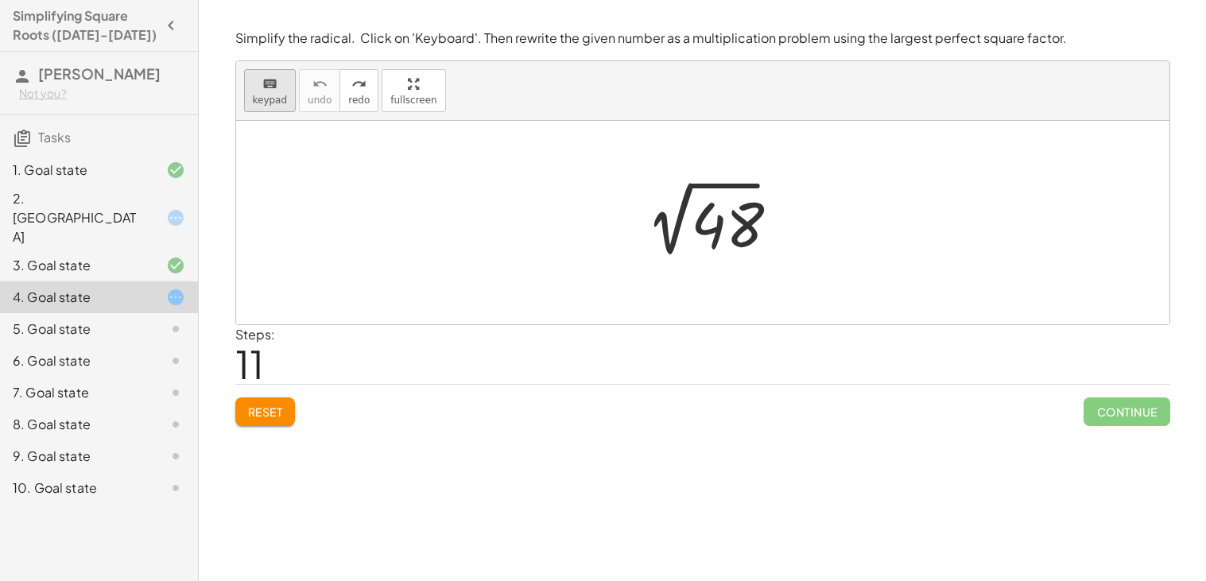
click at [266, 95] on span "keypad" at bounding box center [270, 100] width 35 height 11
click at [739, 234] on div at bounding box center [724, 225] width 64 height 71
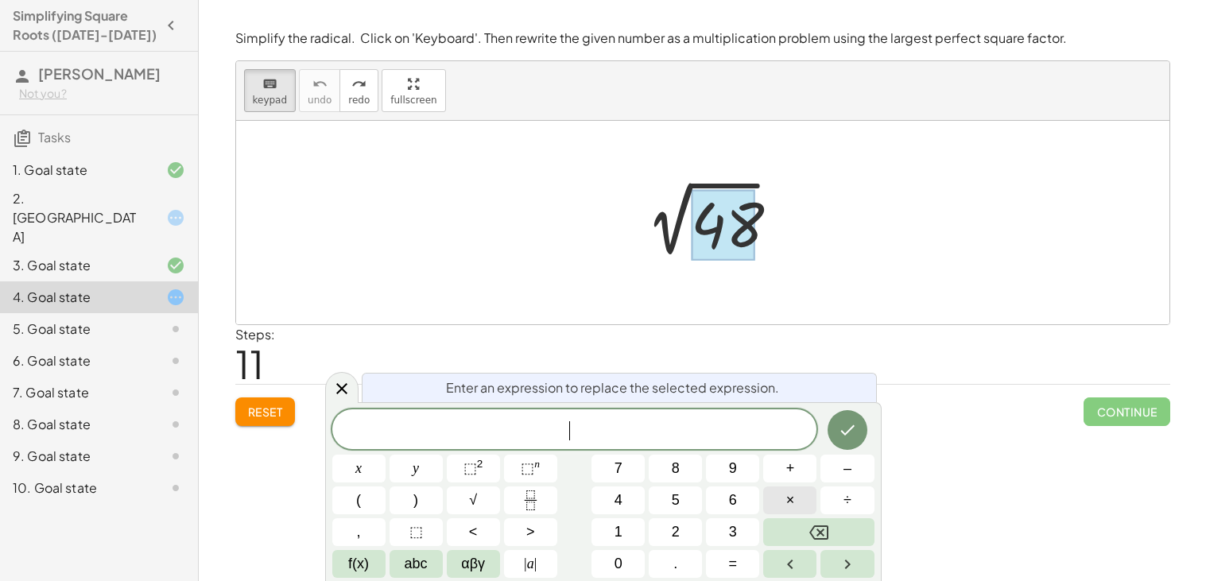
click at [783, 494] on button "×" at bounding box center [789, 501] width 53 height 28
click at [783, 499] on button "×" at bounding box center [789, 501] width 53 height 28
click at [848, 438] on icon "Done" at bounding box center [847, 430] width 19 height 19
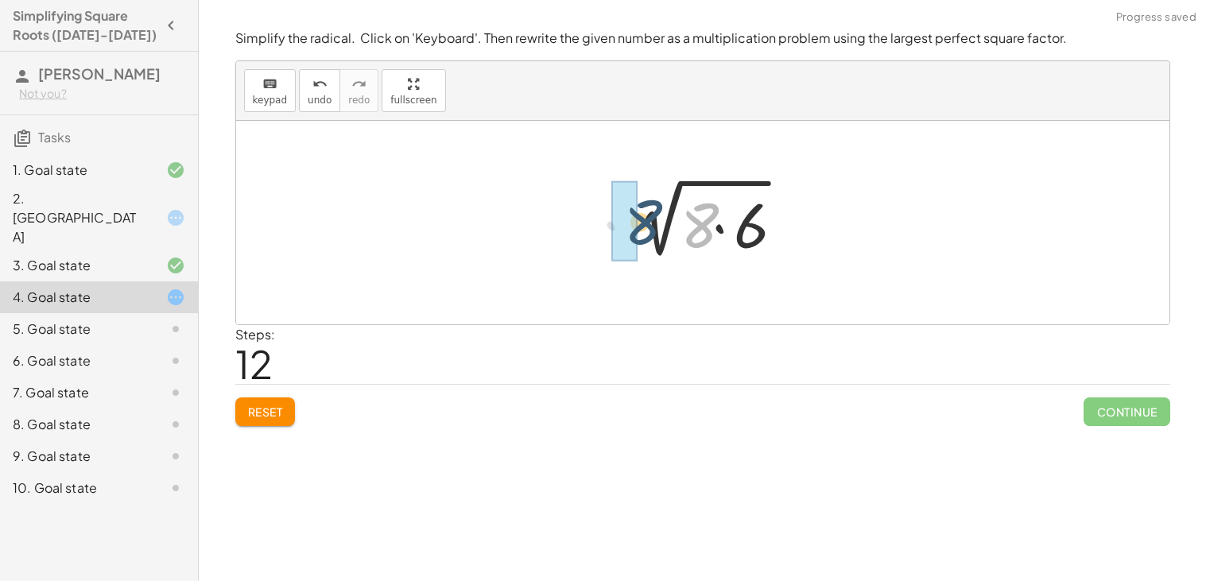
drag, startPoint x: 689, startPoint y: 222, endPoint x: 610, endPoint y: 220, distance: 79.5
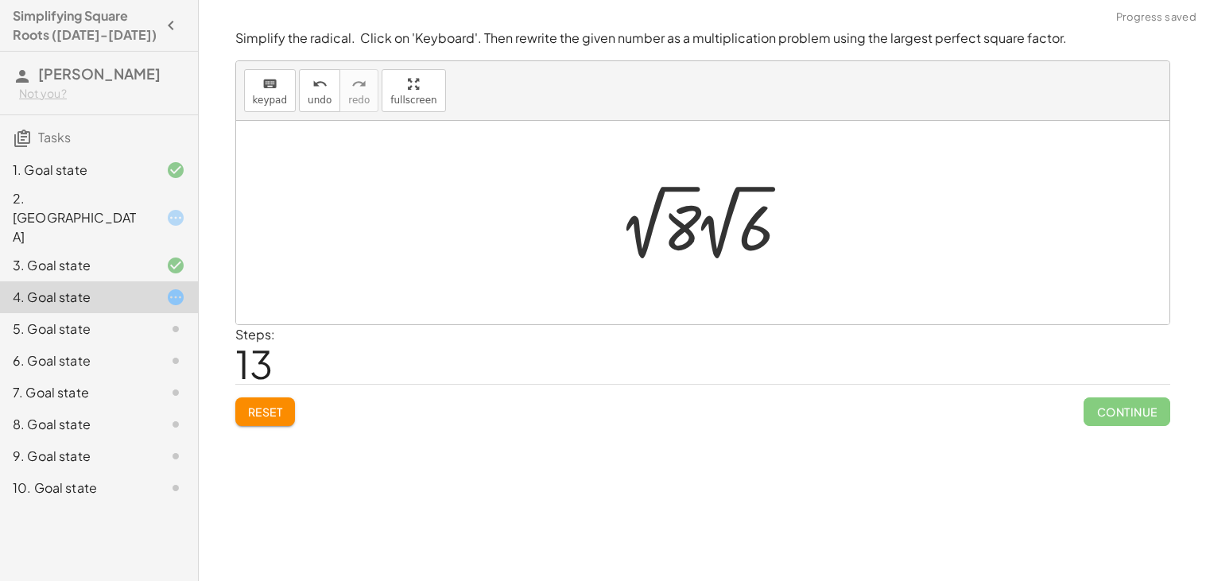
click at [697, 219] on div at bounding box center [709, 222] width 194 height 87
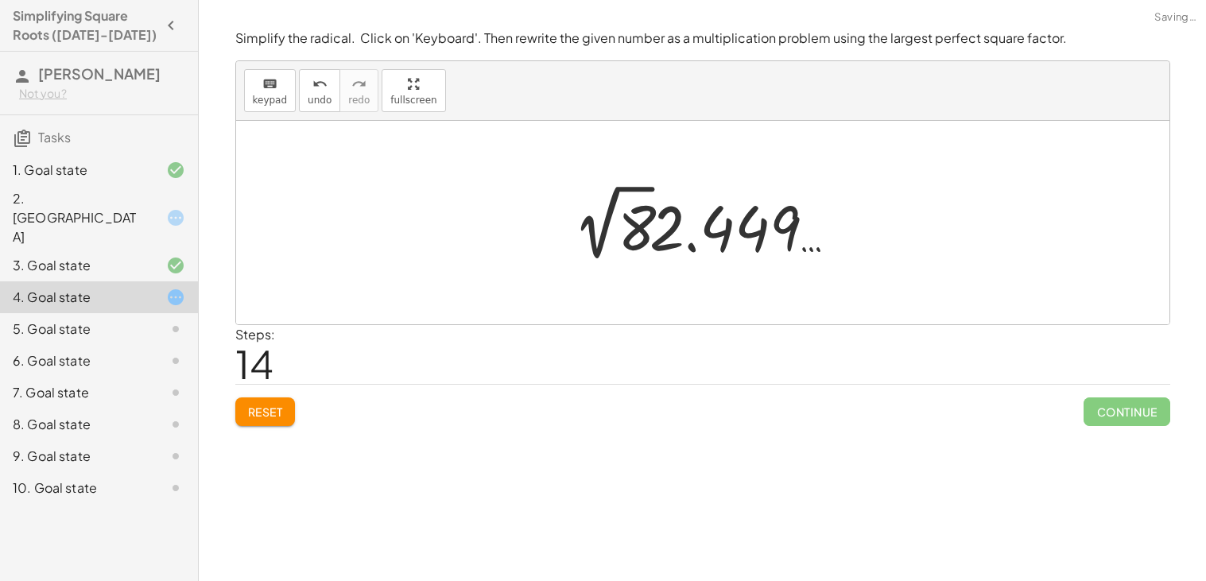
click at [650, 229] on div at bounding box center [708, 222] width 283 height 87
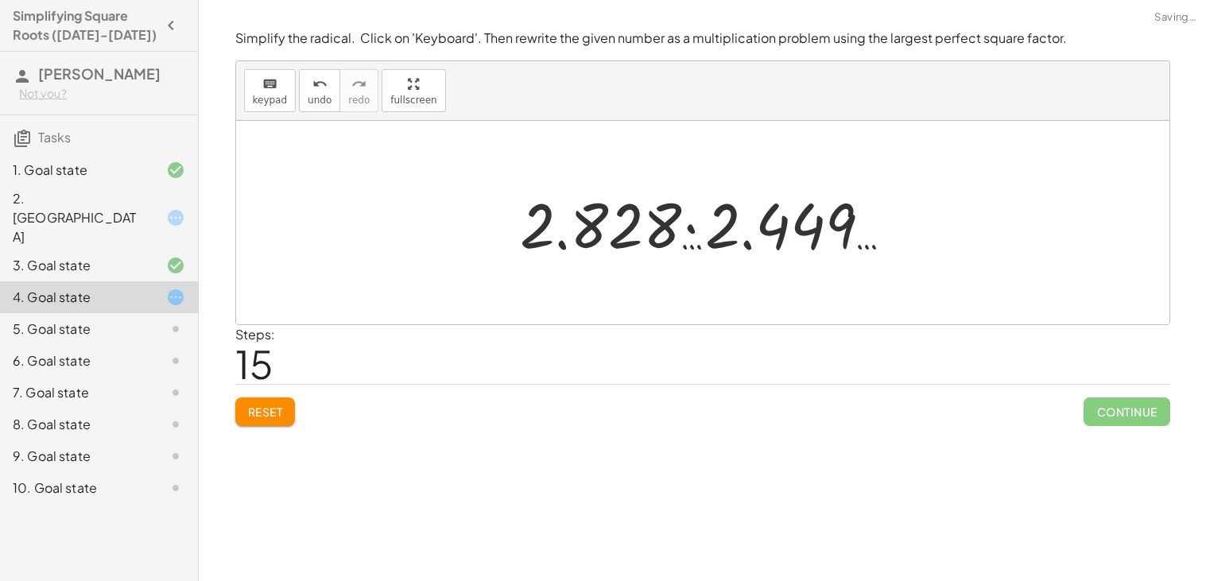
click at [670, 238] on div at bounding box center [709, 223] width 394 height 82
click at [681, 224] on div at bounding box center [709, 223] width 394 height 82
click at [703, 219] on div at bounding box center [709, 223] width 394 height 82
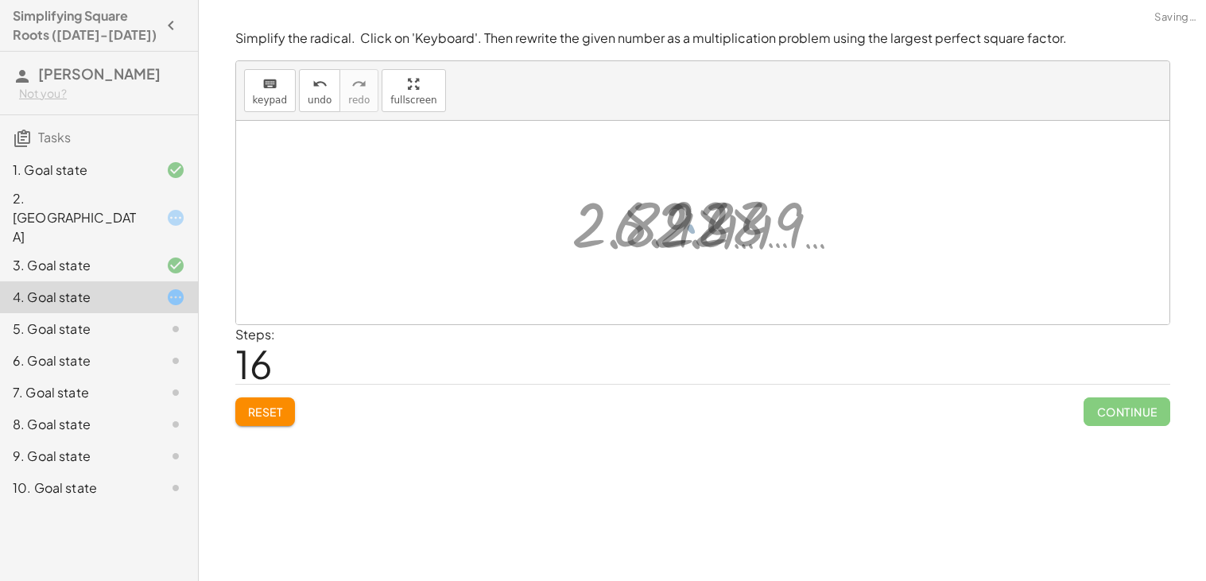
click at [642, 223] on div at bounding box center [709, 223] width 208 height 79
click at [320, 112] on div "keyboard keypad undo [PERSON_NAME] redo fullscreen" at bounding box center [703, 91] width 934 height 60
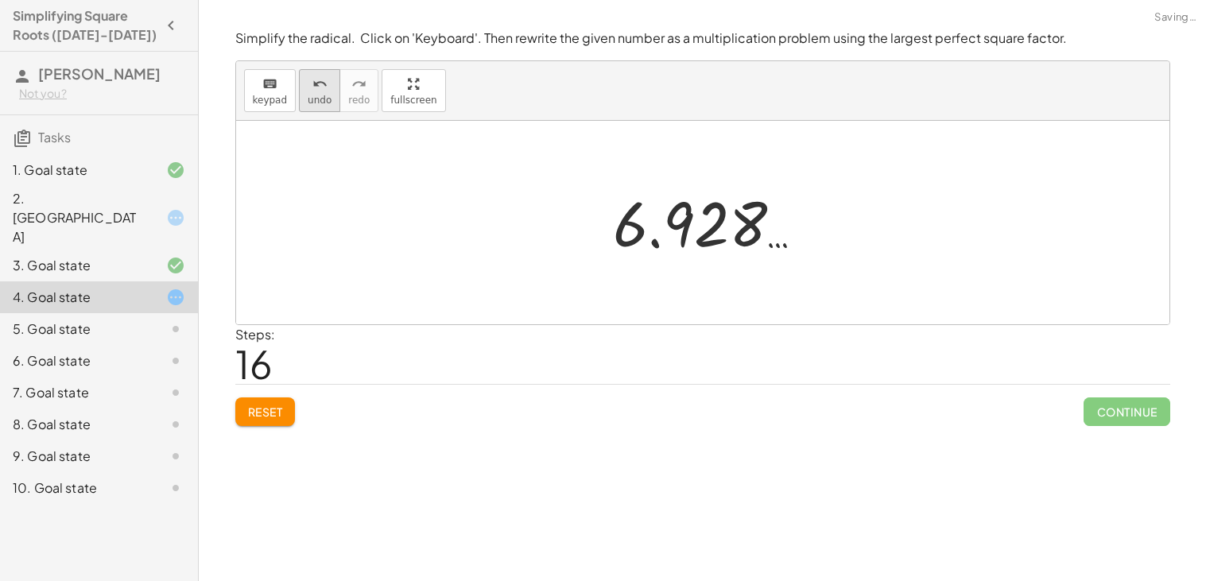
click at [316, 99] on span "undo" at bounding box center [320, 100] width 24 height 11
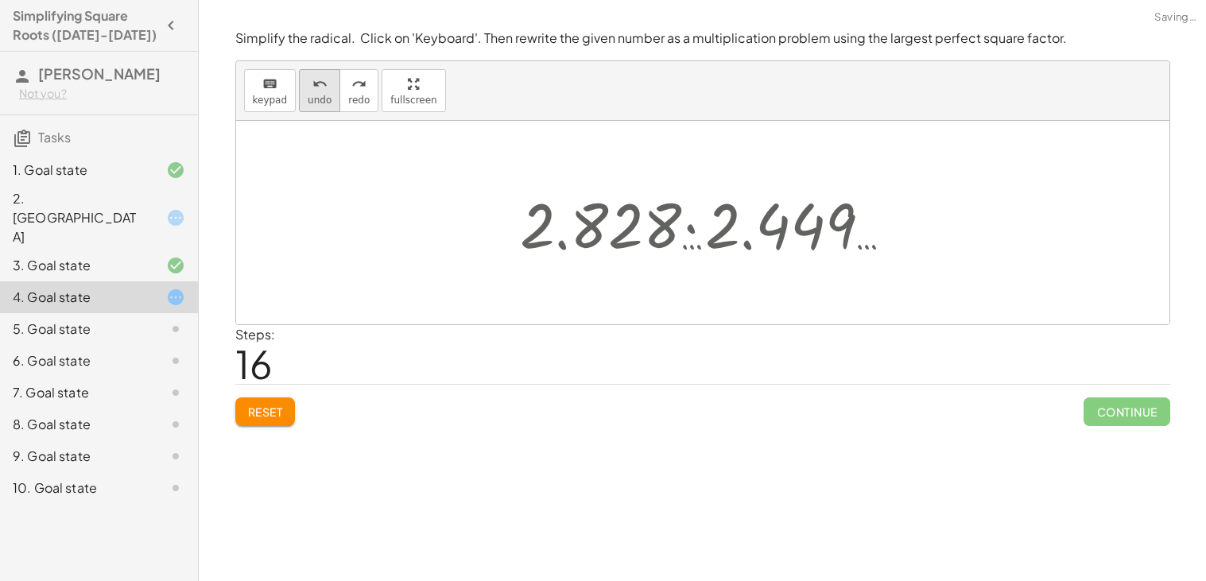
click at [316, 99] on span "undo" at bounding box center [320, 100] width 24 height 11
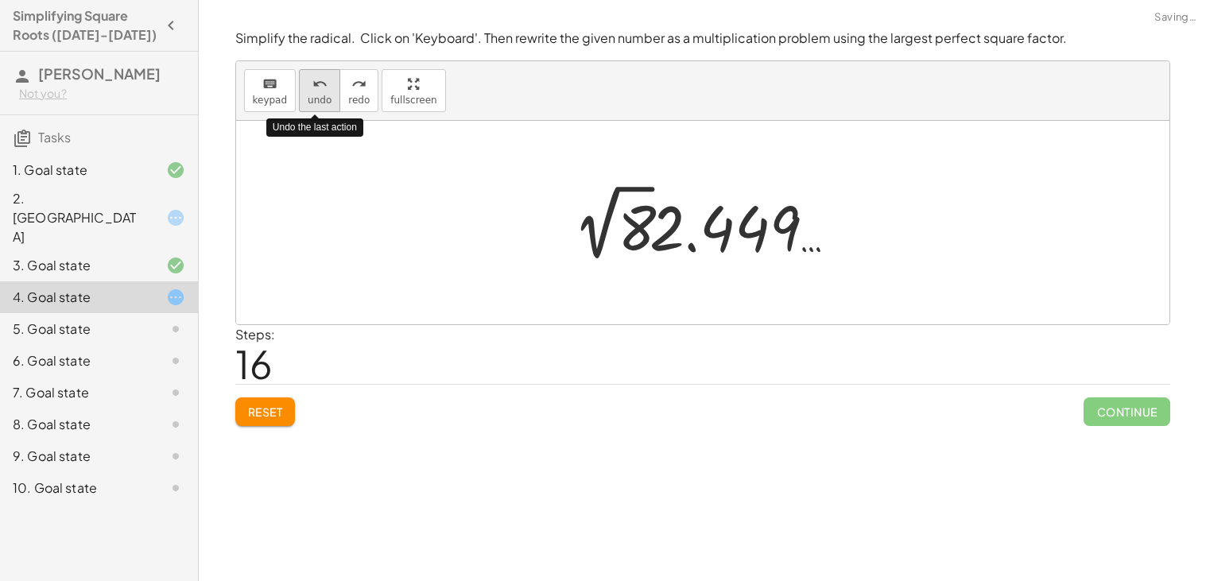
click at [316, 99] on span "undo" at bounding box center [320, 100] width 24 height 11
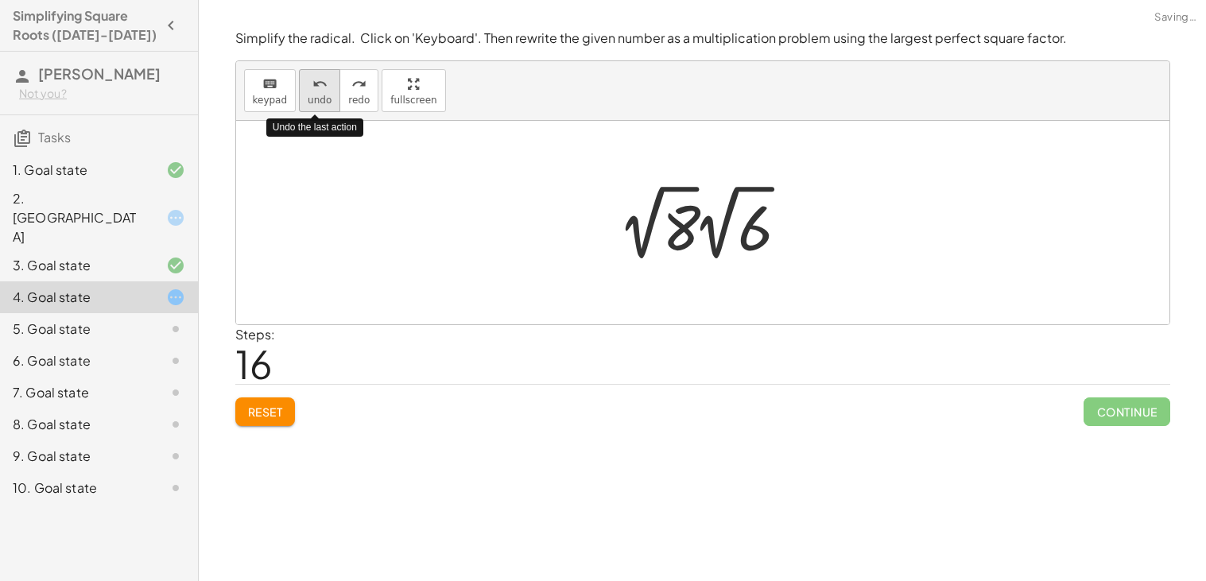
click at [316, 99] on span "undo" at bounding box center [320, 100] width 24 height 11
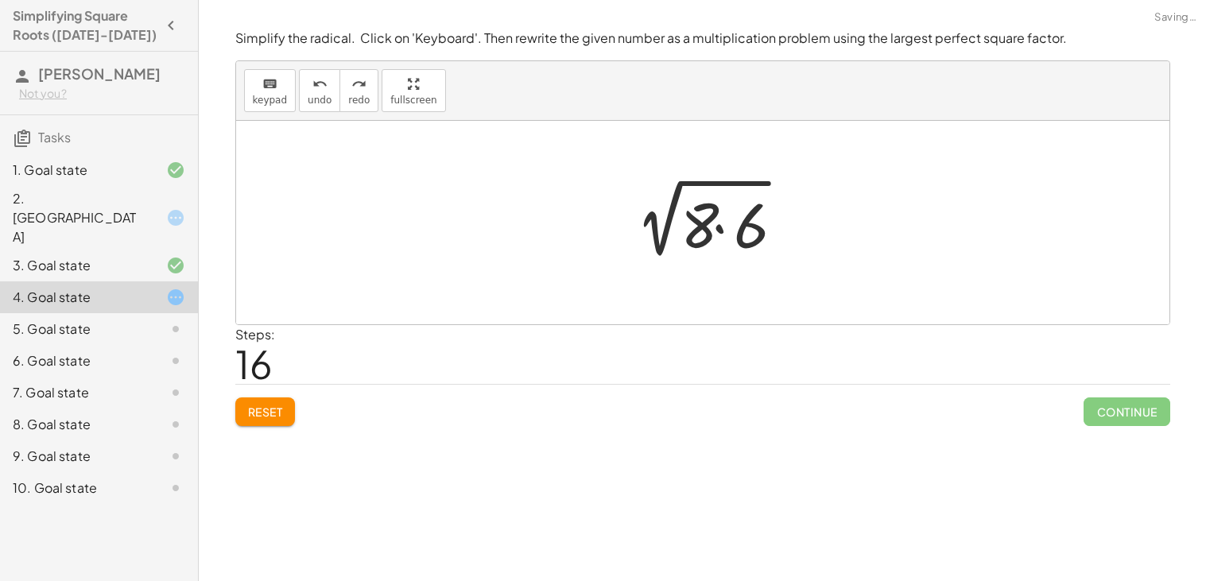
click at [713, 223] on div at bounding box center [709, 223] width 186 height 82
click at [1096, 420] on span "Continue" at bounding box center [1127, 412] width 86 height 29
click at [702, 208] on div at bounding box center [709, 223] width 165 height 80
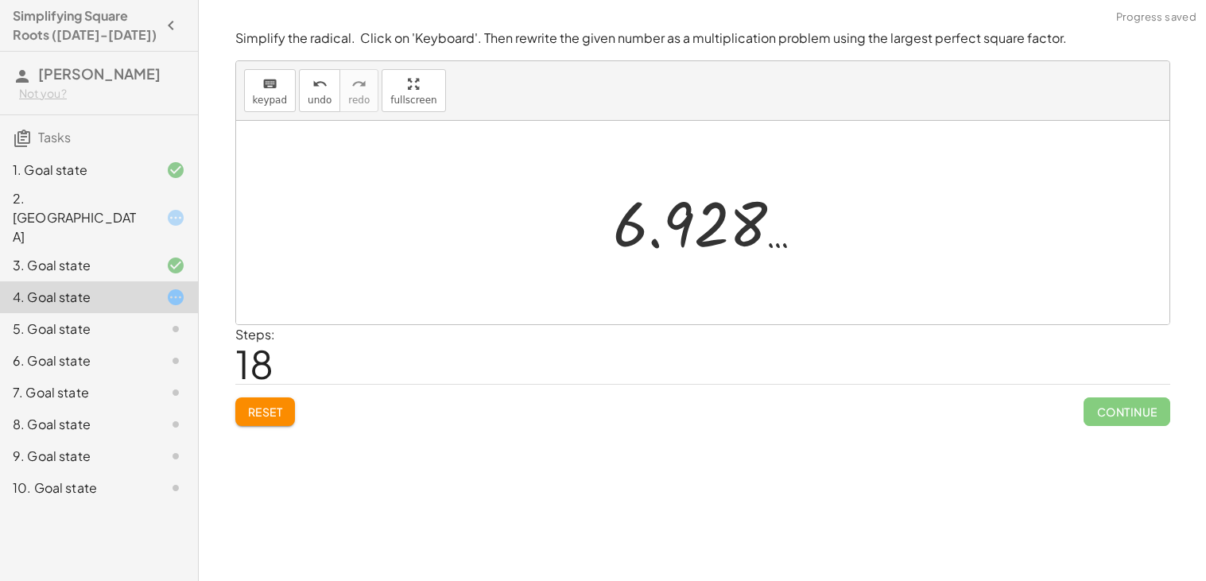
click at [706, 219] on div at bounding box center [709, 223] width 208 height 79
click at [266, 421] on button "Reset" at bounding box center [265, 412] width 60 height 29
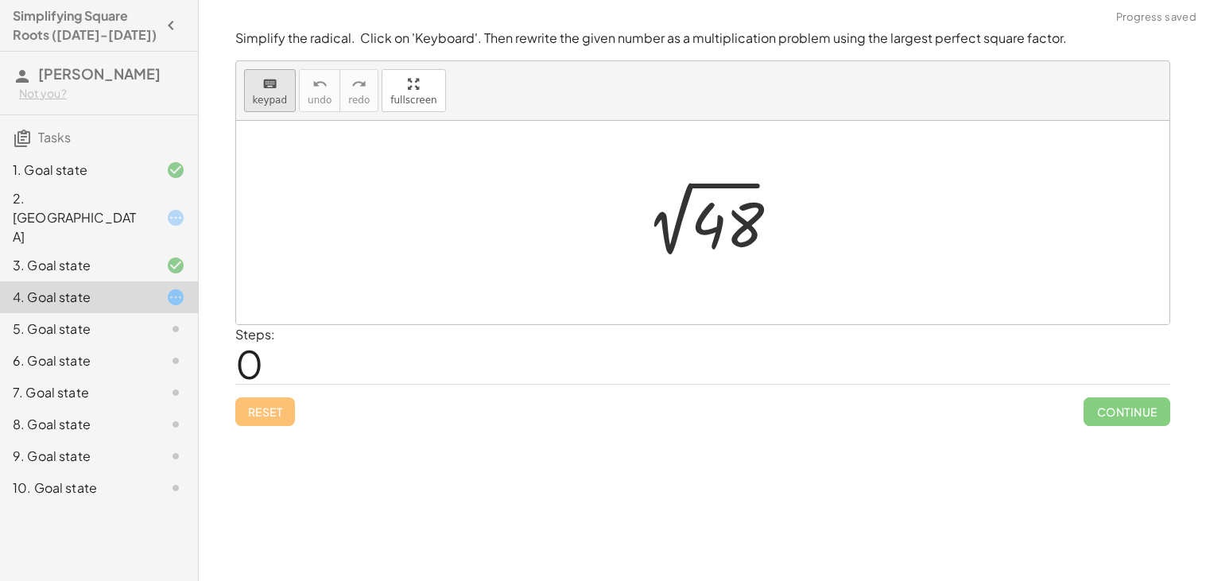
click at [256, 79] on div "keyboard" at bounding box center [270, 83] width 35 height 19
click at [733, 235] on div at bounding box center [724, 225] width 64 height 71
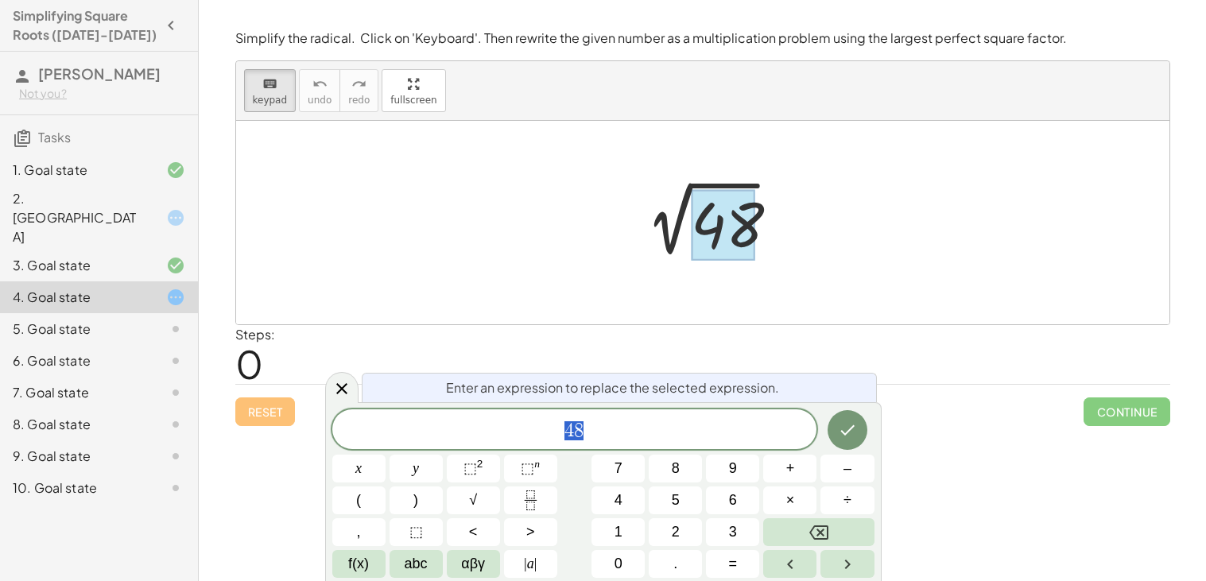
click at [34, 199] on div "2. [GEOGRAPHIC_DATA]" at bounding box center [77, 217] width 128 height 57
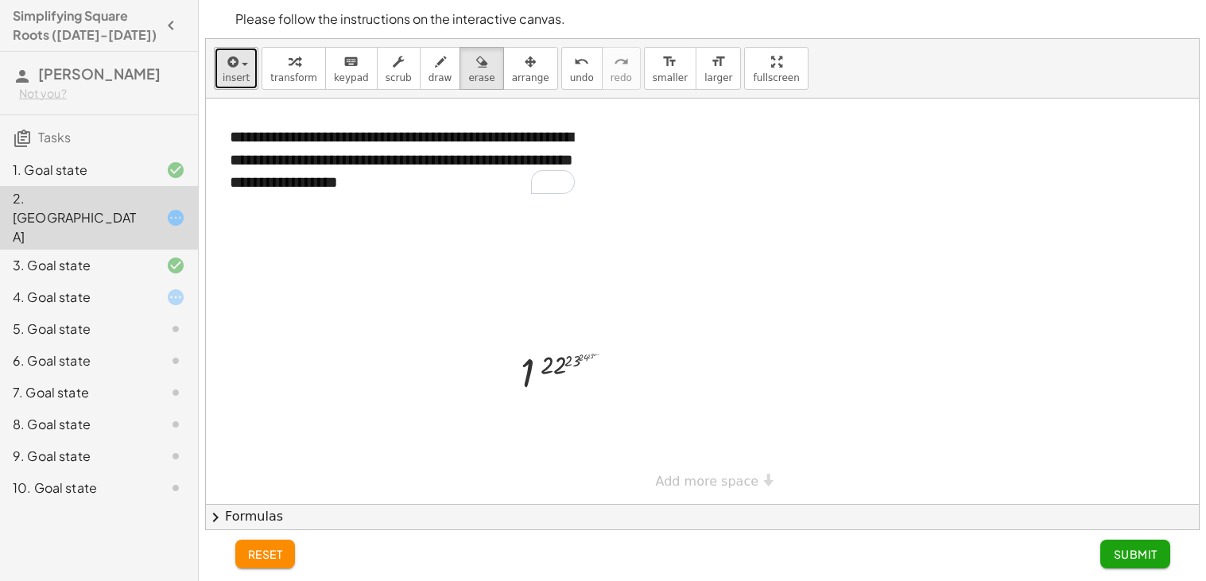
click at [240, 70] on button "insert" at bounding box center [236, 68] width 45 height 43
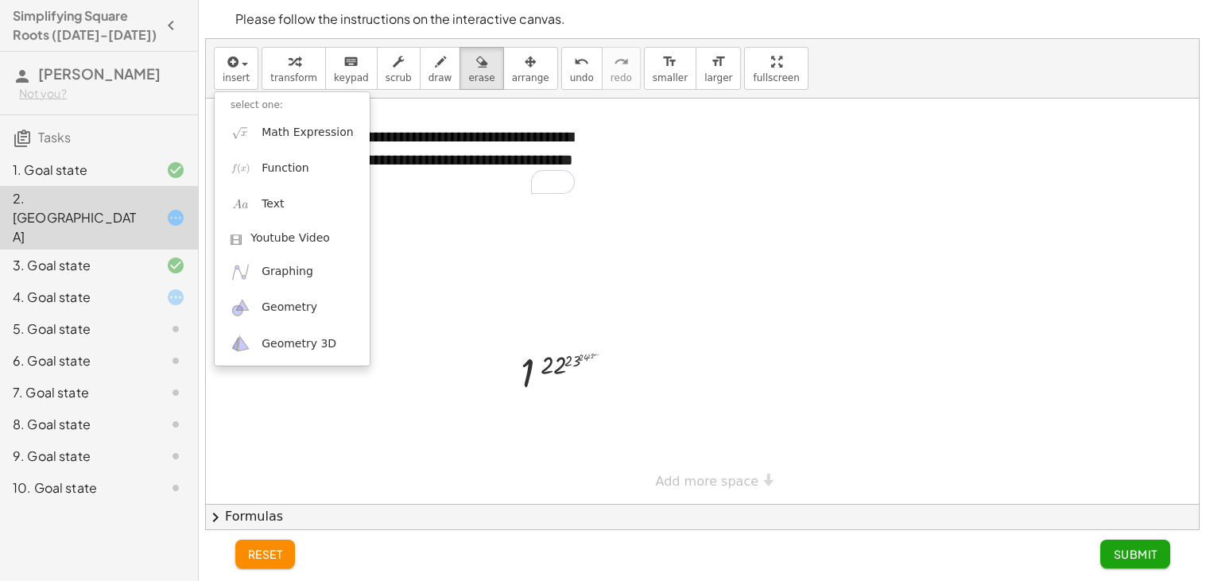
click at [159, 472] on div "8. Goal state" at bounding box center [99, 488] width 198 height 32
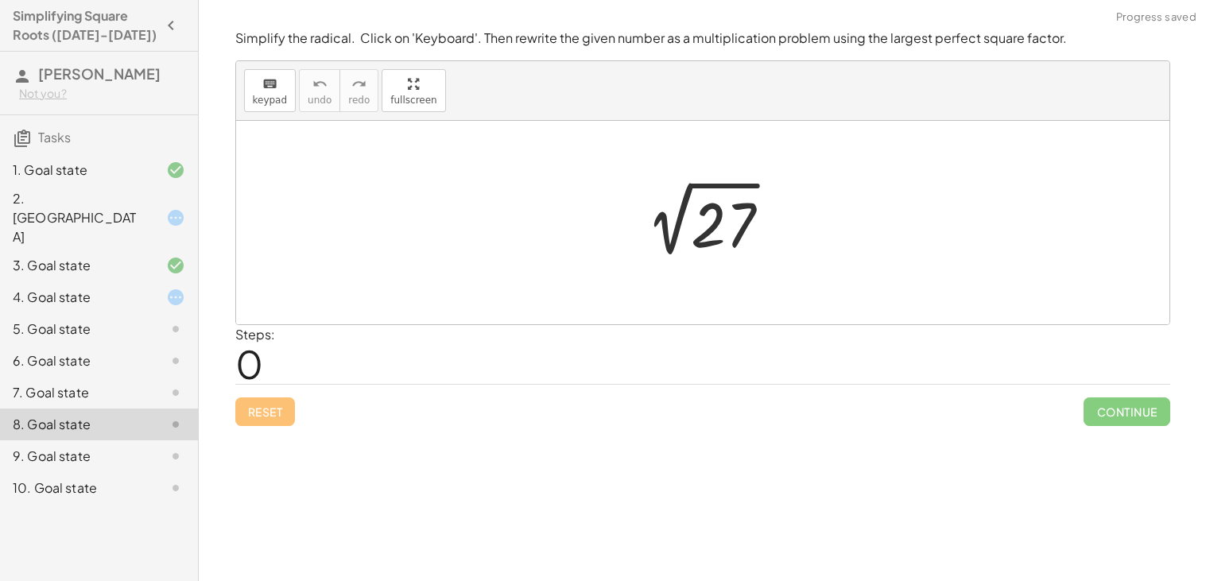
click at [118, 288] on div "4. Goal state" at bounding box center [77, 297] width 128 height 19
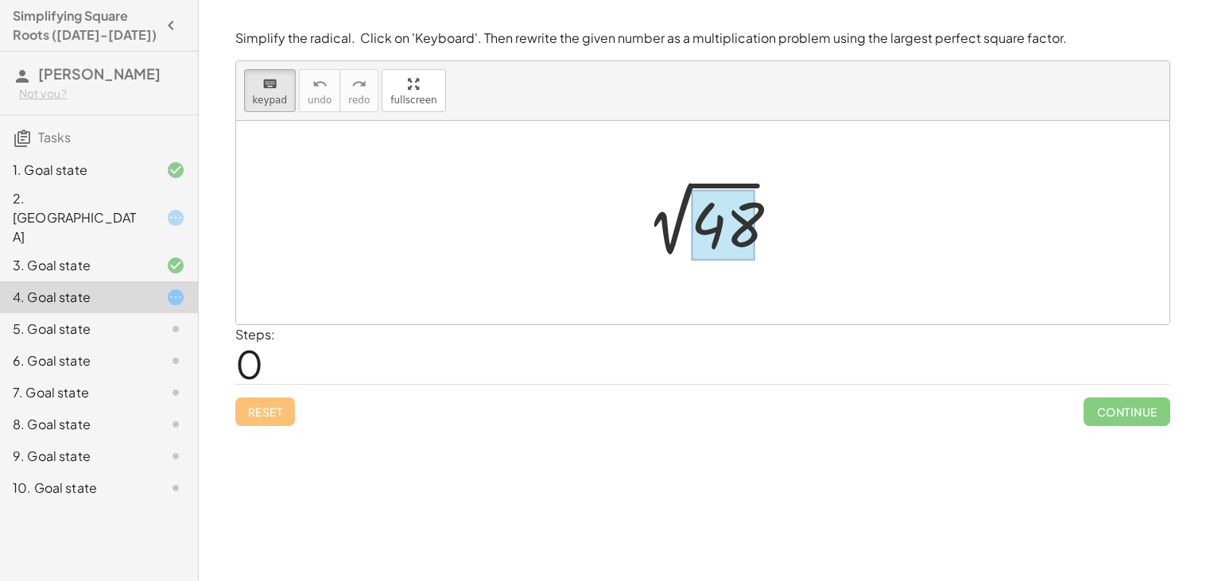
click at [728, 223] on div at bounding box center [724, 225] width 64 height 71
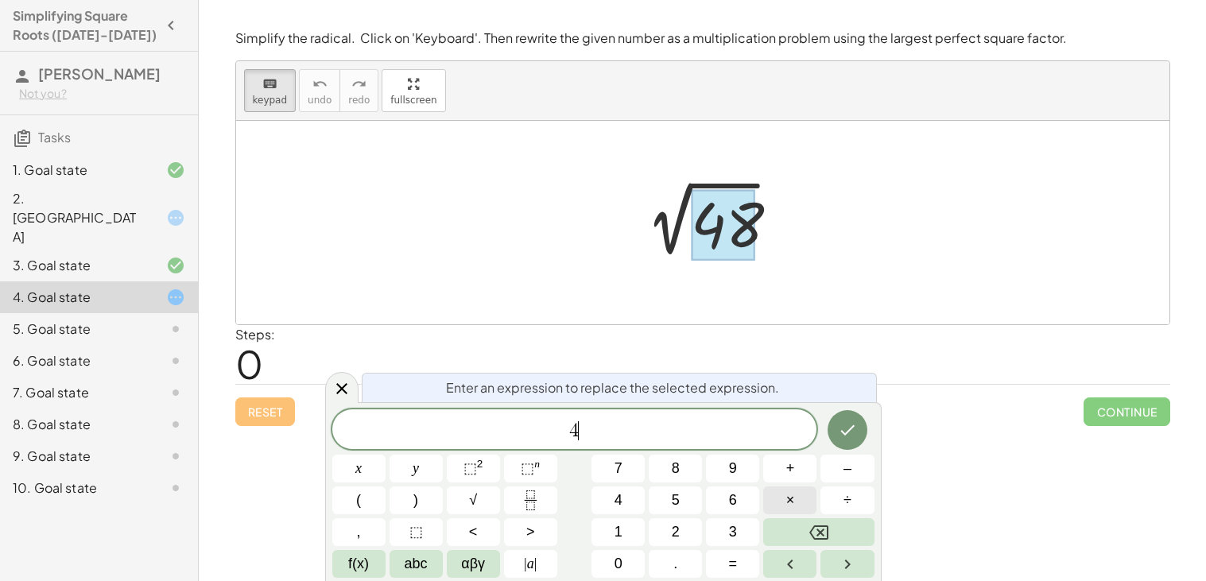
click at [779, 495] on button "×" at bounding box center [789, 501] width 53 height 28
click at [848, 429] on icon "Done" at bounding box center [847, 430] width 19 height 19
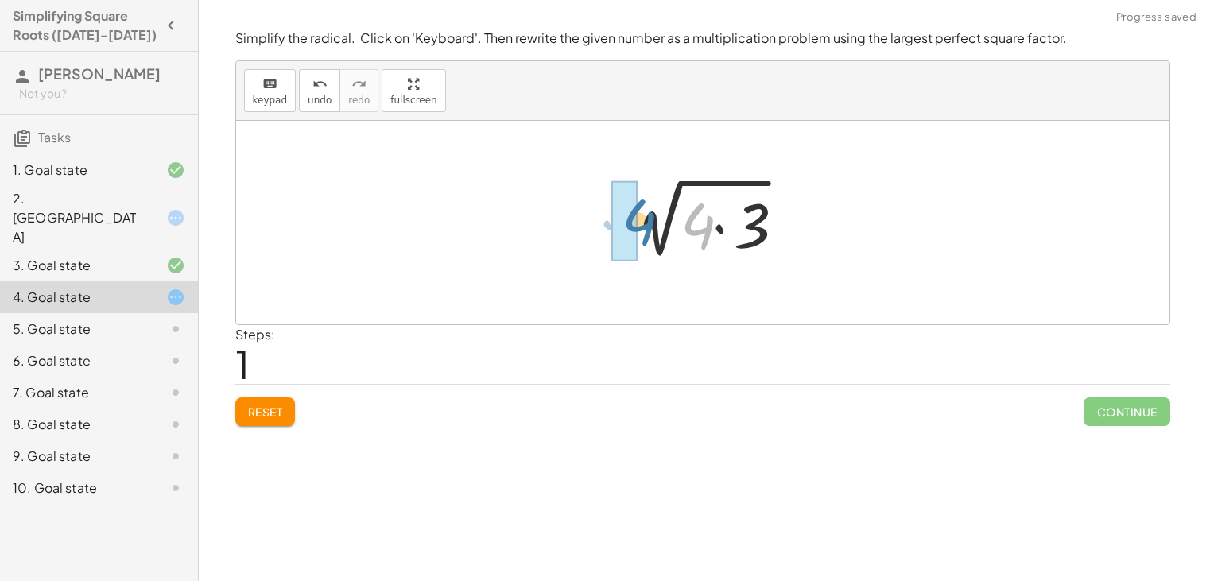
drag, startPoint x: 687, startPoint y: 228, endPoint x: 626, endPoint y: 224, distance: 61.4
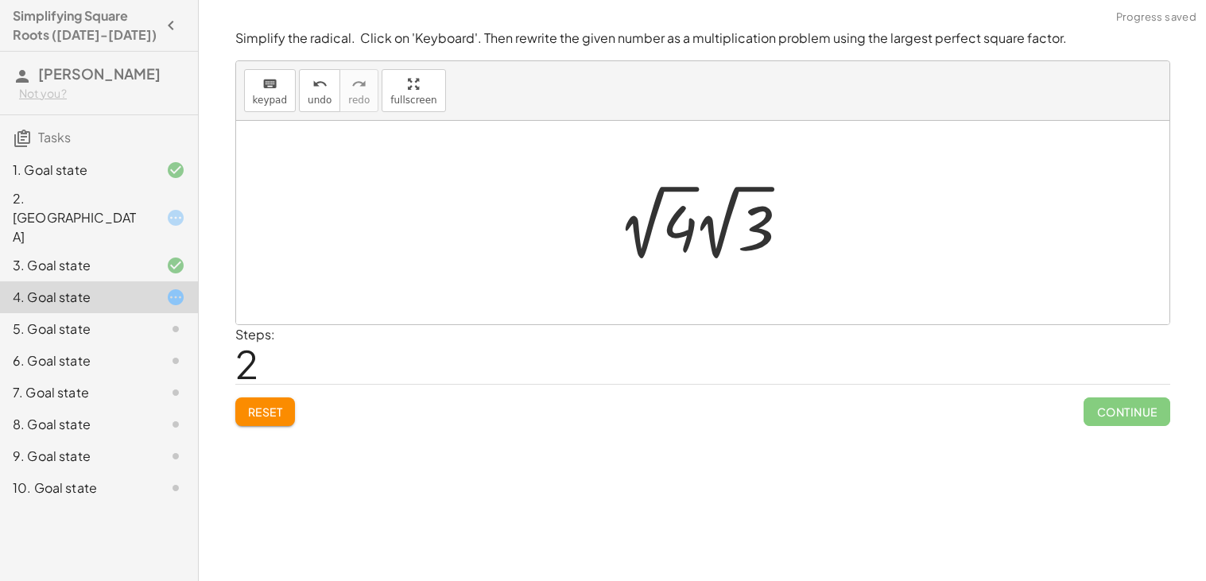
click at [749, 224] on div at bounding box center [708, 222] width 194 height 87
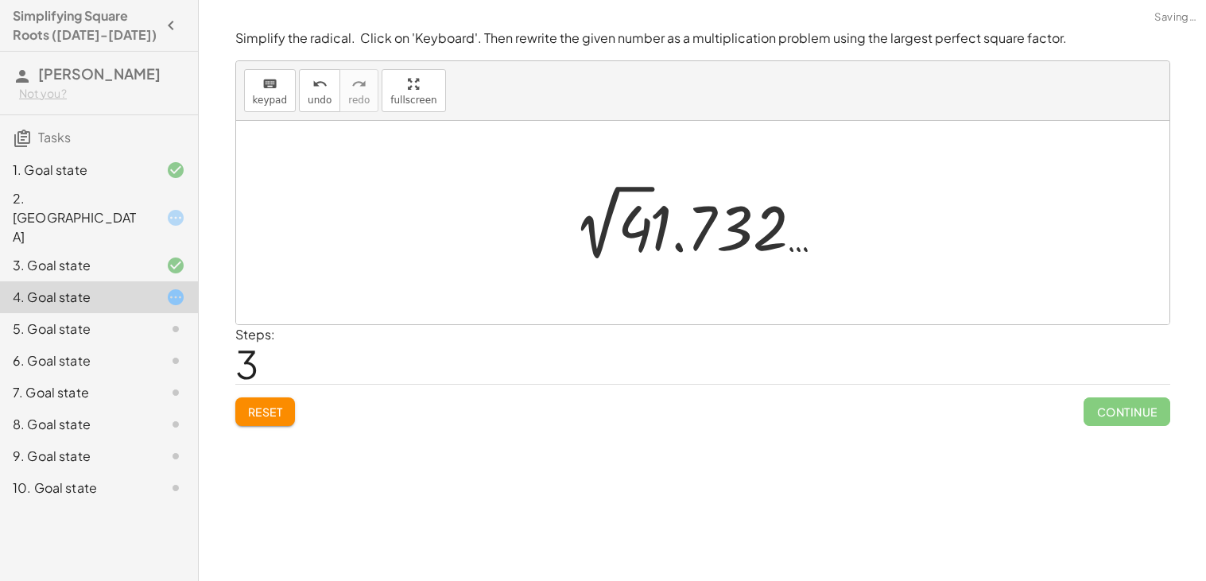
click at [640, 216] on div at bounding box center [708, 222] width 283 height 87
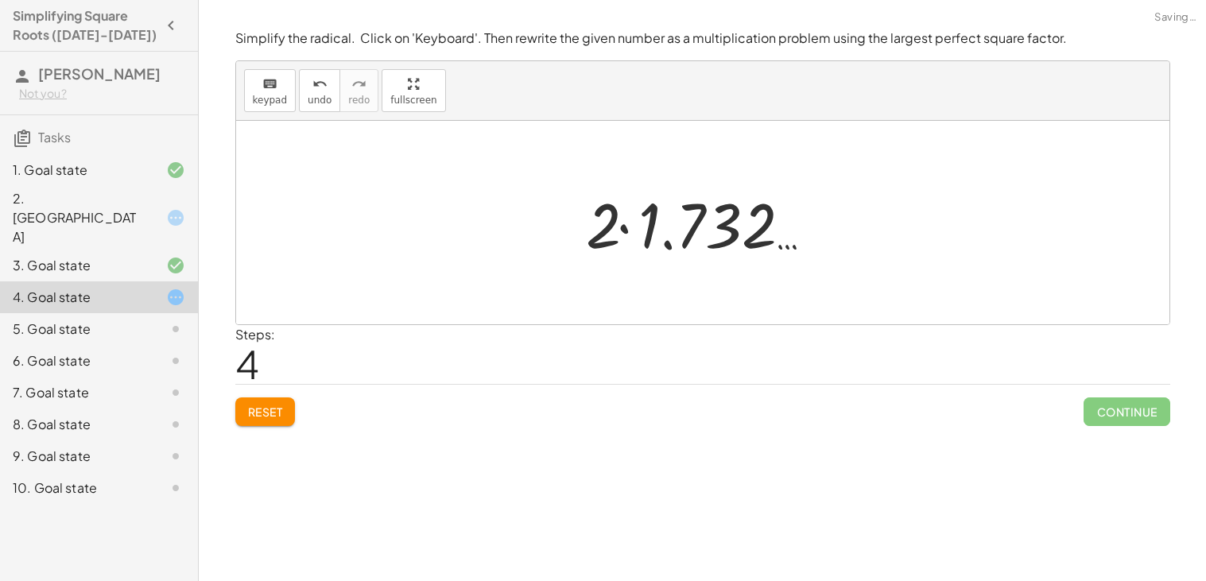
click at [666, 223] on div at bounding box center [708, 223] width 261 height 82
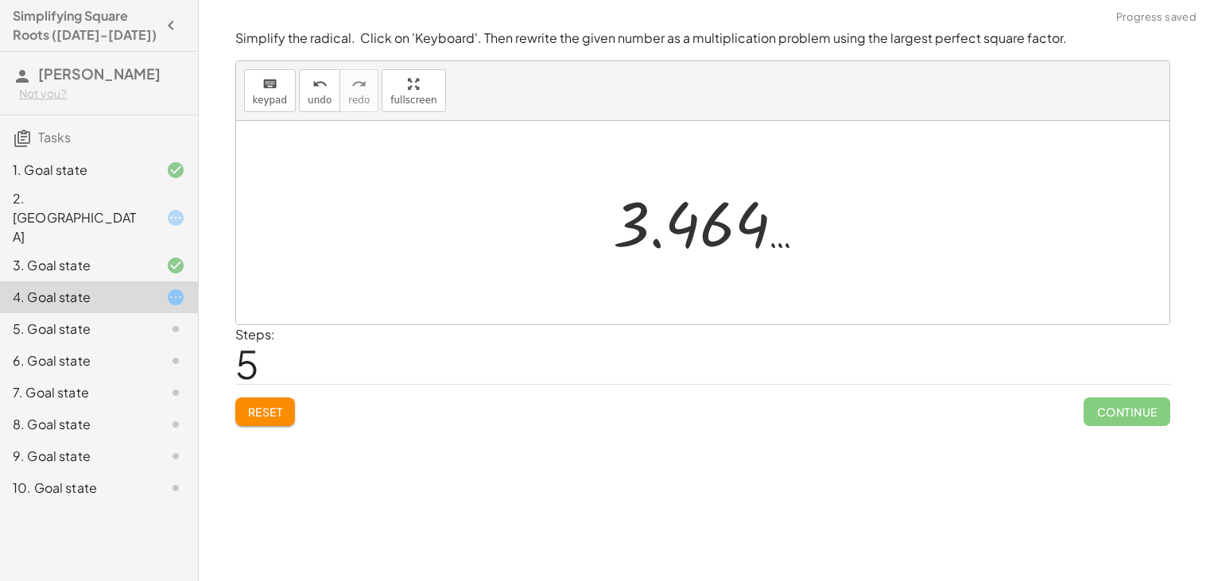
click at [666, 223] on div at bounding box center [709, 223] width 208 height 79
click at [316, 85] on icon "undo" at bounding box center [319, 84] width 15 height 19
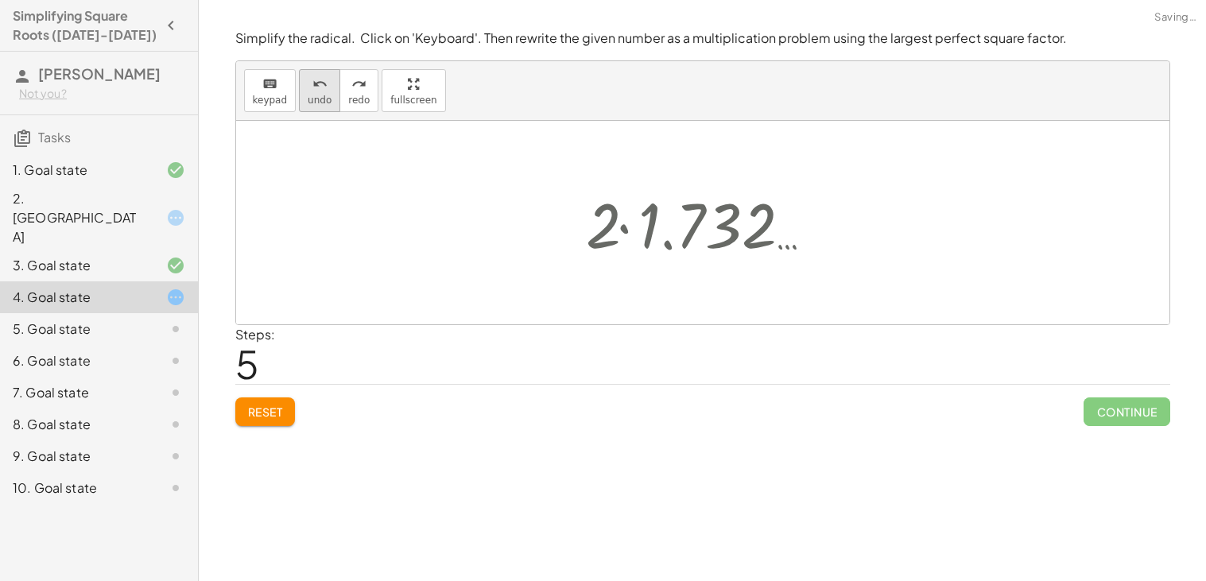
click at [316, 85] on icon "undo" at bounding box center [319, 84] width 15 height 19
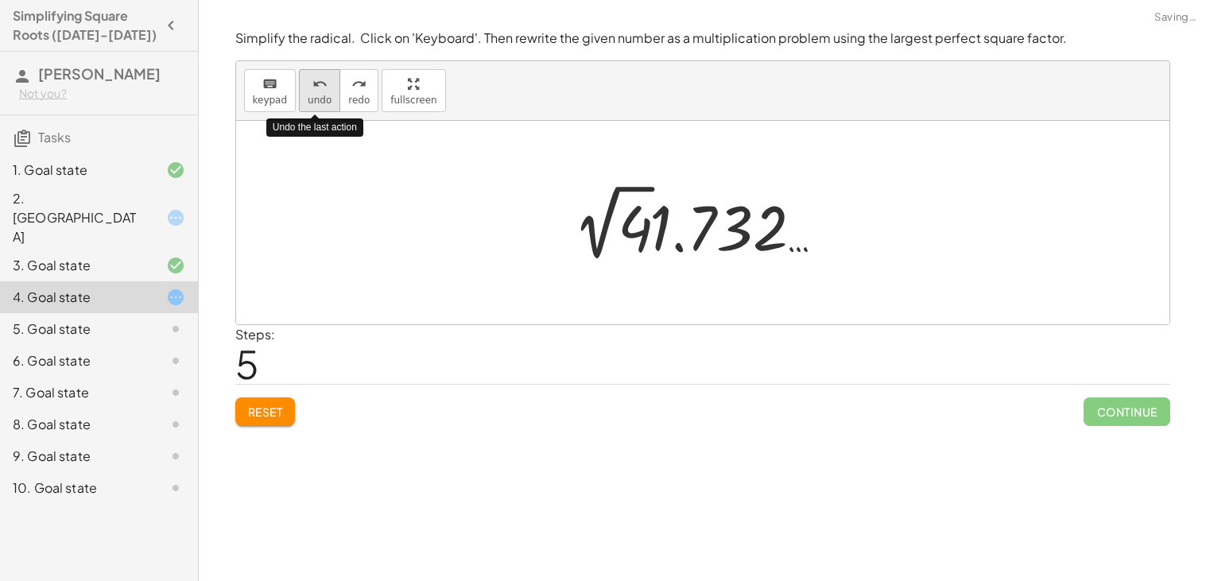
click at [316, 85] on icon "undo" at bounding box center [319, 84] width 15 height 19
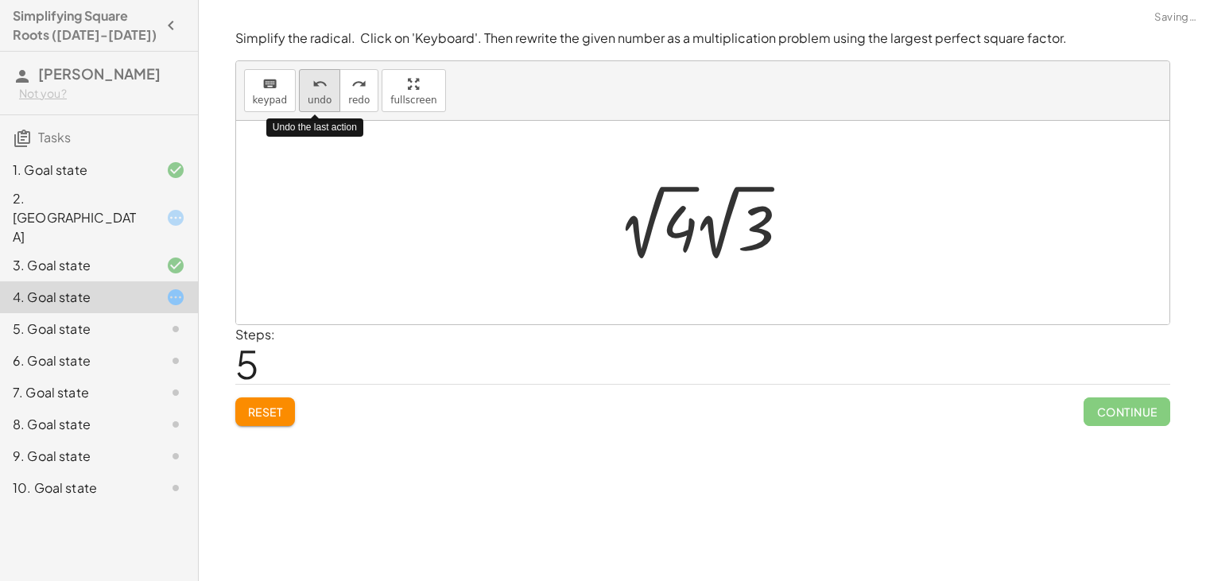
click at [316, 85] on icon "undo" at bounding box center [319, 84] width 15 height 19
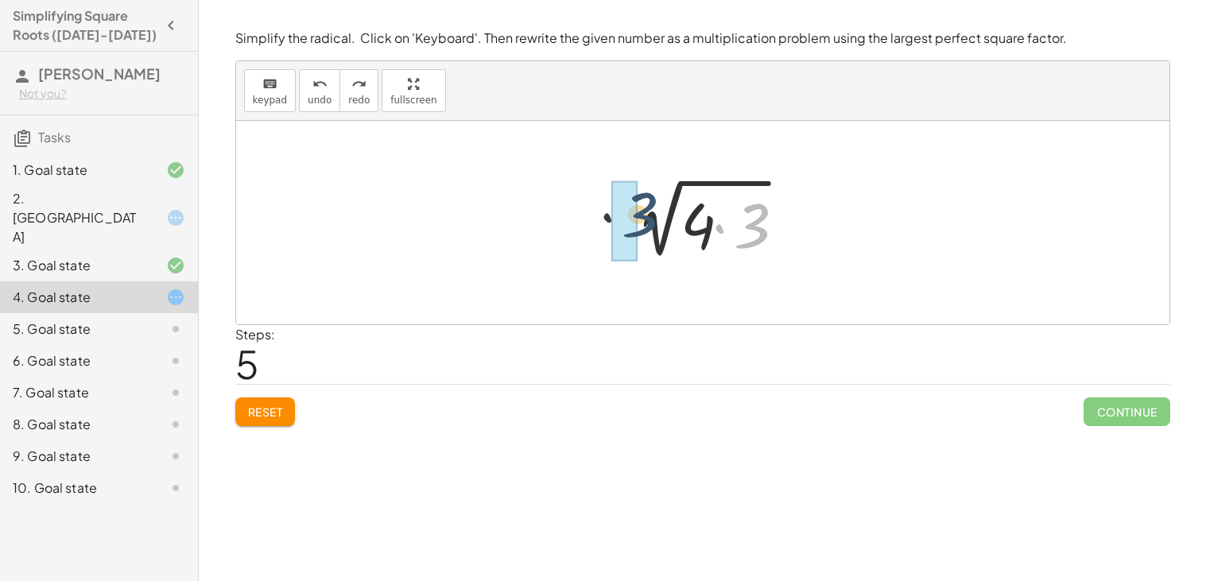
drag, startPoint x: 751, startPoint y: 212, endPoint x: 620, endPoint y: 200, distance: 131.7
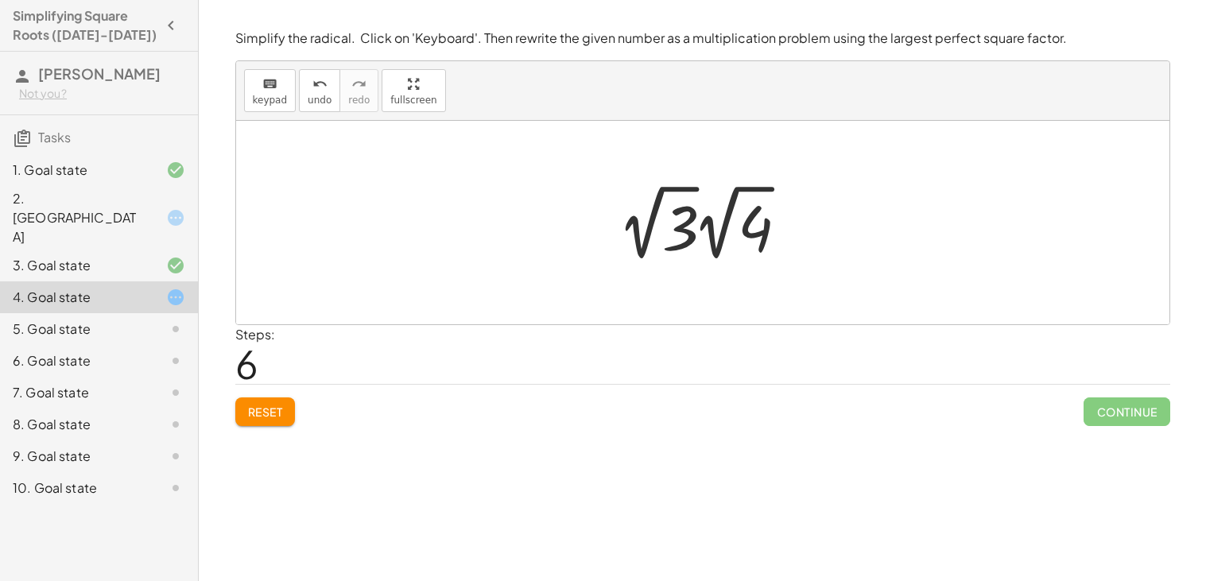
click at [676, 219] on div at bounding box center [708, 222] width 194 height 87
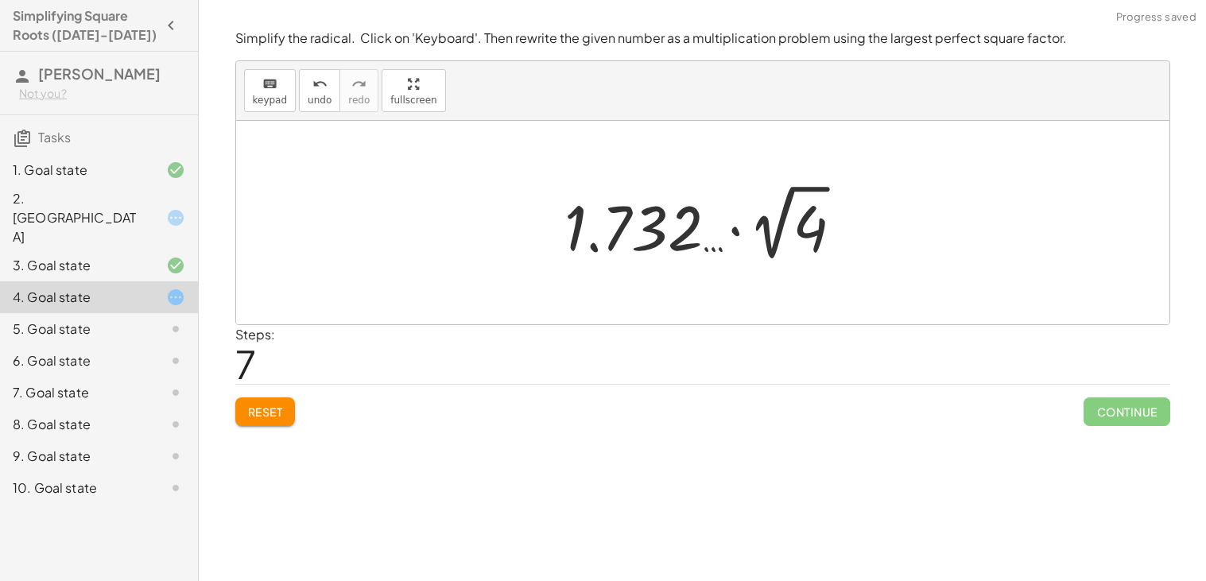
click at [826, 224] on div at bounding box center [709, 222] width 305 height 87
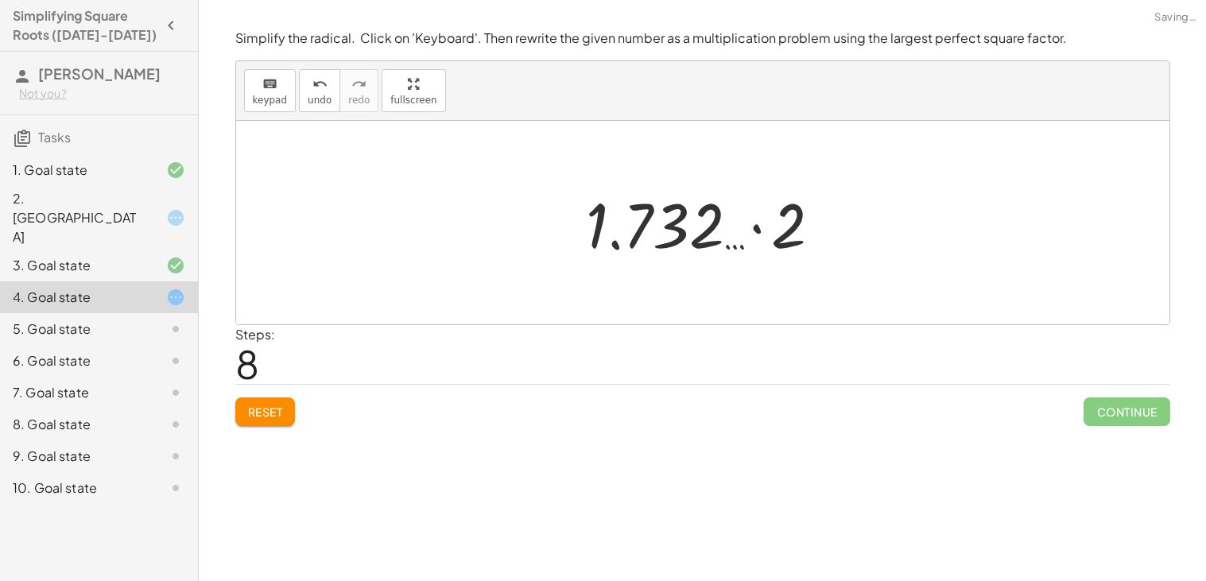
click at [759, 227] on div at bounding box center [708, 223] width 261 height 82
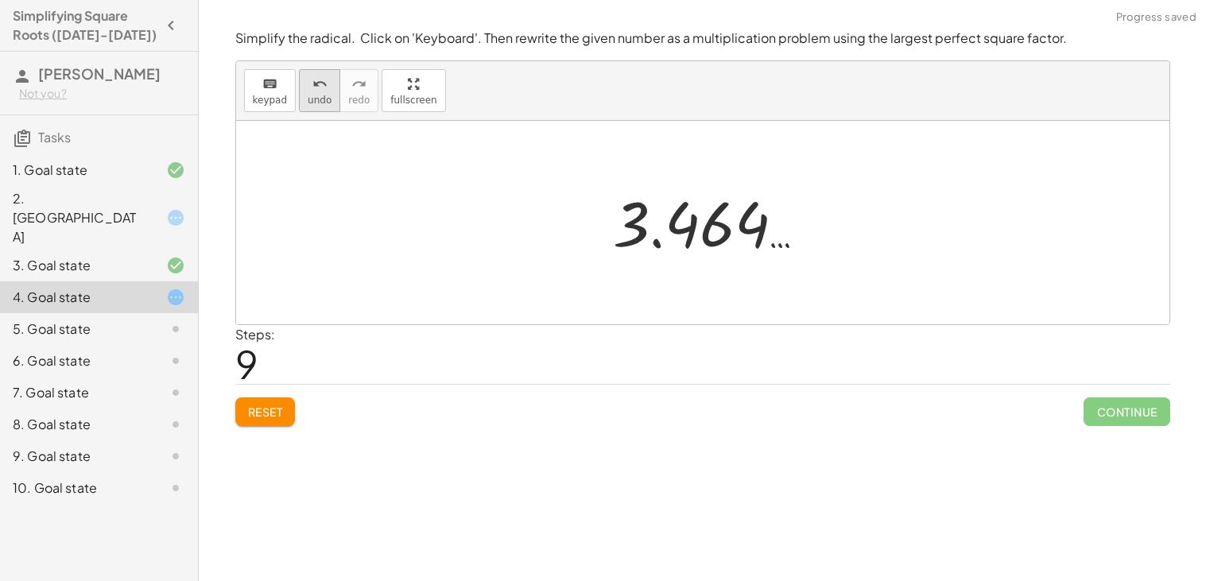
click at [316, 83] on icon "undo" at bounding box center [319, 84] width 15 height 19
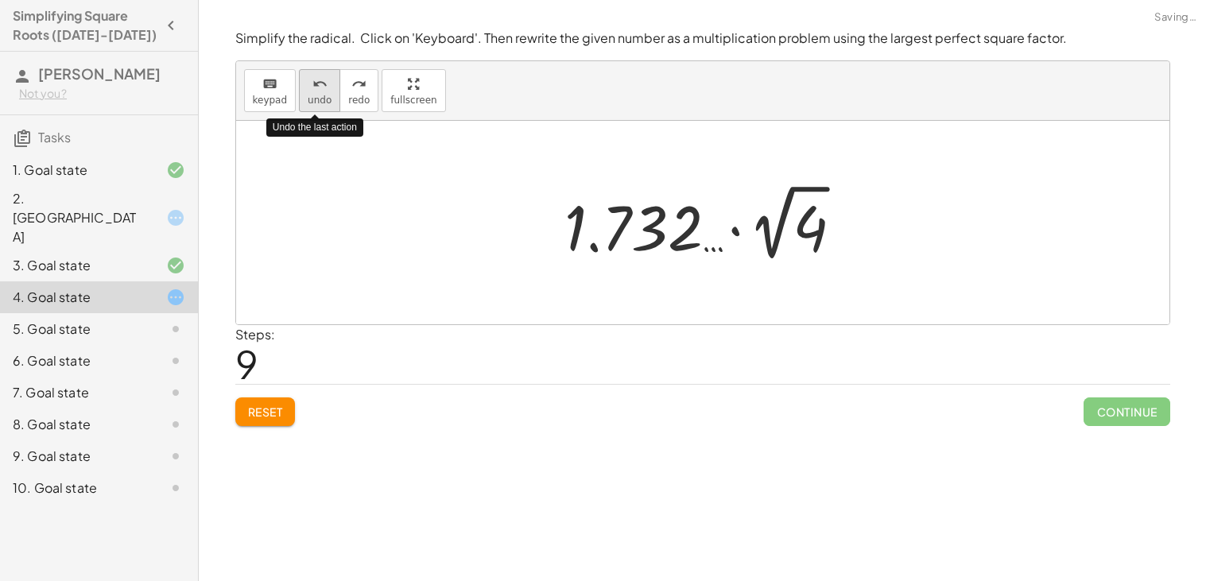
click at [316, 83] on icon "undo" at bounding box center [319, 84] width 15 height 19
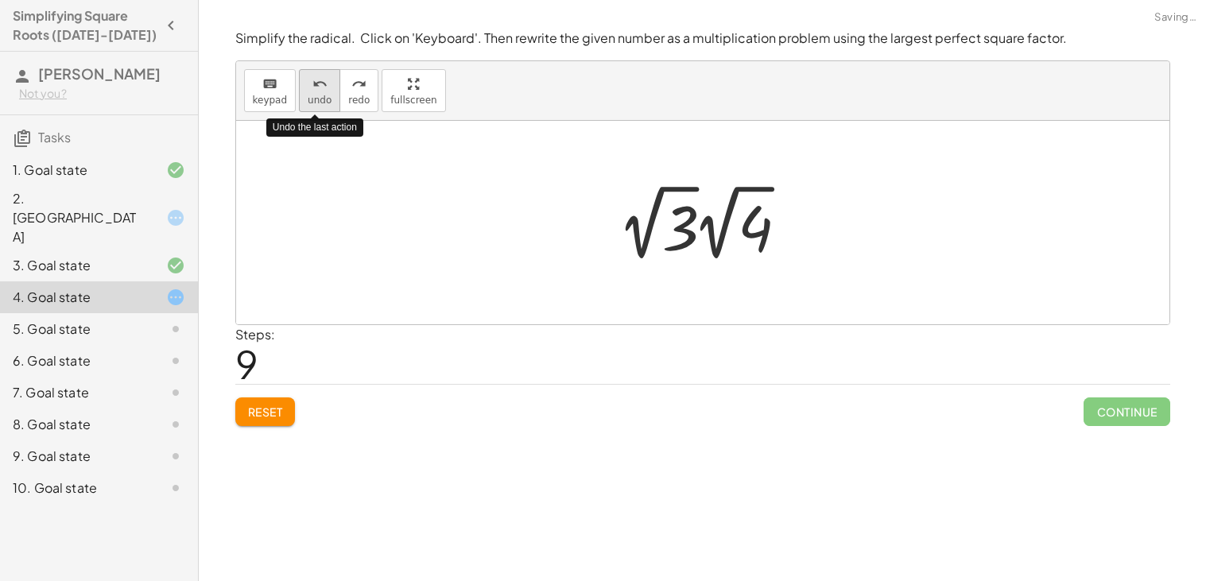
click at [316, 83] on icon "undo" at bounding box center [319, 84] width 15 height 19
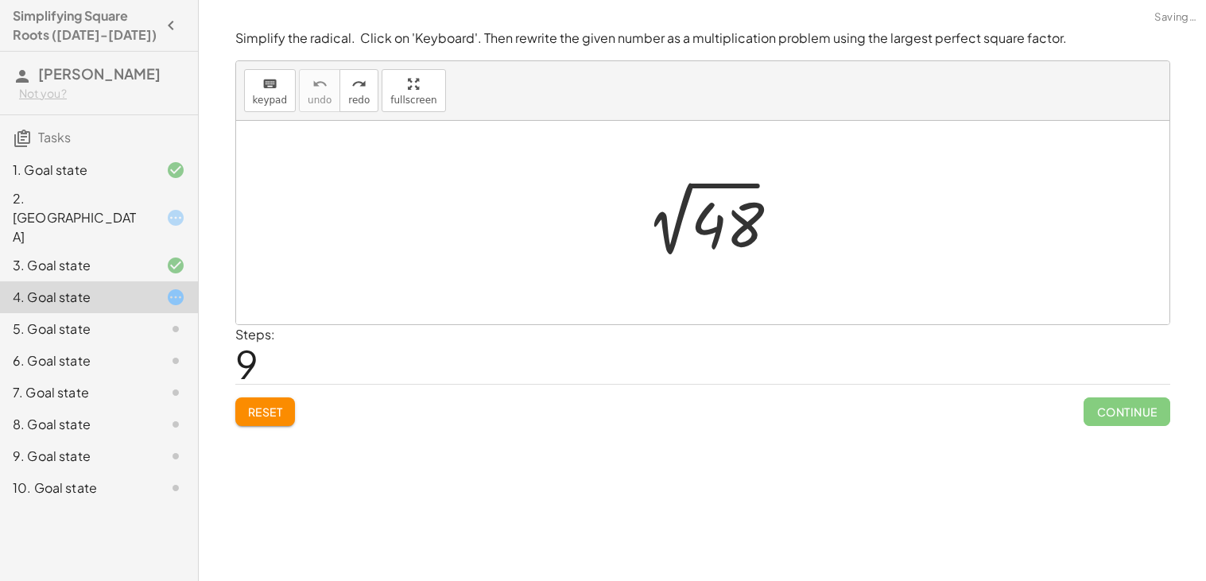
click at [712, 229] on div at bounding box center [709, 223] width 165 height 80
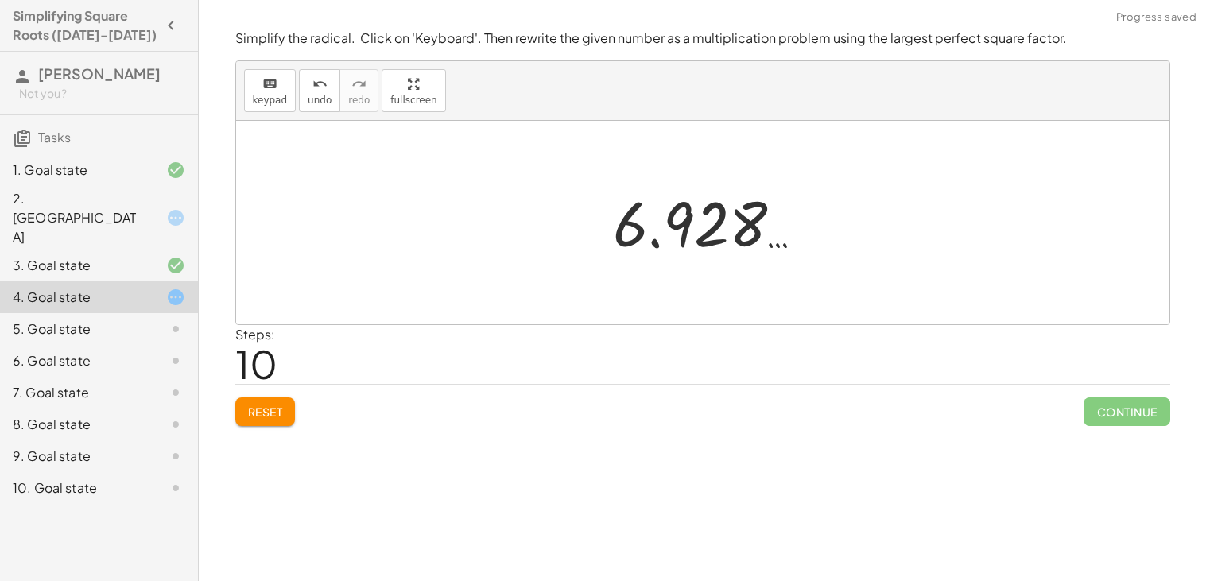
click at [274, 406] on span "Reset" at bounding box center [265, 412] width 35 height 14
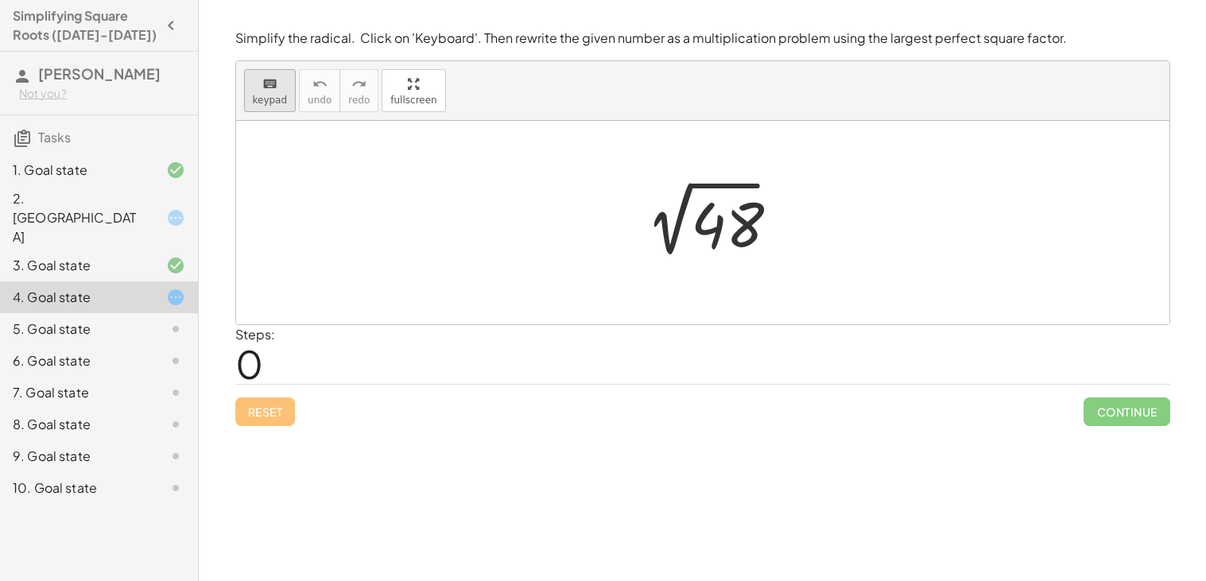
click at [262, 76] on icon "keyboard" at bounding box center [269, 84] width 15 height 19
click at [739, 246] on div at bounding box center [724, 225] width 64 height 71
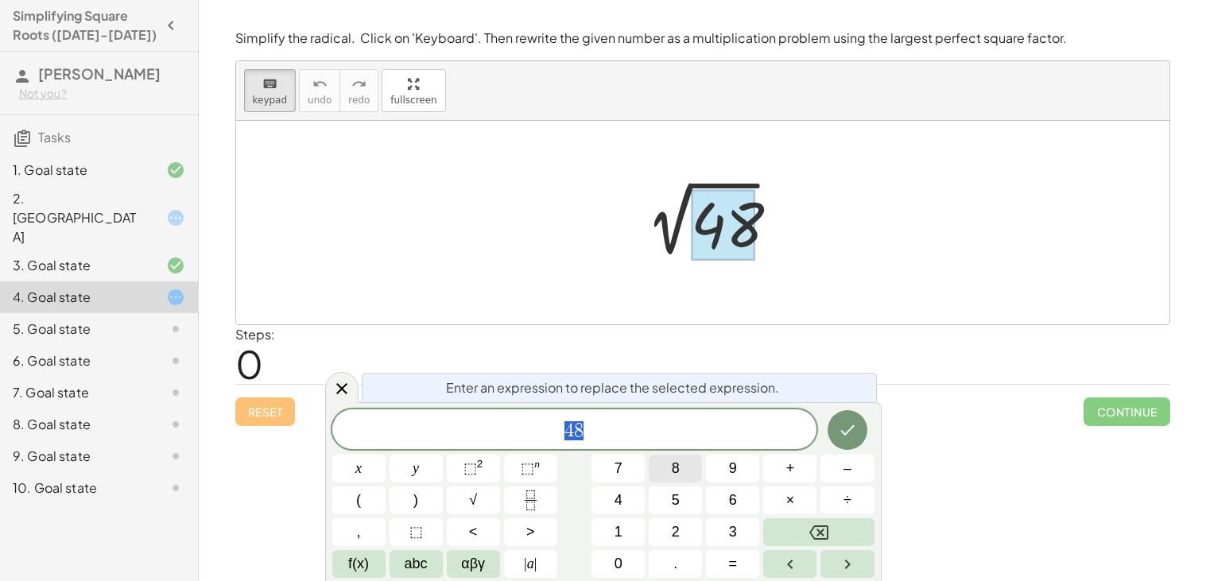
click at [691, 471] on button "8" at bounding box center [675, 469] width 53 height 28
click at [779, 490] on button "×" at bounding box center [789, 501] width 53 height 28
click at [744, 494] on button "6" at bounding box center [732, 501] width 53 height 28
click at [855, 436] on icon "Done" at bounding box center [847, 430] width 19 height 19
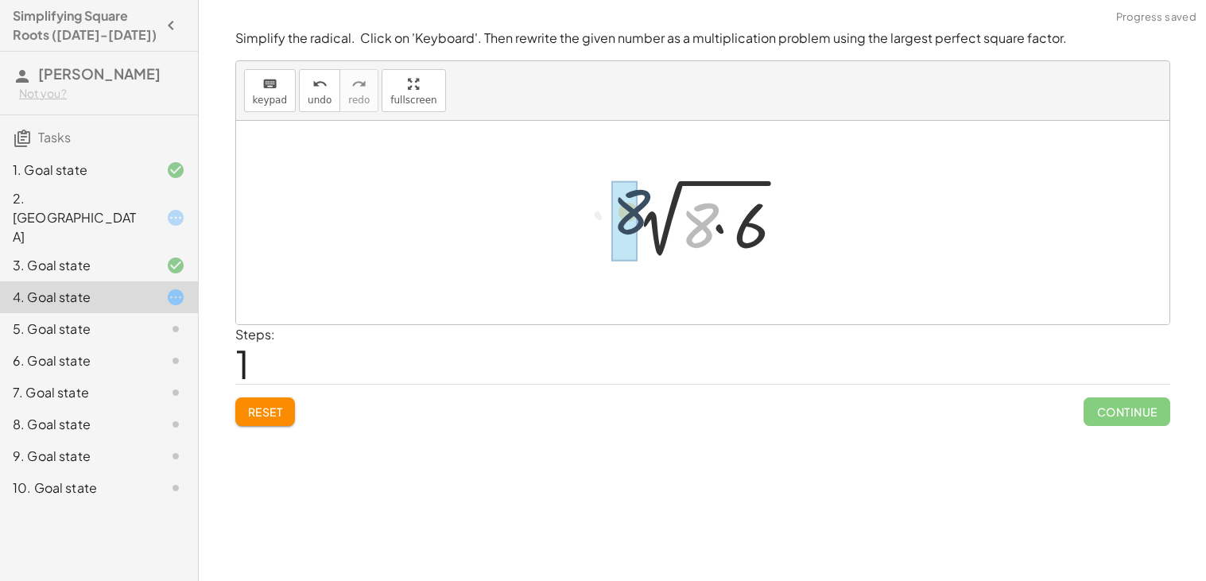
drag, startPoint x: 708, startPoint y: 234, endPoint x: 627, endPoint y: 221, distance: 82.1
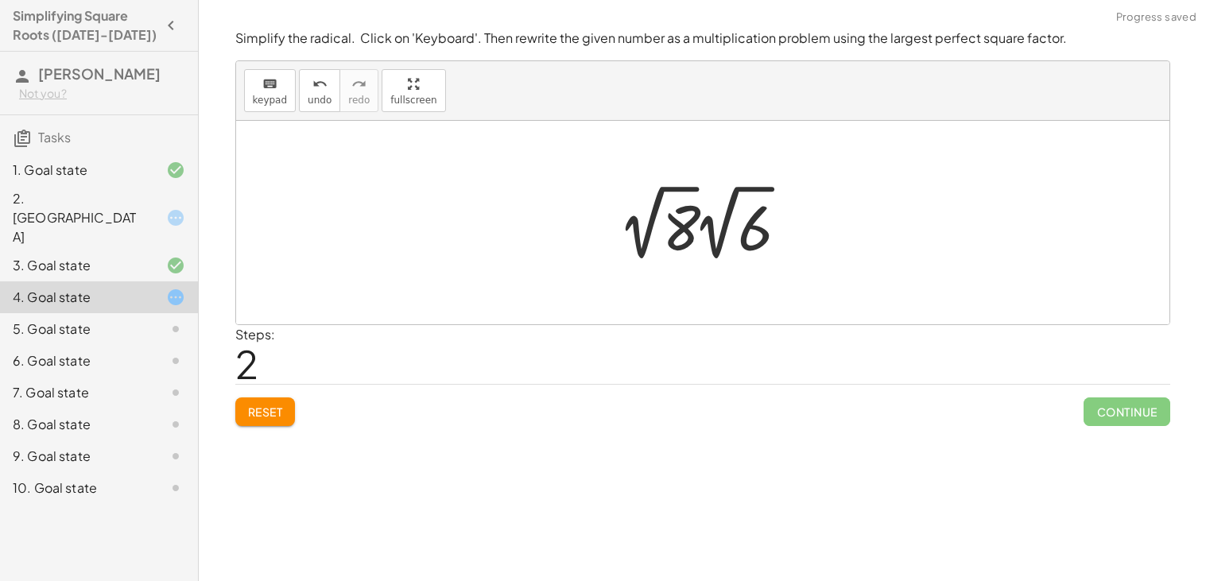
click at [683, 221] on div at bounding box center [708, 222] width 194 height 87
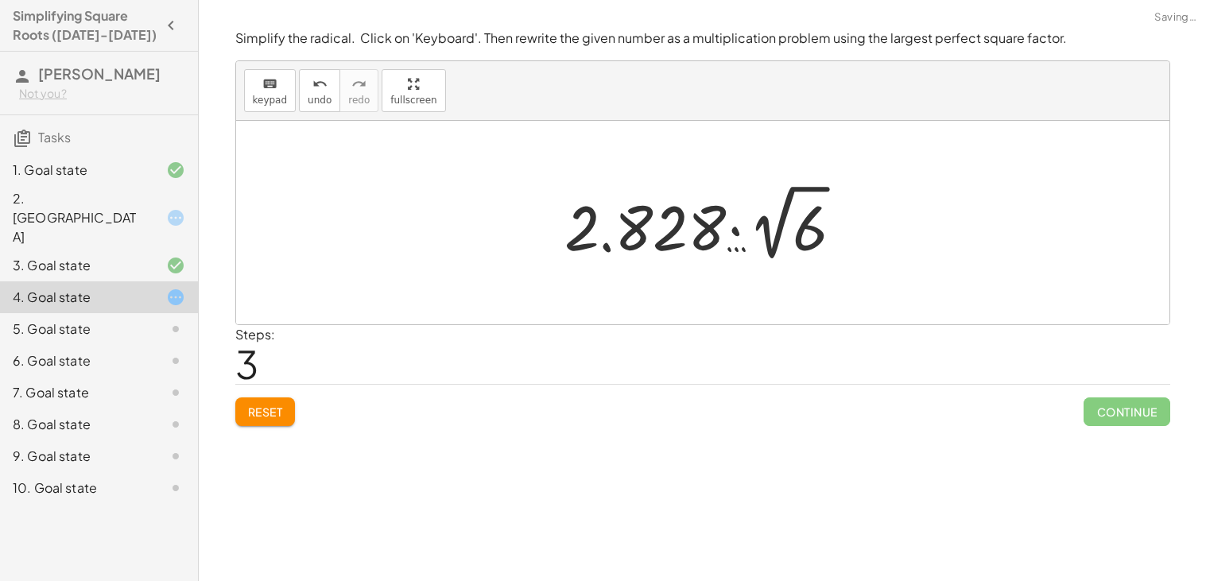
click at [804, 231] on div at bounding box center [709, 222] width 305 height 87
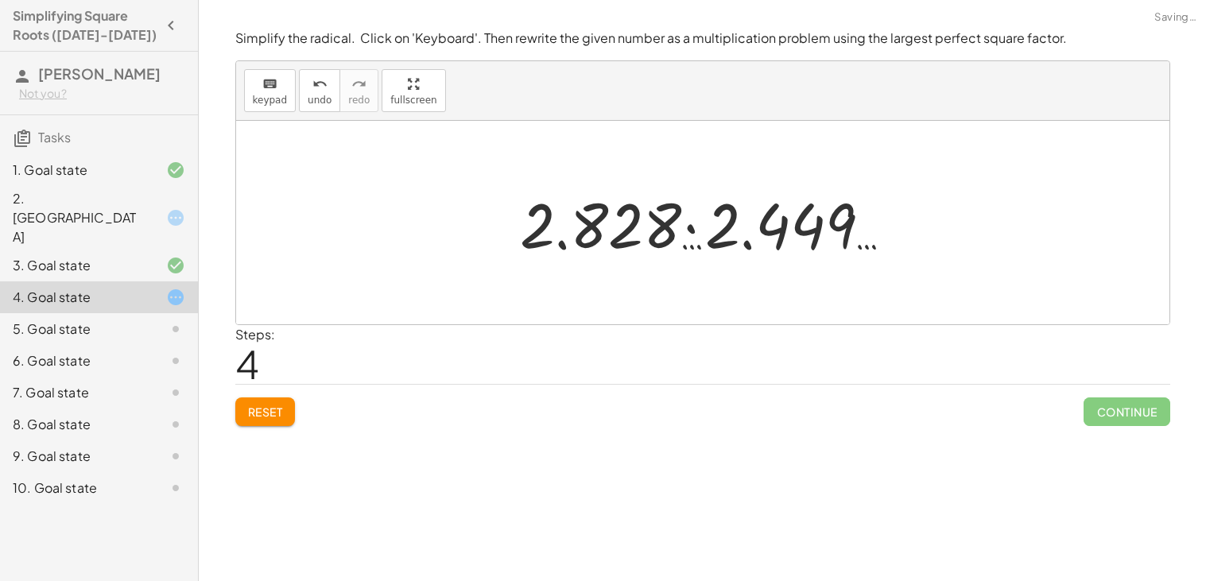
click at [685, 223] on div at bounding box center [709, 223] width 394 height 82
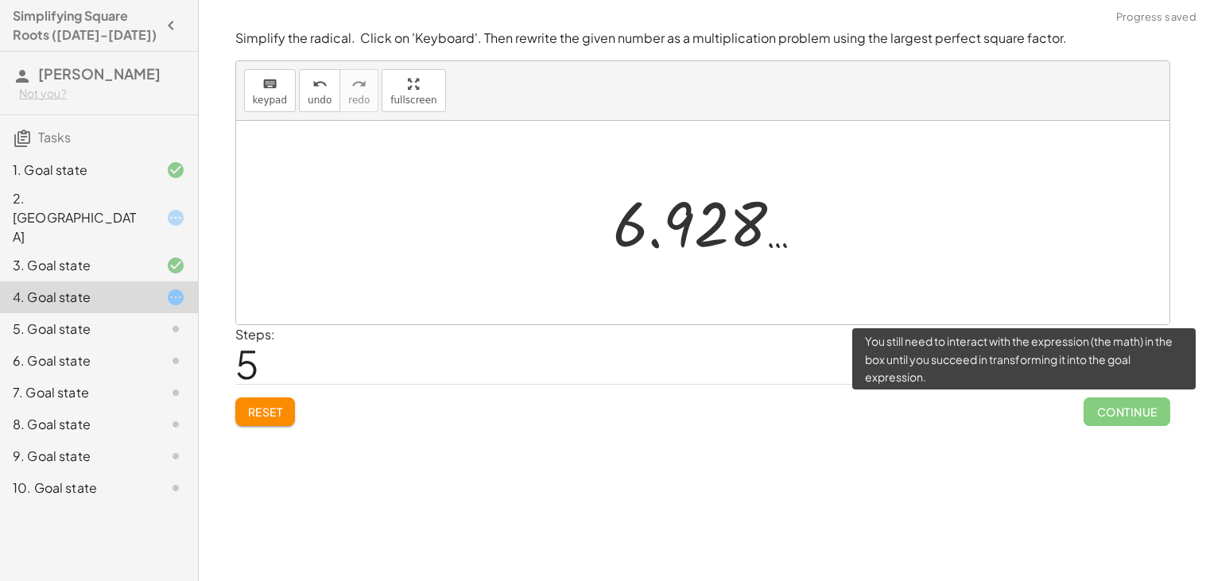
click at [0, 0] on div "Simplify the radical. Click on 'Keyboard'. Then rewrite the given number as a m…" at bounding box center [0, 0] width 0 height 0
click at [1103, 420] on span "Continue" at bounding box center [1127, 412] width 86 height 29
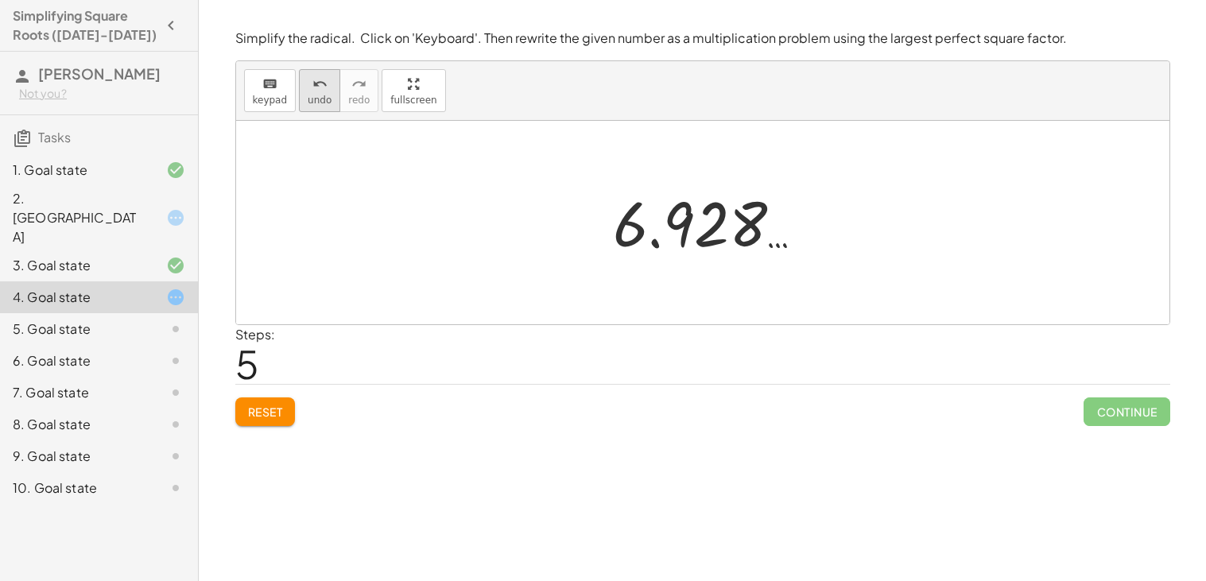
click at [308, 103] on span "undo" at bounding box center [320, 100] width 24 height 11
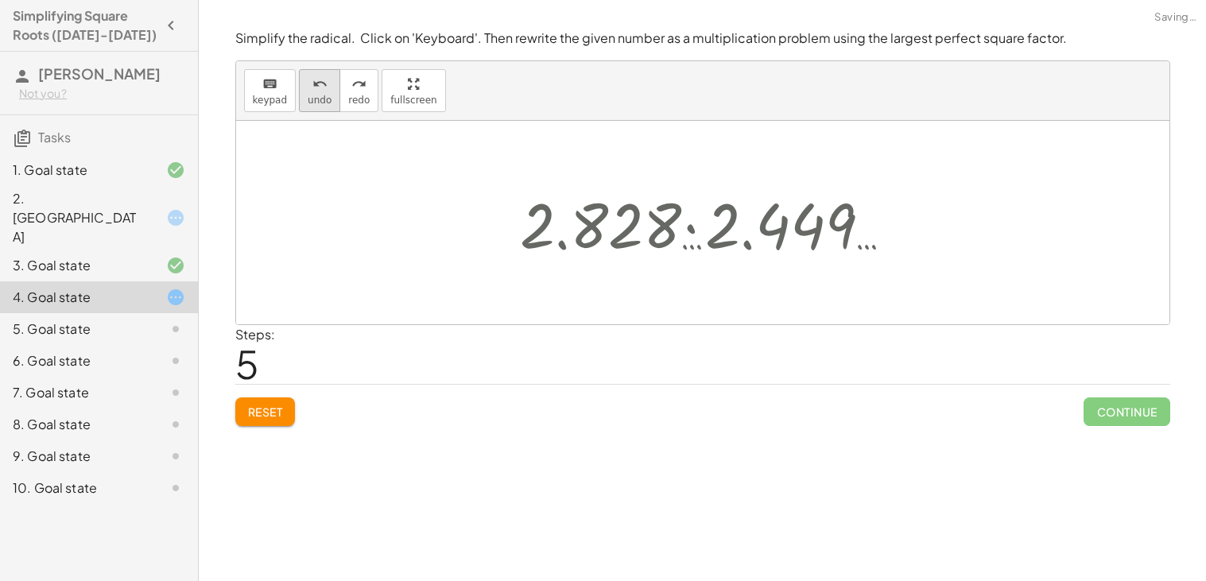
click at [308, 103] on span "undo" at bounding box center [320, 100] width 24 height 11
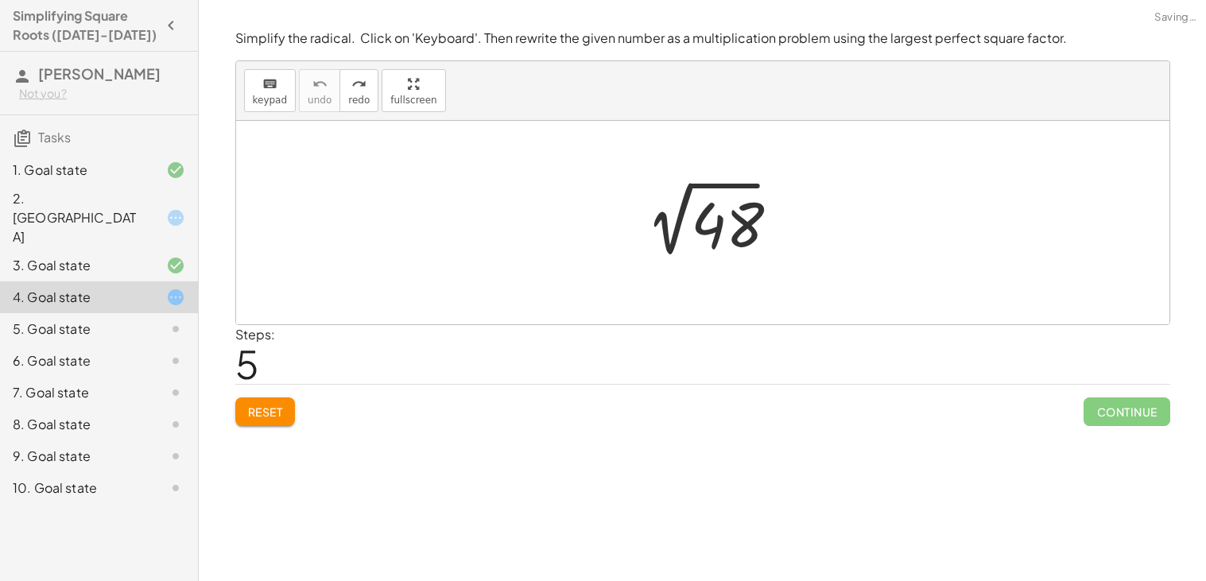
click at [685, 219] on div at bounding box center [709, 223] width 165 height 80
click at [266, 409] on span "Reset" at bounding box center [265, 412] width 35 height 14
click at [261, 74] on div "keyboard" at bounding box center [270, 83] width 35 height 19
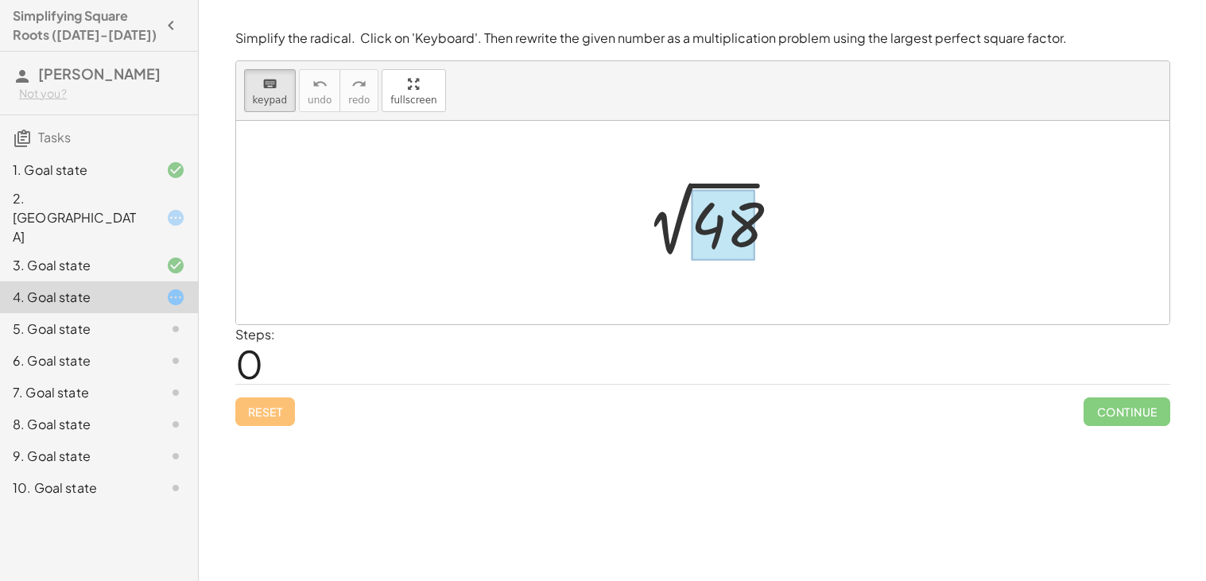
click at [733, 227] on div at bounding box center [724, 225] width 64 height 71
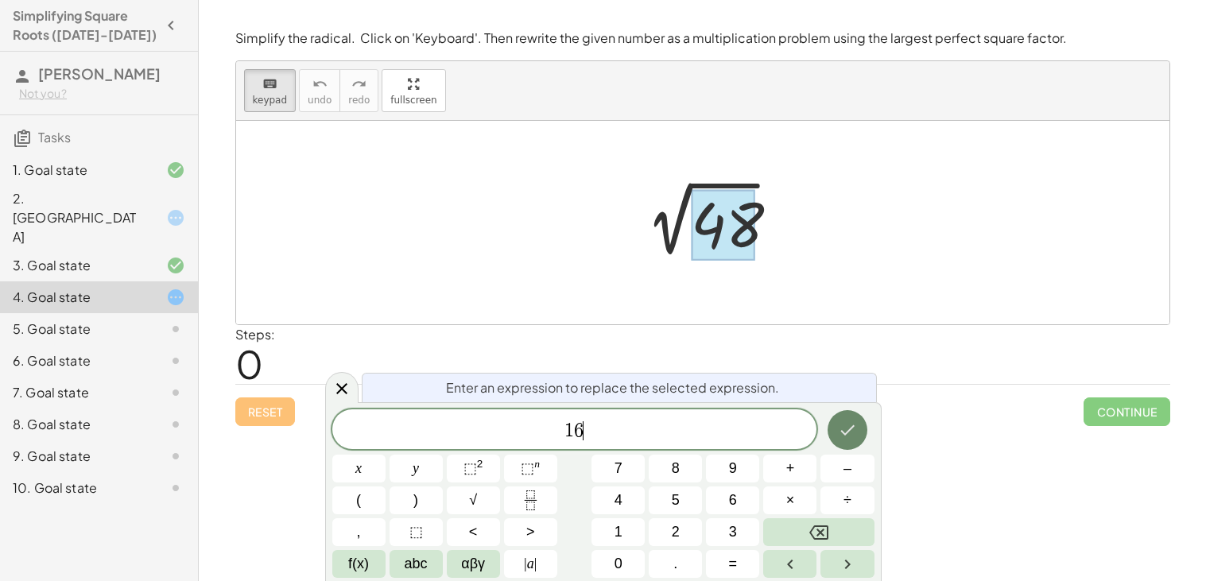
click at [855, 431] on icon "Done" at bounding box center [847, 430] width 19 height 19
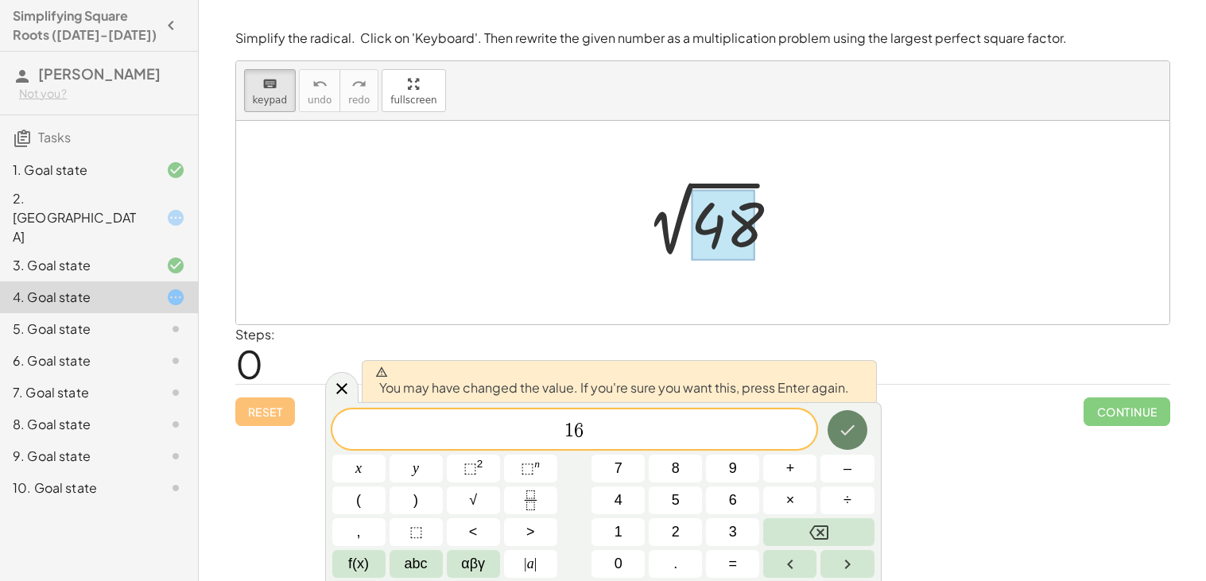
click at [837, 436] on button "Done" at bounding box center [848, 430] width 40 height 40
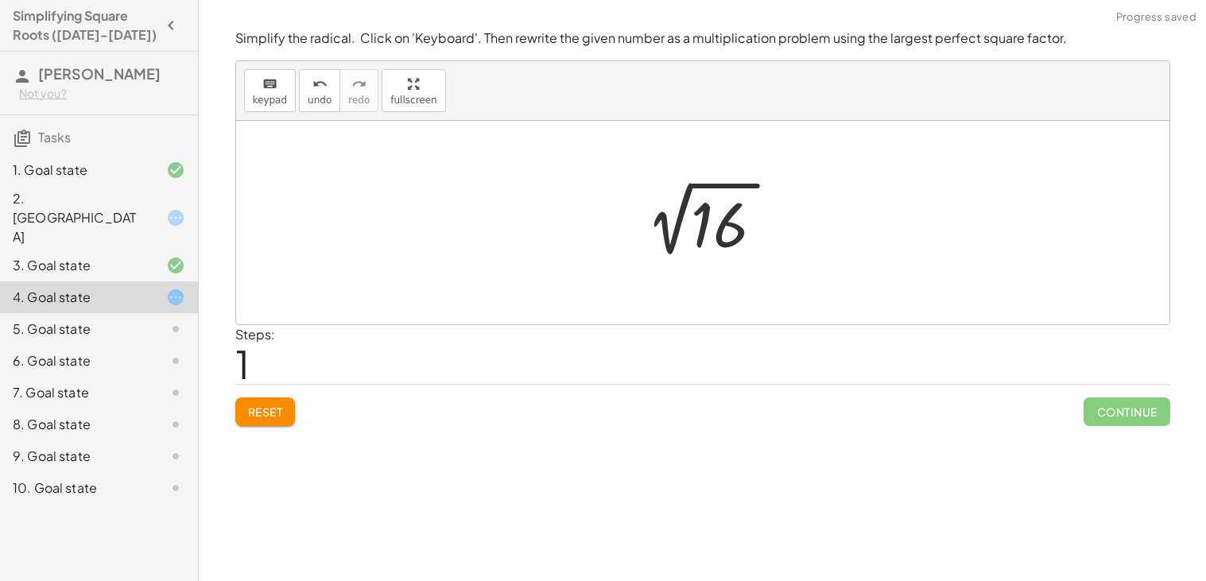
click at [716, 219] on div at bounding box center [709, 223] width 165 height 80
click at [705, 226] on div at bounding box center [709, 223] width 76 height 79
click at [310, 96] on span "undo" at bounding box center [320, 100] width 24 height 11
click at [287, 94] on button "keyboard keypad" at bounding box center [270, 90] width 52 height 43
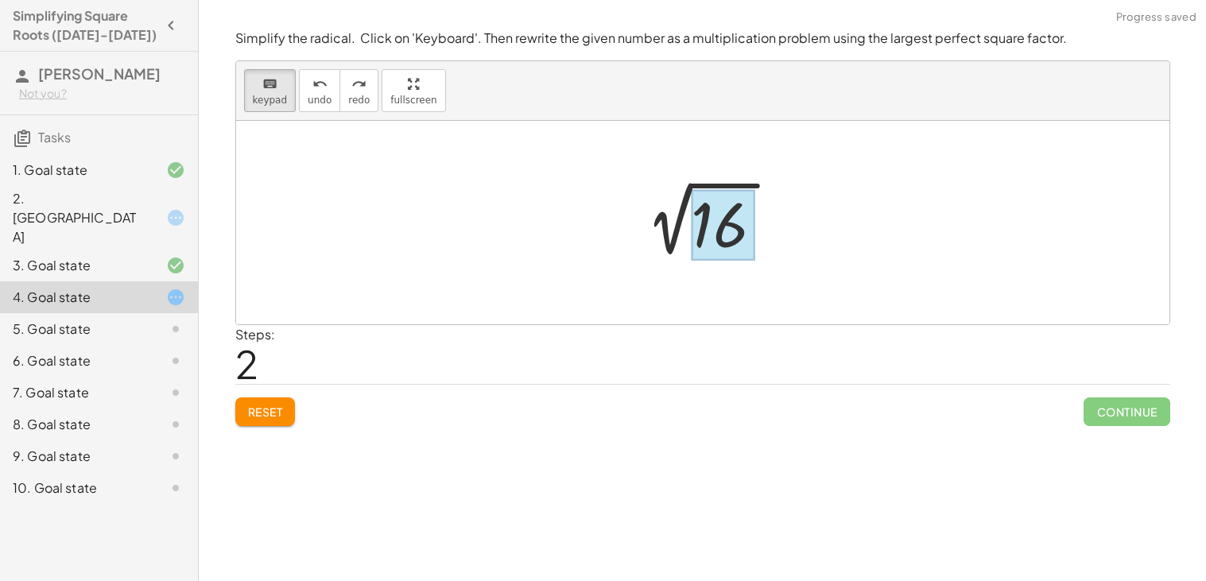
click at [693, 208] on div at bounding box center [724, 225] width 64 height 71
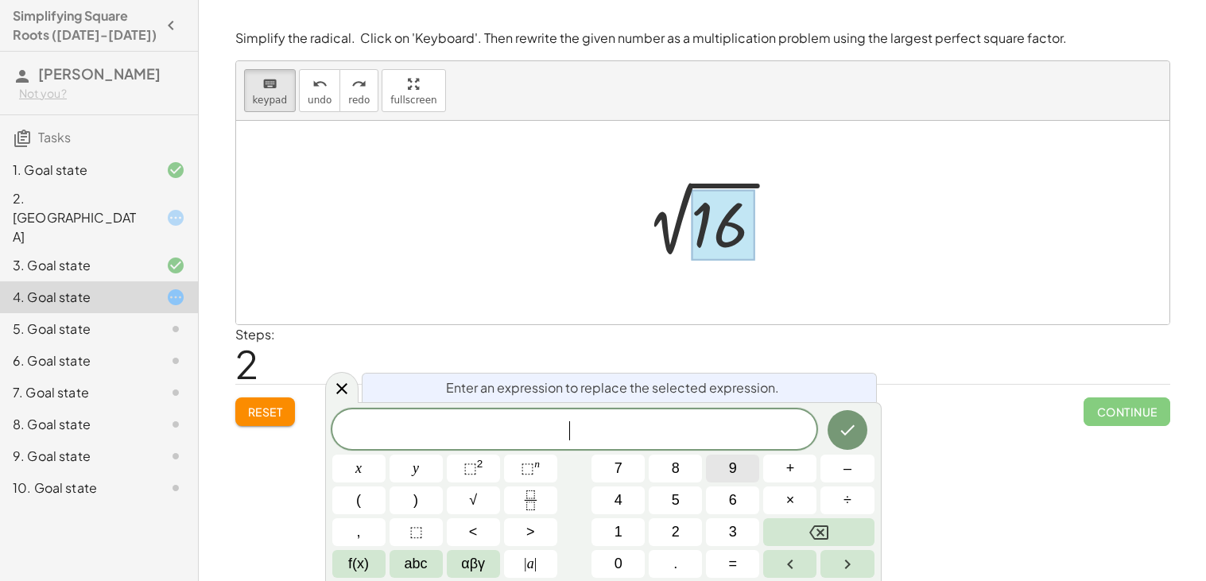
click at [737, 468] on button "9" at bounding box center [732, 469] width 53 height 28
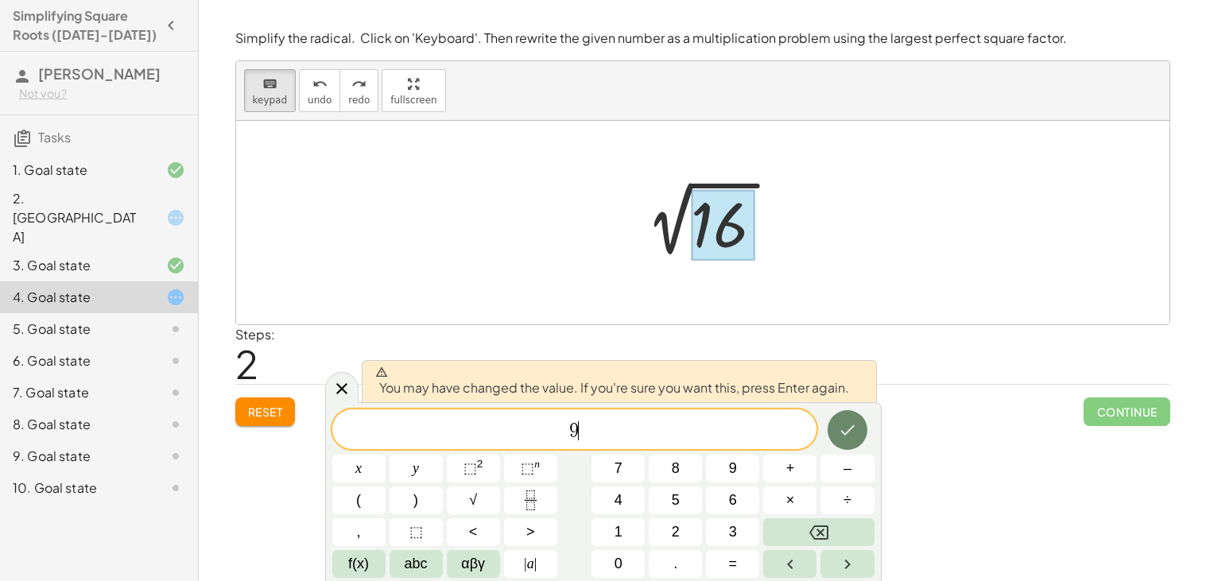
click at [850, 434] on icon "Done" at bounding box center [847, 430] width 19 height 19
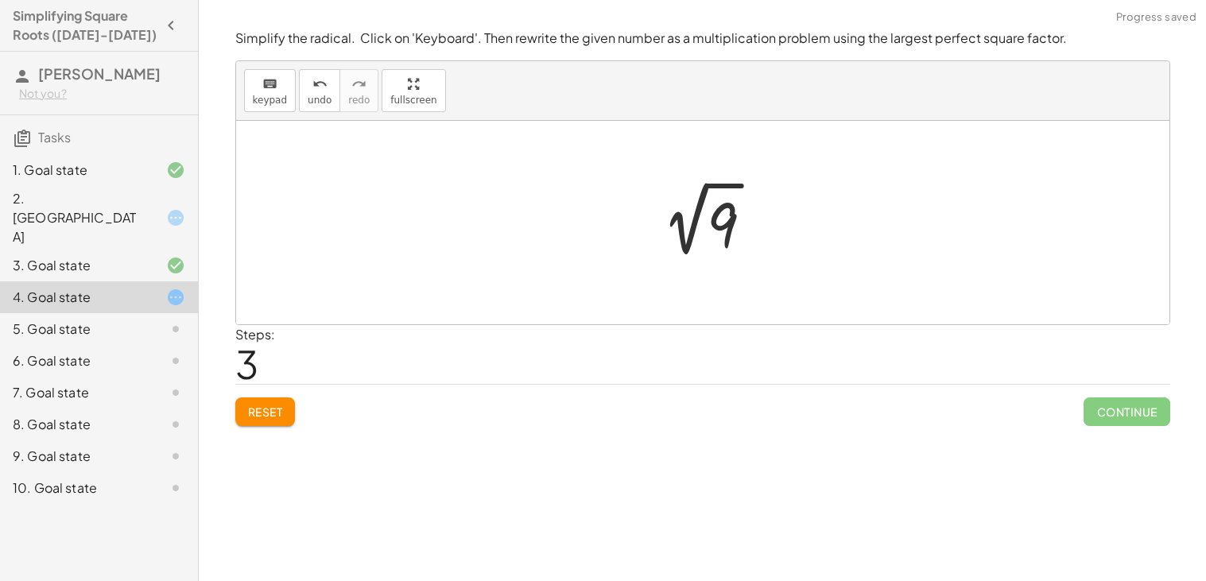
click at [724, 214] on div at bounding box center [708, 223] width 133 height 80
click at [312, 86] on icon "undo" at bounding box center [319, 84] width 15 height 19
click at [276, 93] on button "keyboard keypad" at bounding box center [270, 90] width 52 height 43
click at [737, 245] on div at bounding box center [723, 225] width 32 height 71
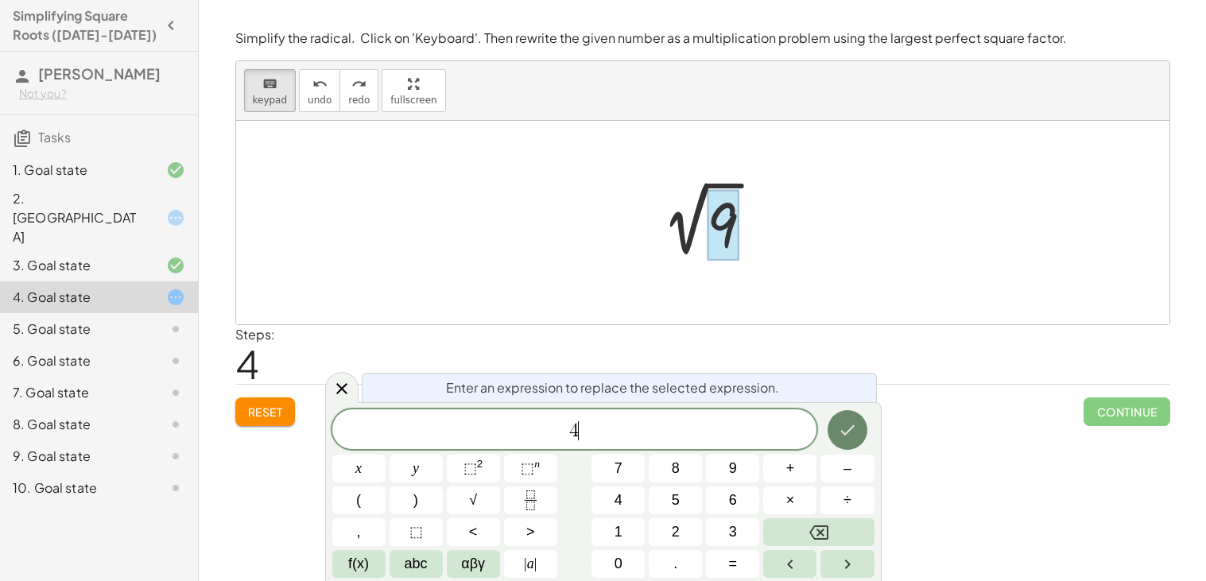
click at [851, 425] on icon "Done" at bounding box center [847, 430] width 19 height 19
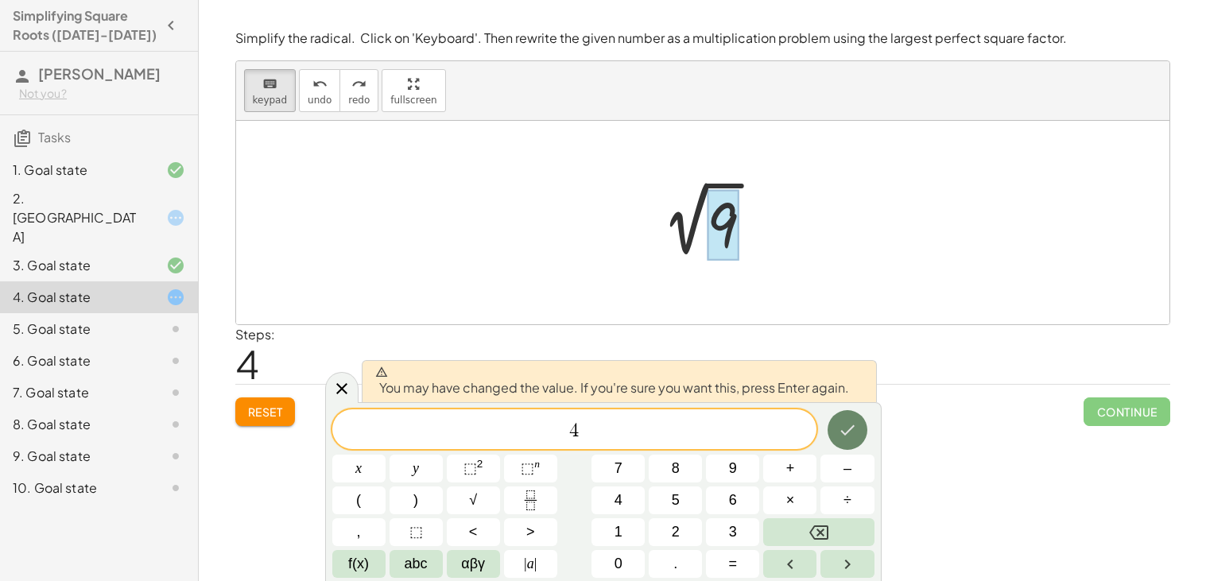
click at [851, 425] on icon "Done" at bounding box center [847, 430] width 19 height 19
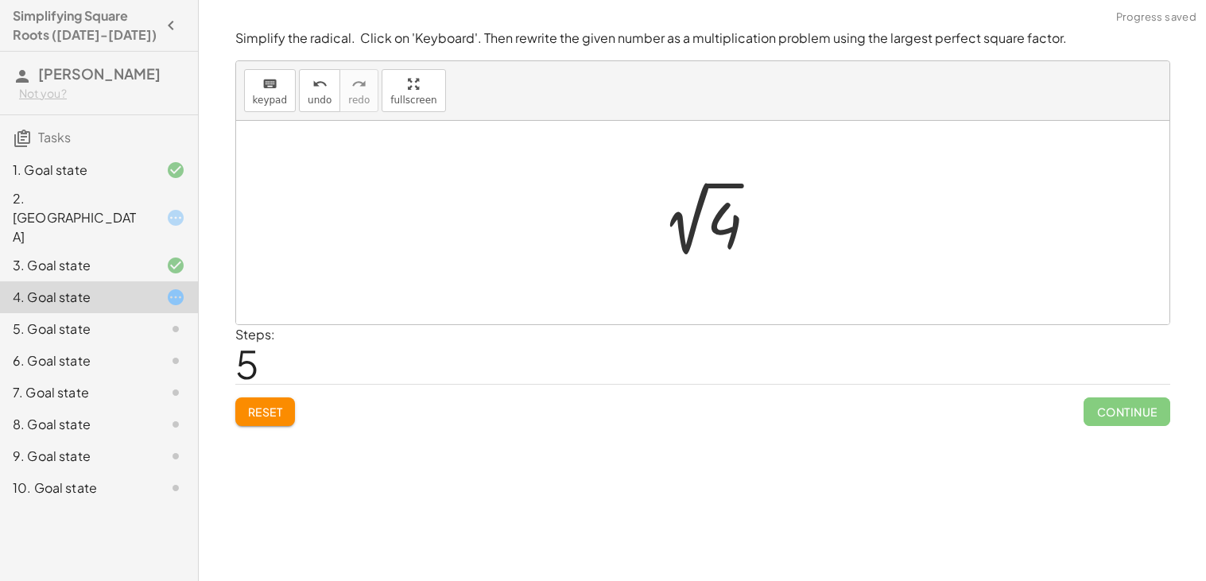
click at [711, 210] on div at bounding box center [708, 223] width 133 height 80
click at [711, 210] on div at bounding box center [709, 223] width 76 height 79
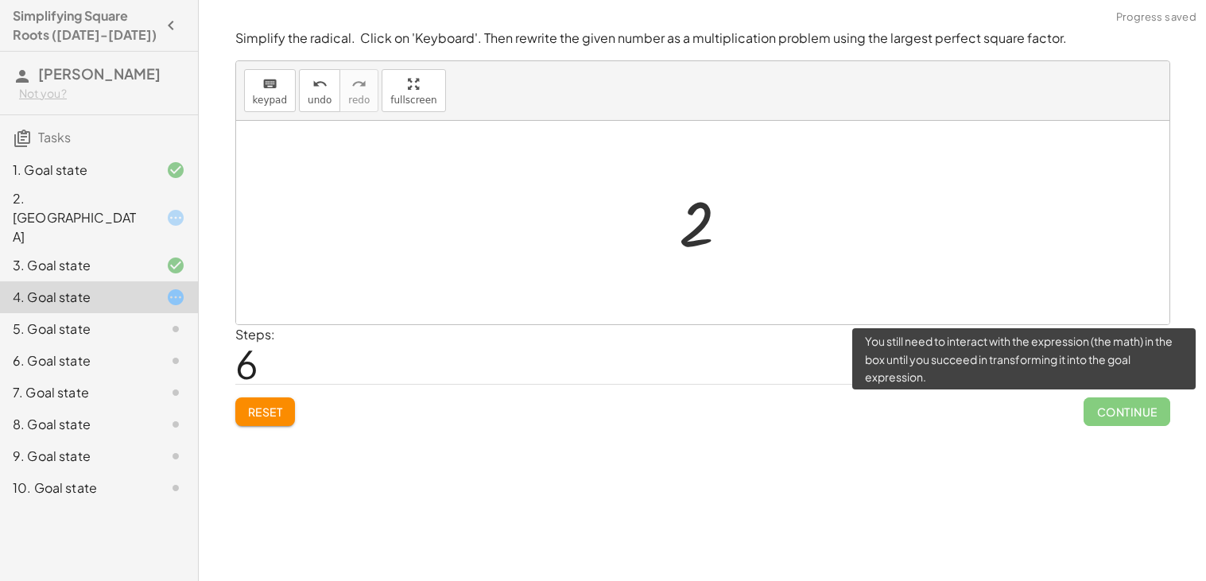
click at [1100, 416] on span "Continue" at bounding box center [1127, 412] width 86 height 29
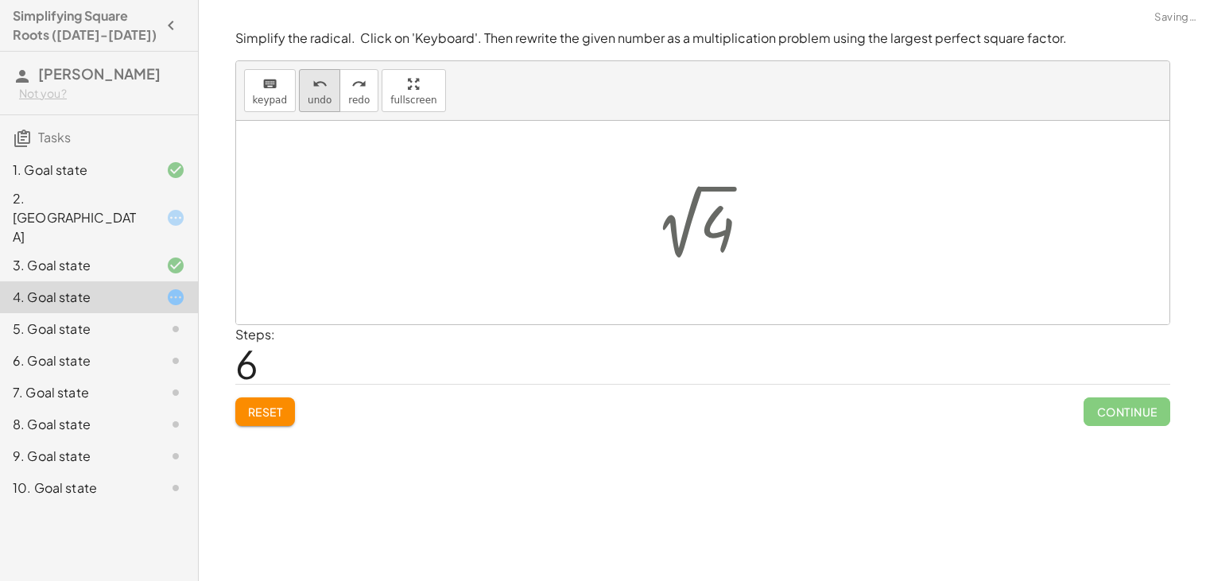
click at [305, 92] on button "undo undo" at bounding box center [319, 90] width 41 height 43
click at [274, 91] on icon "keyboard" at bounding box center [269, 84] width 15 height 19
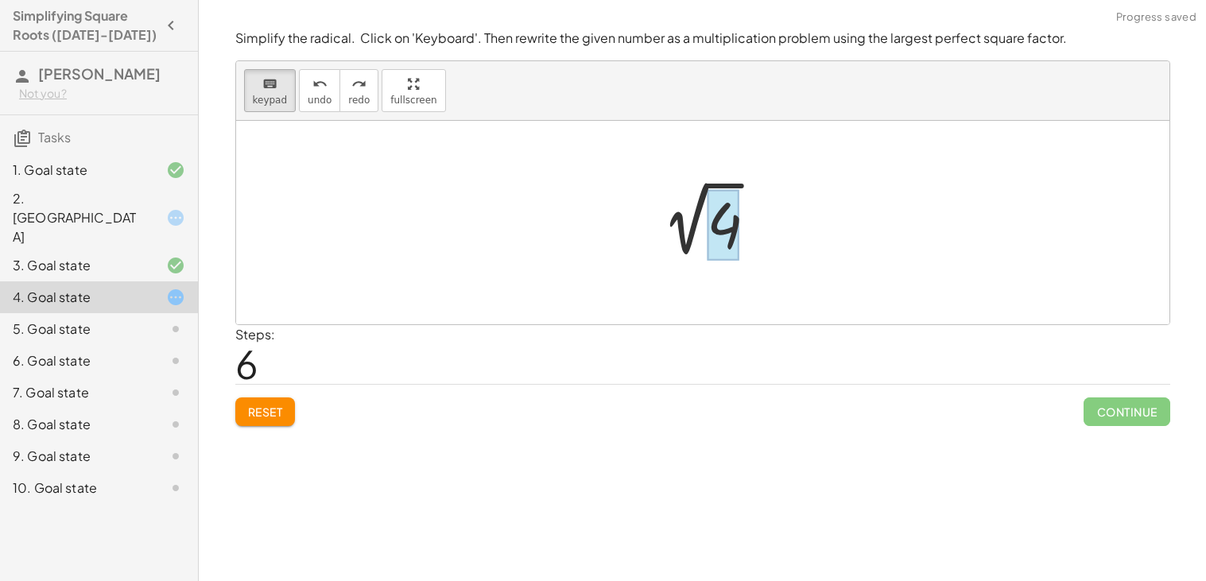
click at [728, 231] on div at bounding box center [723, 225] width 32 height 71
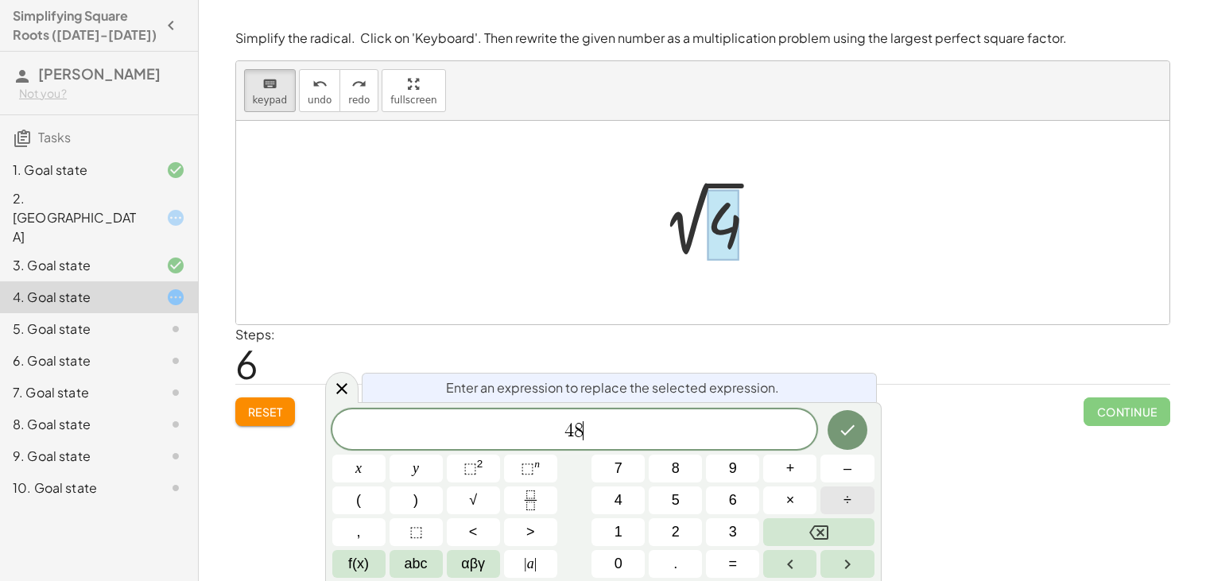
click at [859, 494] on button "÷" at bounding box center [847, 501] width 53 height 28
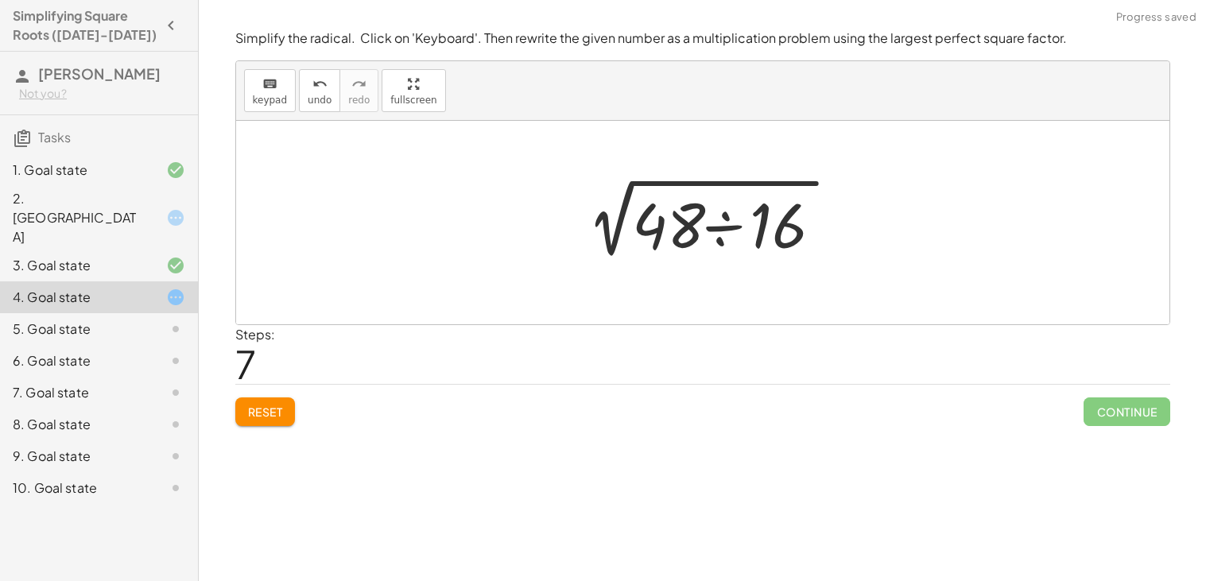
click at [740, 211] on div at bounding box center [709, 223] width 282 height 82
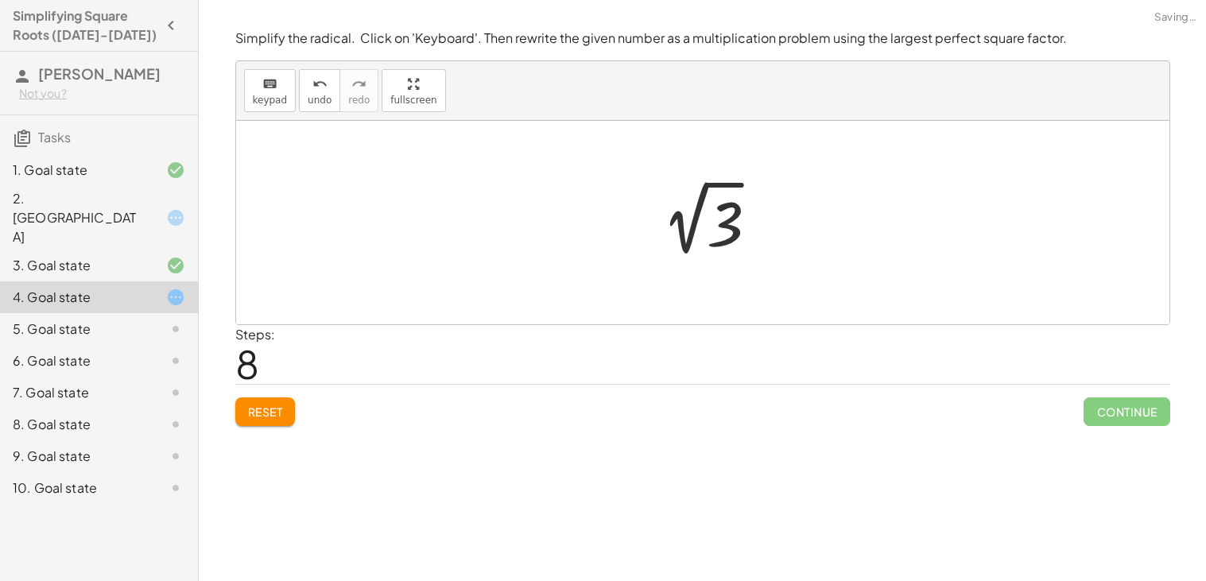
click at [724, 231] on div at bounding box center [708, 222] width 133 height 80
click at [724, 231] on div at bounding box center [709, 223] width 208 height 79
click at [70, 472] on div "10. Goal state" at bounding box center [99, 488] width 198 height 32
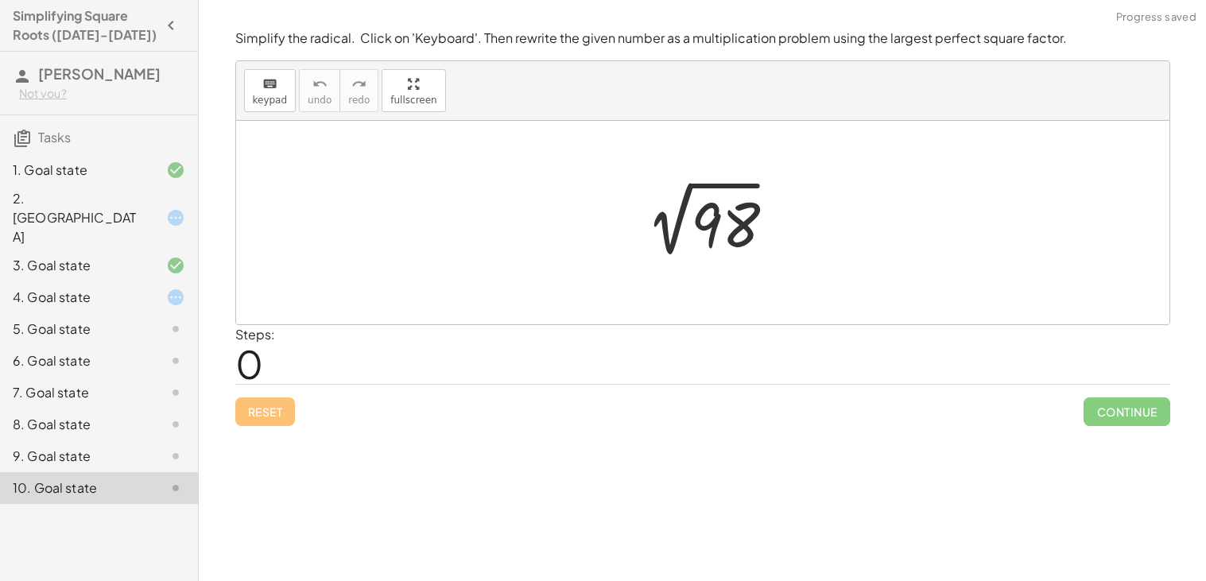
click at [88, 547] on div "Simplifying Square Roots ([DATE]-[DATE]) [PERSON_NAME] Not you? Tasks 1. Goal s…" at bounding box center [99, 290] width 198 height 581
click at [104, 523] on div "Simplifying Square Roots ([DATE]-[DATE]) [PERSON_NAME] Not you? Tasks 1. Goal s…" at bounding box center [99, 290] width 198 height 581
click at [80, 288] on div "4. Goal state" at bounding box center [77, 297] width 128 height 19
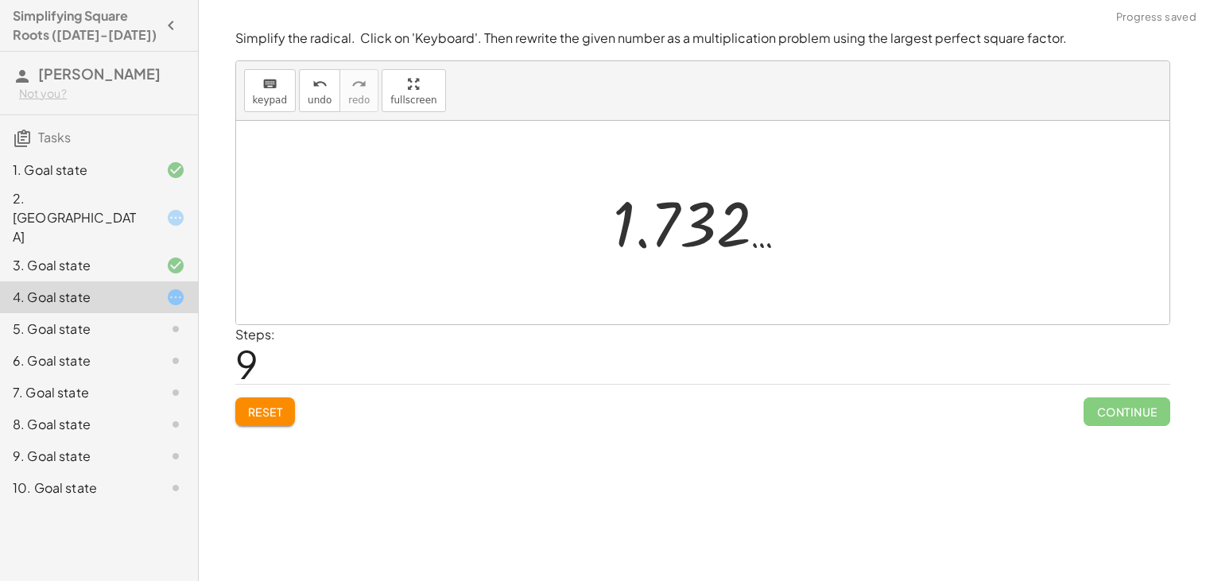
click at [66, 256] on div "3. Goal state" at bounding box center [77, 265] width 128 height 19
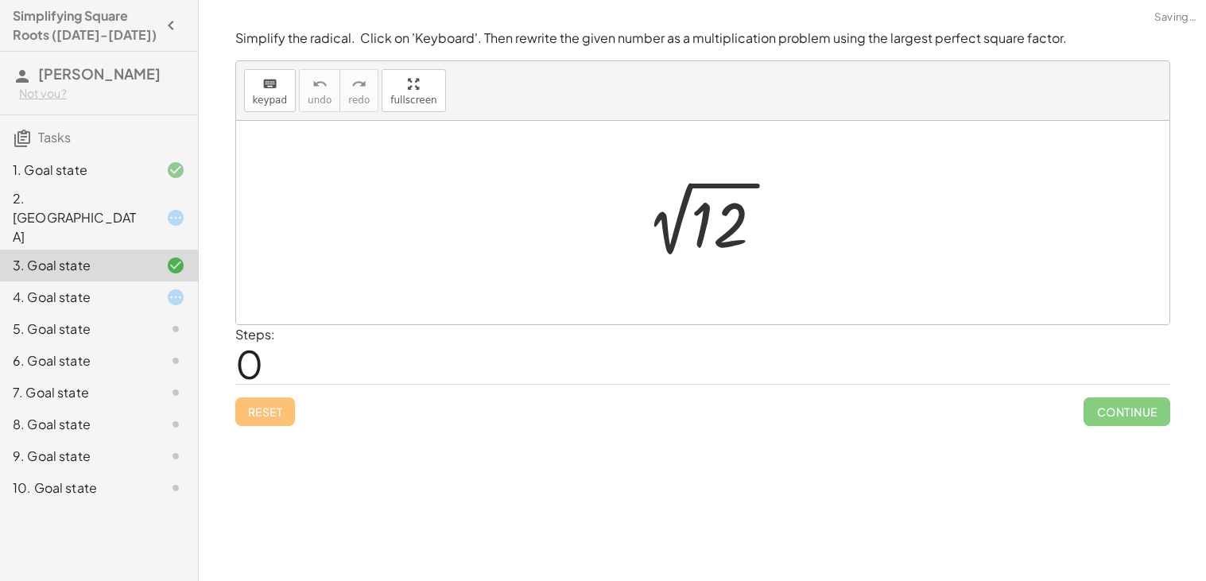
click at [61, 288] on div "4. Goal state" at bounding box center [77, 297] width 128 height 19
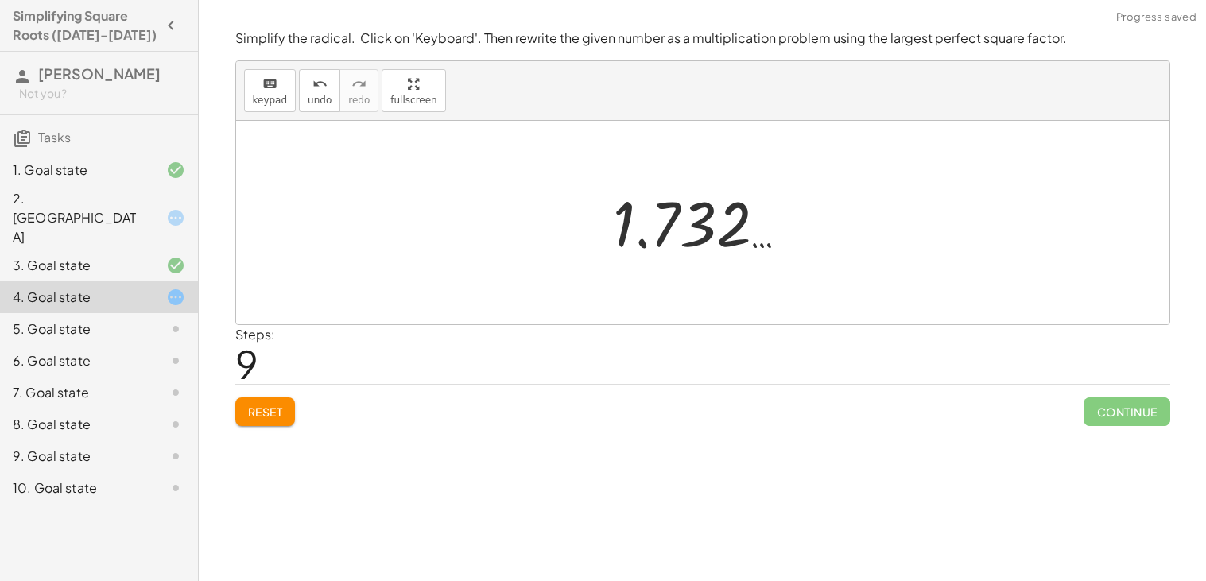
click at [265, 413] on span "Reset" at bounding box center [265, 412] width 35 height 14
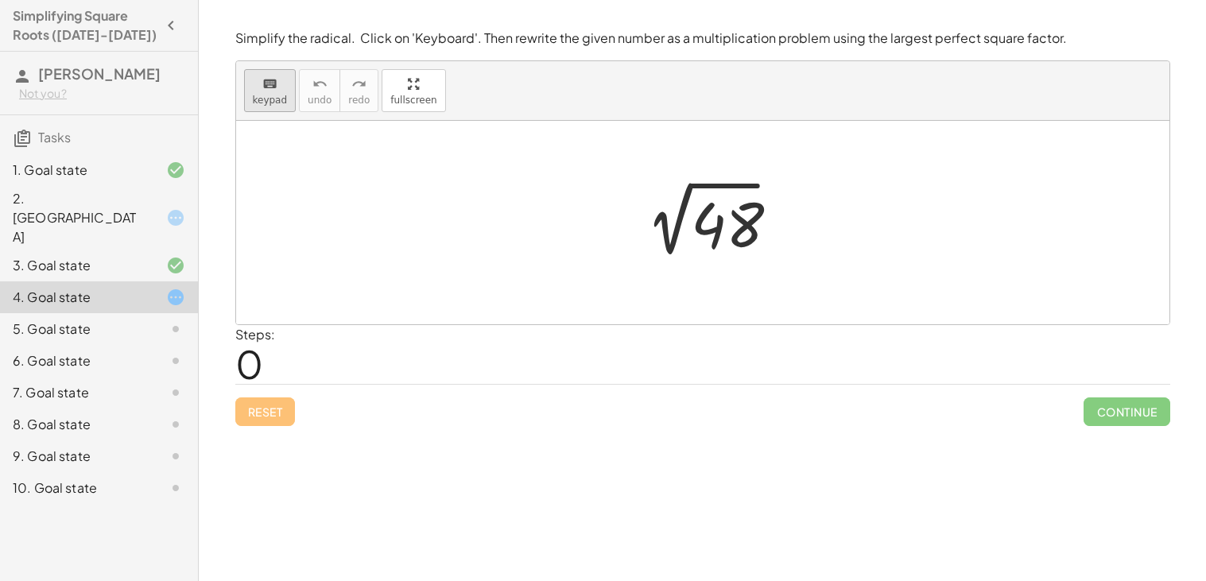
click at [261, 100] on span "keypad" at bounding box center [270, 100] width 35 height 11
click at [728, 235] on div at bounding box center [724, 225] width 64 height 71
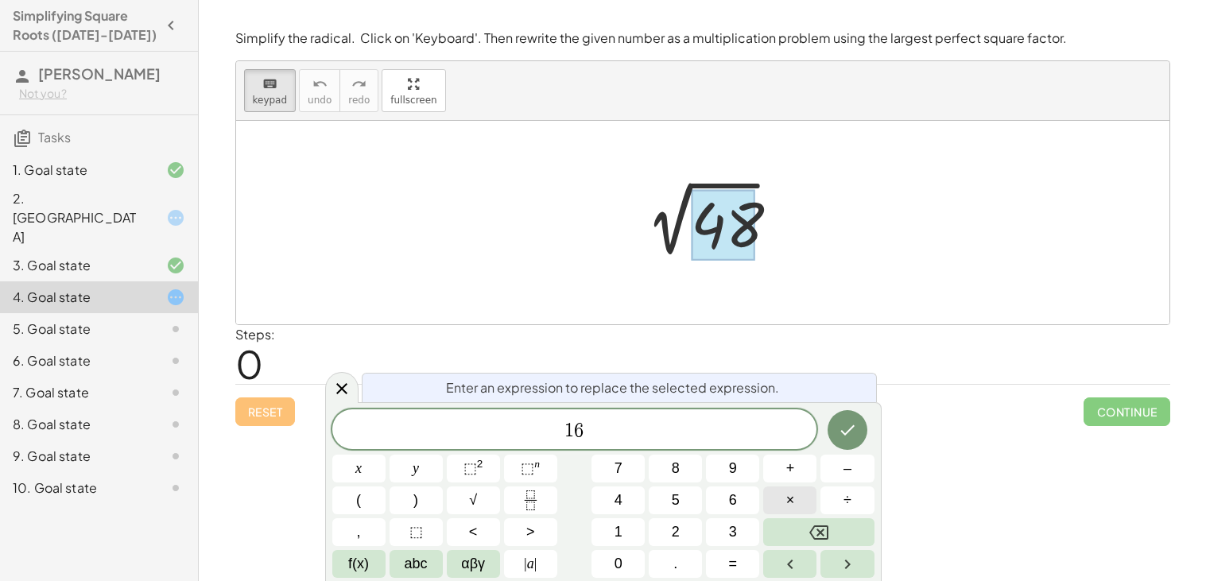
click at [793, 504] on span "×" at bounding box center [790, 500] width 9 height 21
click at [708, 534] on button "3" at bounding box center [732, 532] width 53 height 28
click at [844, 414] on button "Done" at bounding box center [848, 430] width 40 height 40
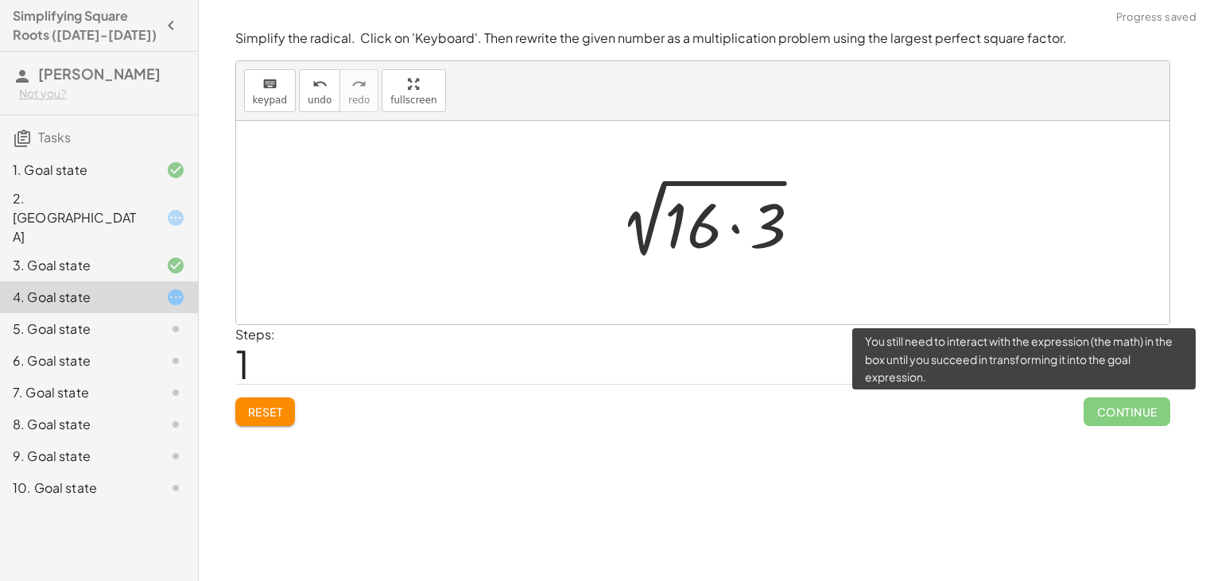
click at [1102, 411] on span "Continue" at bounding box center [1127, 412] width 86 height 29
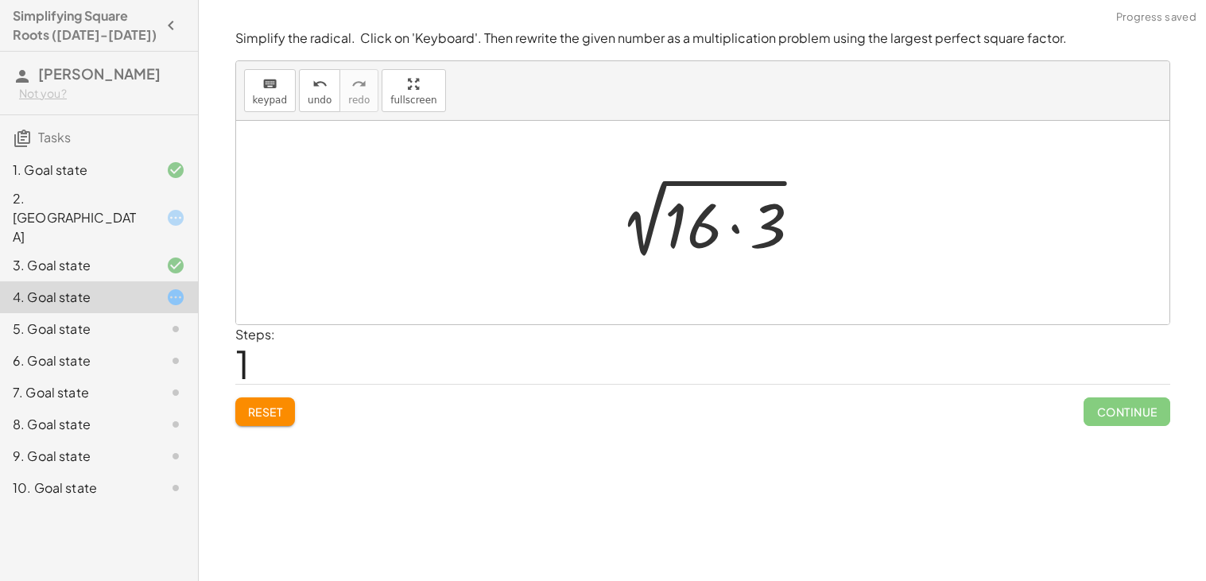
click at [702, 223] on div at bounding box center [709, 223] width 218 height 82
click at [725, 223] on div at bounding box center [709, 223] width 218 height 82
click at [736, 225] on div at bounding box center [709, 223] width 218 height 82
click at [736, 225] on div at bounding box center [709, 222] width 165 height 80
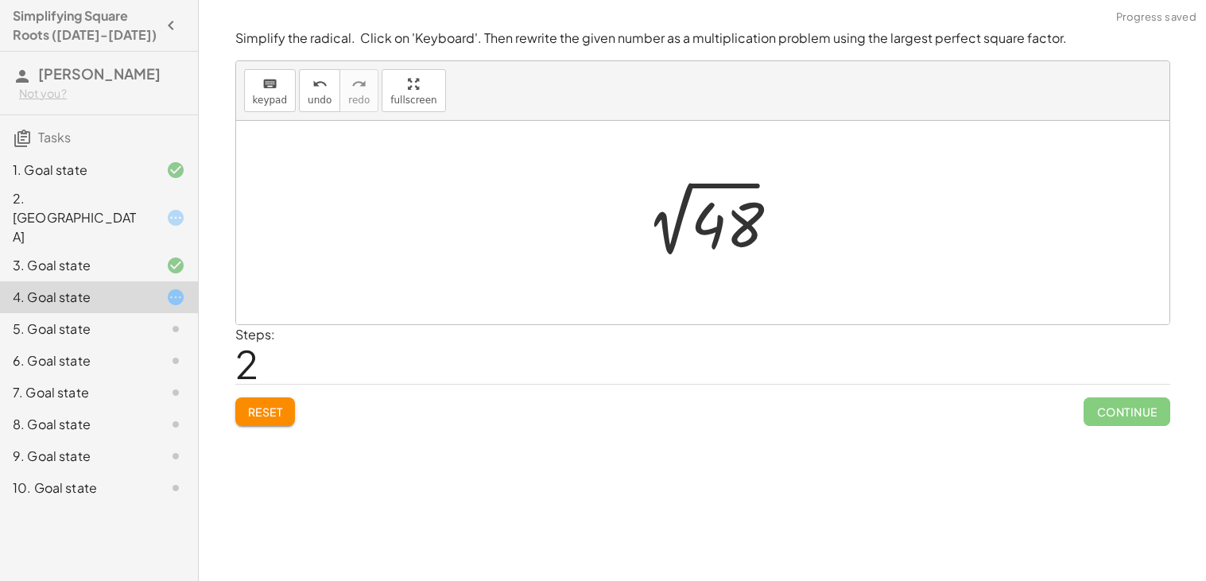
click at [737, 228] on div at bounding box center [709, 223] width 165 height 80
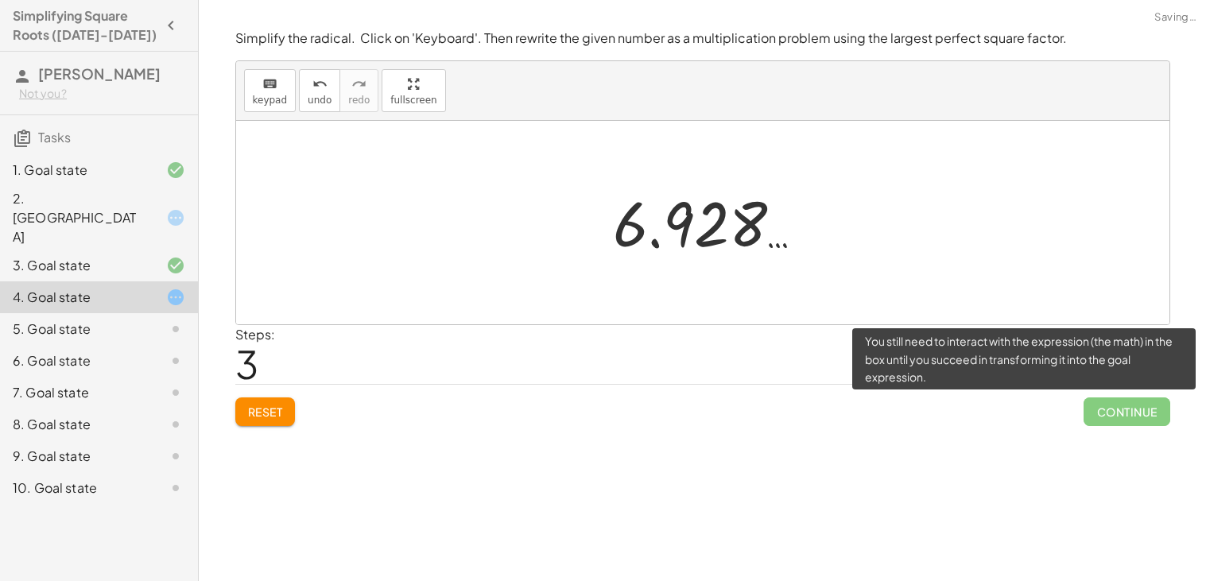
click at [1108, 405] on span "Continue" at bounding box center [1127, 412] width 86 height 29
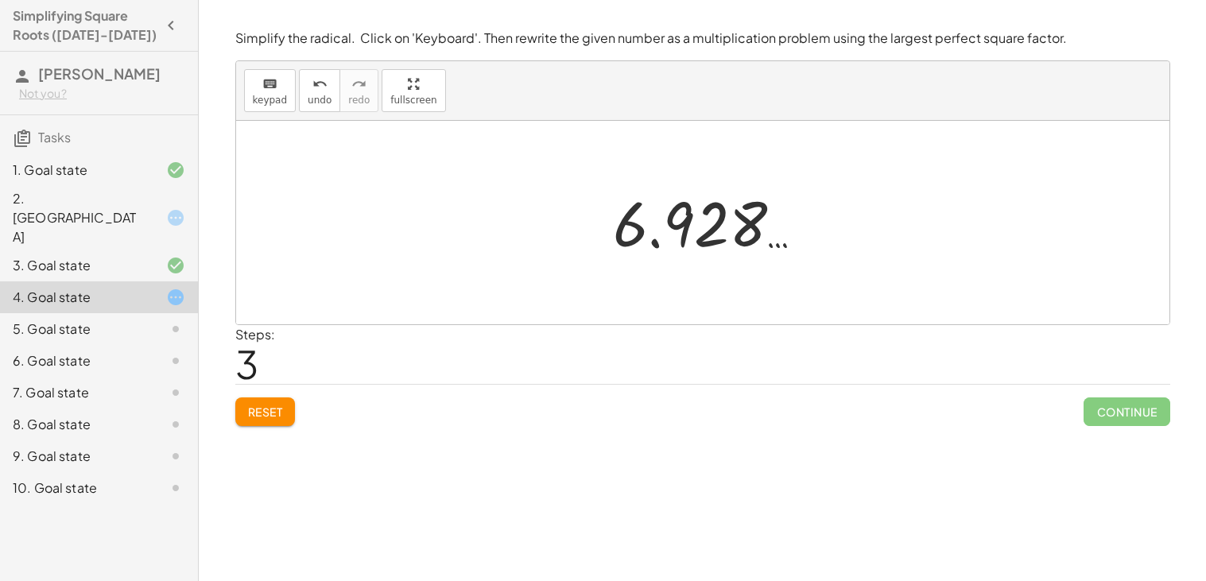
click at [263, 402] on button "Reset" at bounding box center [265, 412] width 60 height 29
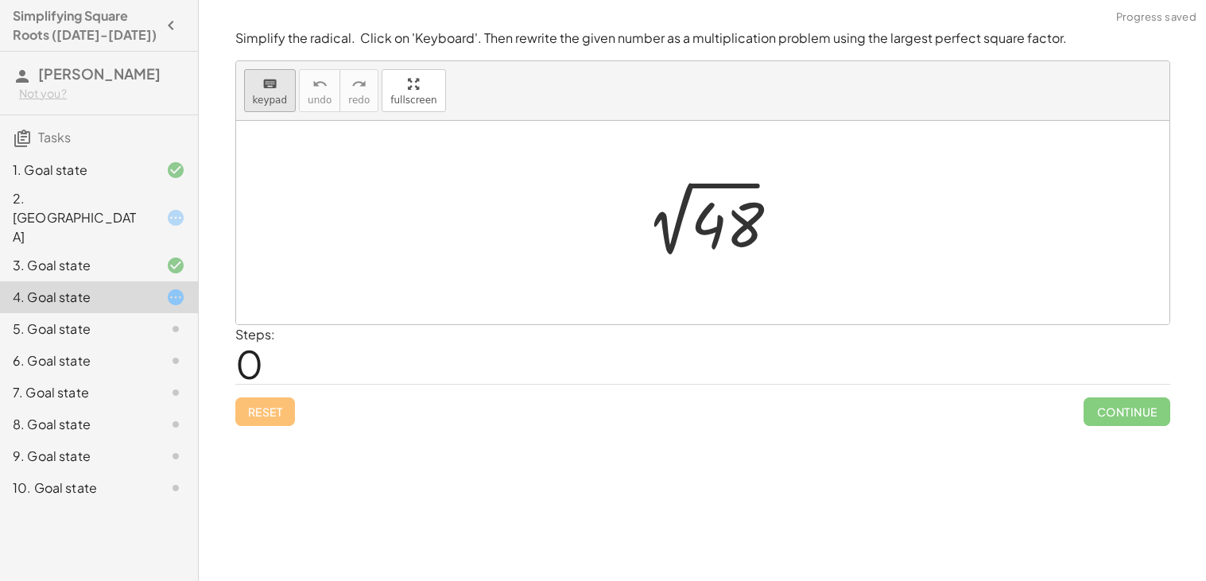
click at [280, 102] on span "keypad" at bounding box center [270, 100] width 35 height 11
click at [693, 237] on div at bounding box center [724, 225] width 64 height 71
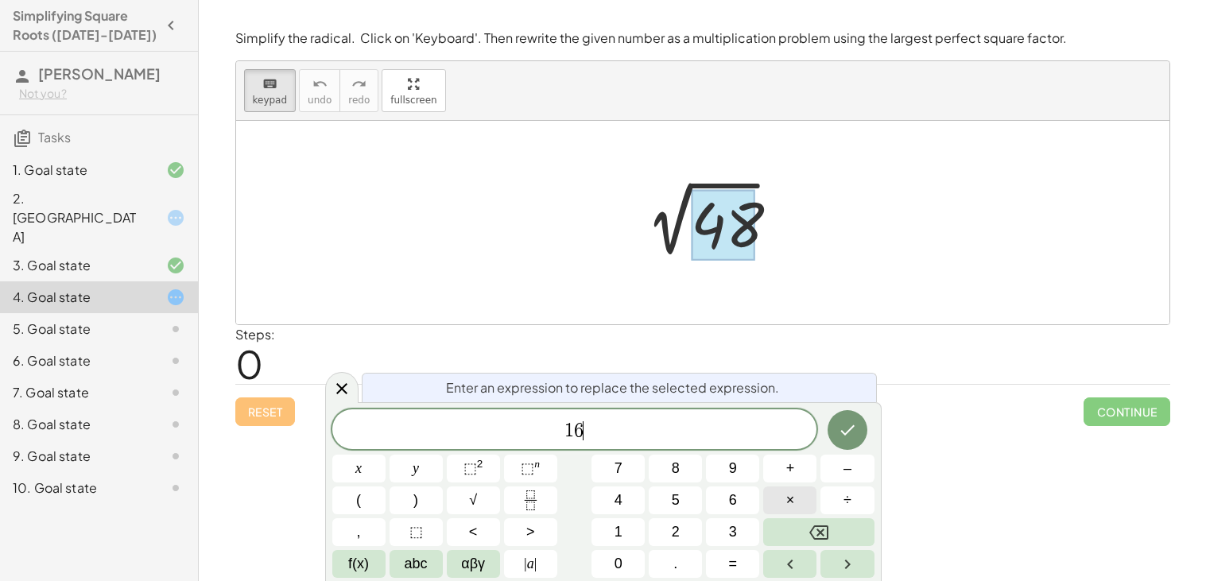
click at [774, 501] on button "×" at bounding box center [789, 501] width 53 height 28
click at [856, 431] on icon "Done" at bounding box center [847, 430] width 19 height 19
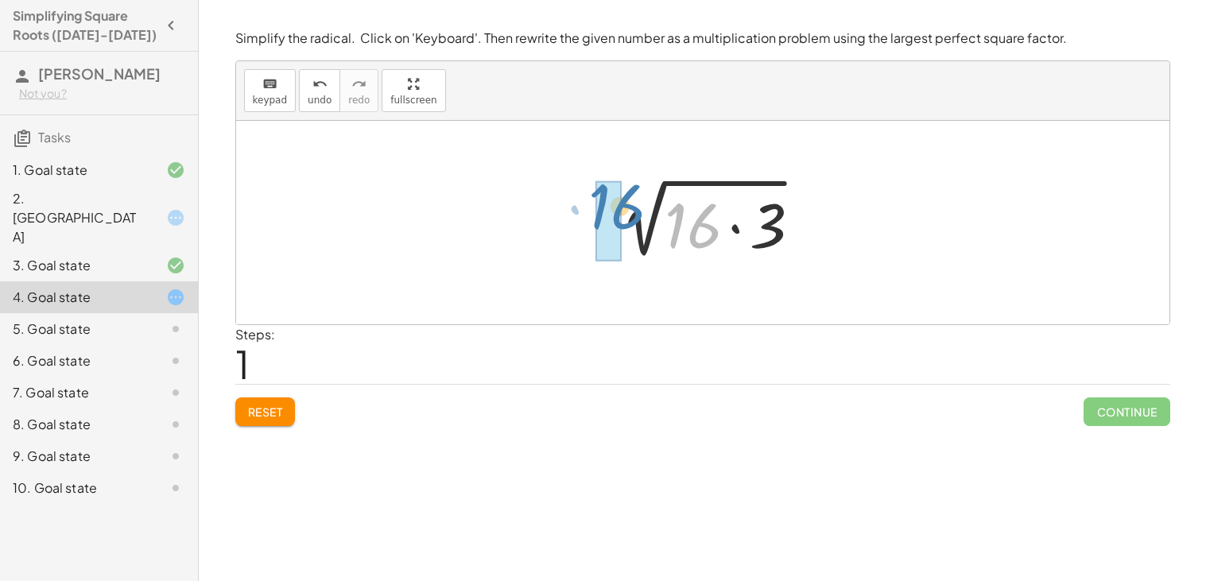
drag, startPoint x: 708, startPoint y: 228, endPoint x: 629, endPoint y: 209, distance: 81.0
click at [629, 209] on div at bounding box center [709, 223] width 218 height 82
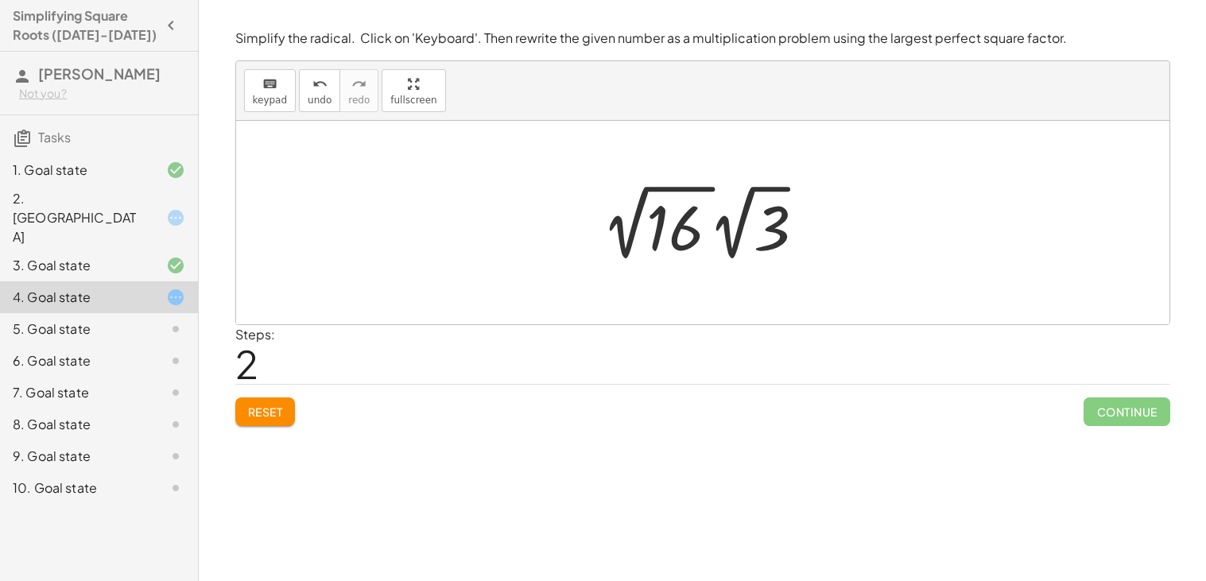
click at [704, 223] on div at bounding box center [709, 222] width 226 height 87
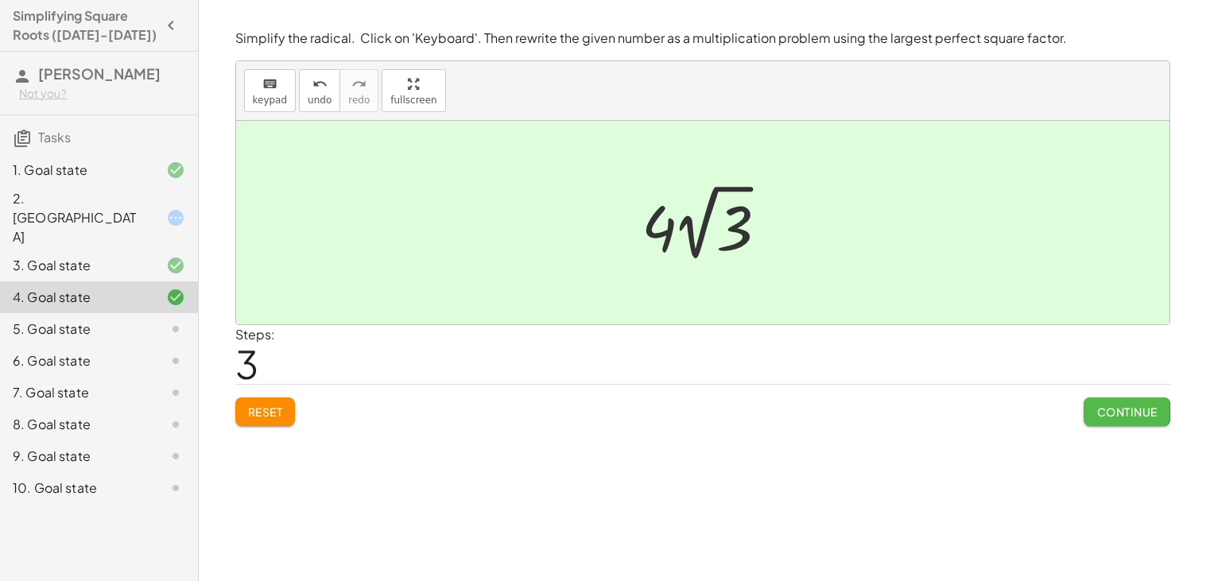
click at [1122, 417] on span "Continue" at bounding box center [1127, 412] width 60 height 14
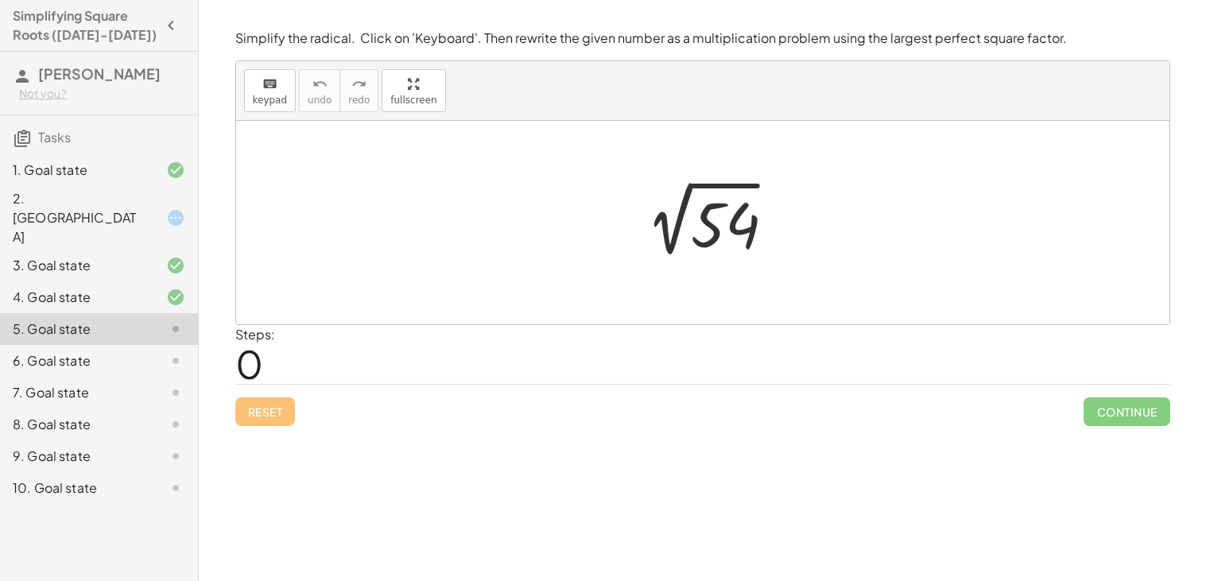
click at [52, 288] on div "4. Goal state" at bounding box center [77, 297] width 128 height 19
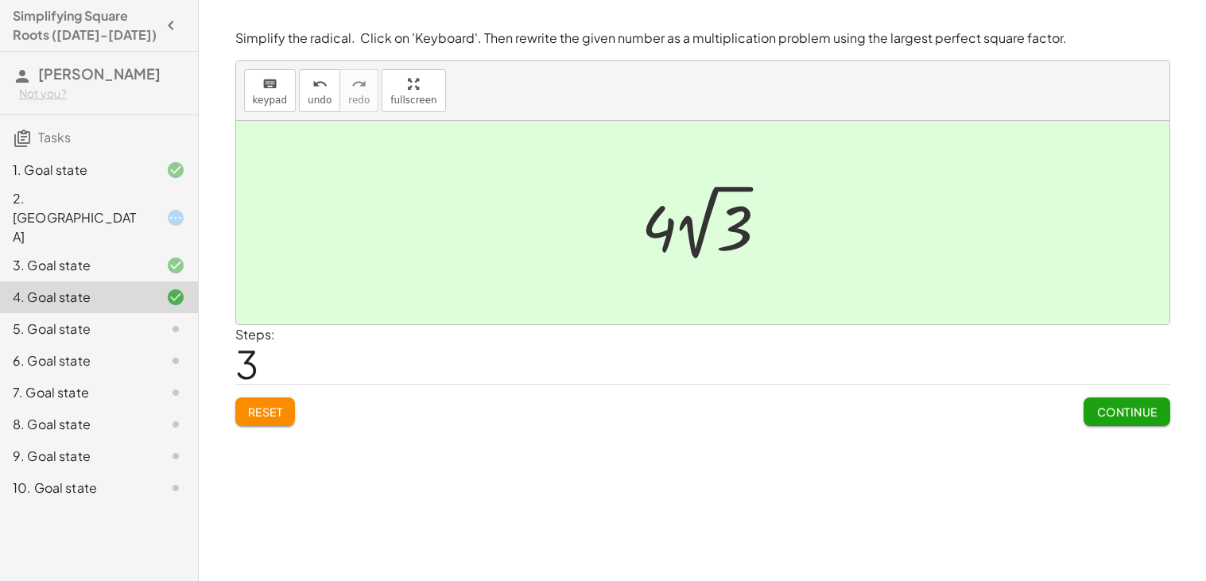
click at [124, 320] on div "5. Goal state" at bounding box center [77, 329] width 128 height 19
